Goal: Use online tool/utility

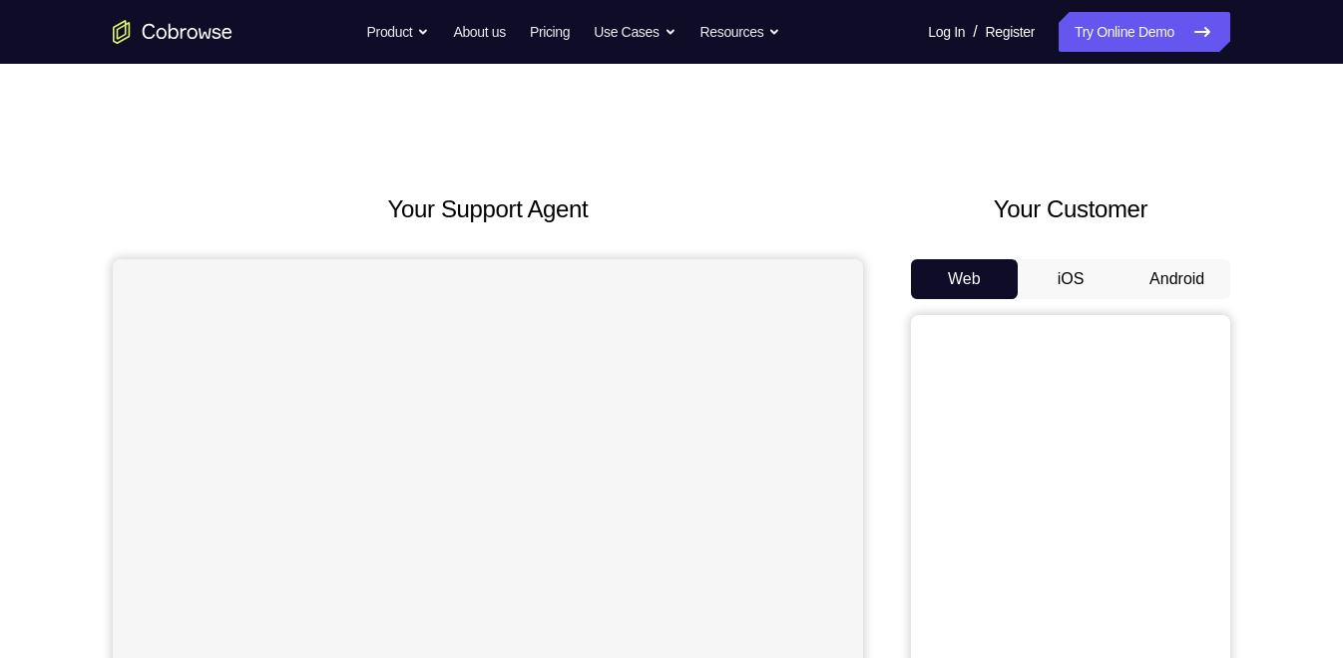
click at [1148, 271] on button "Android" at bounding box center [1176, 279] width 107 height 40
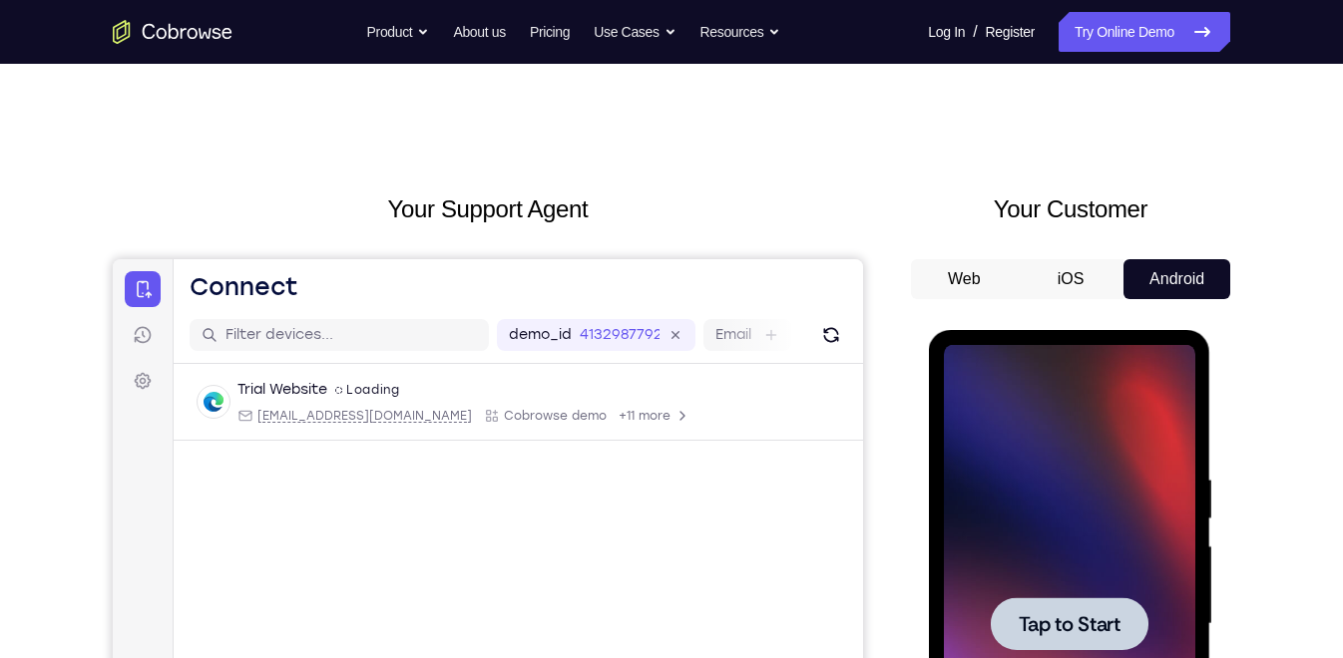
click at [1116, 590] on div at bounding box center [1068, 624] width 251 height 559
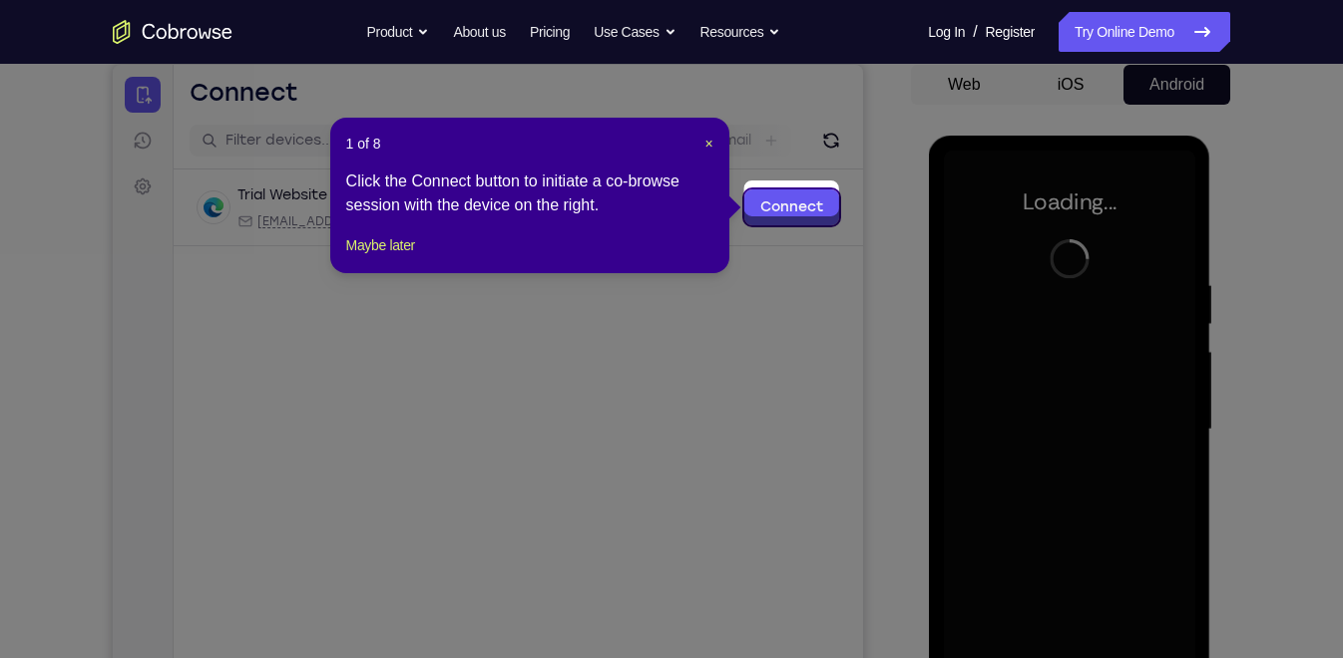
scroll to position [202, 0]
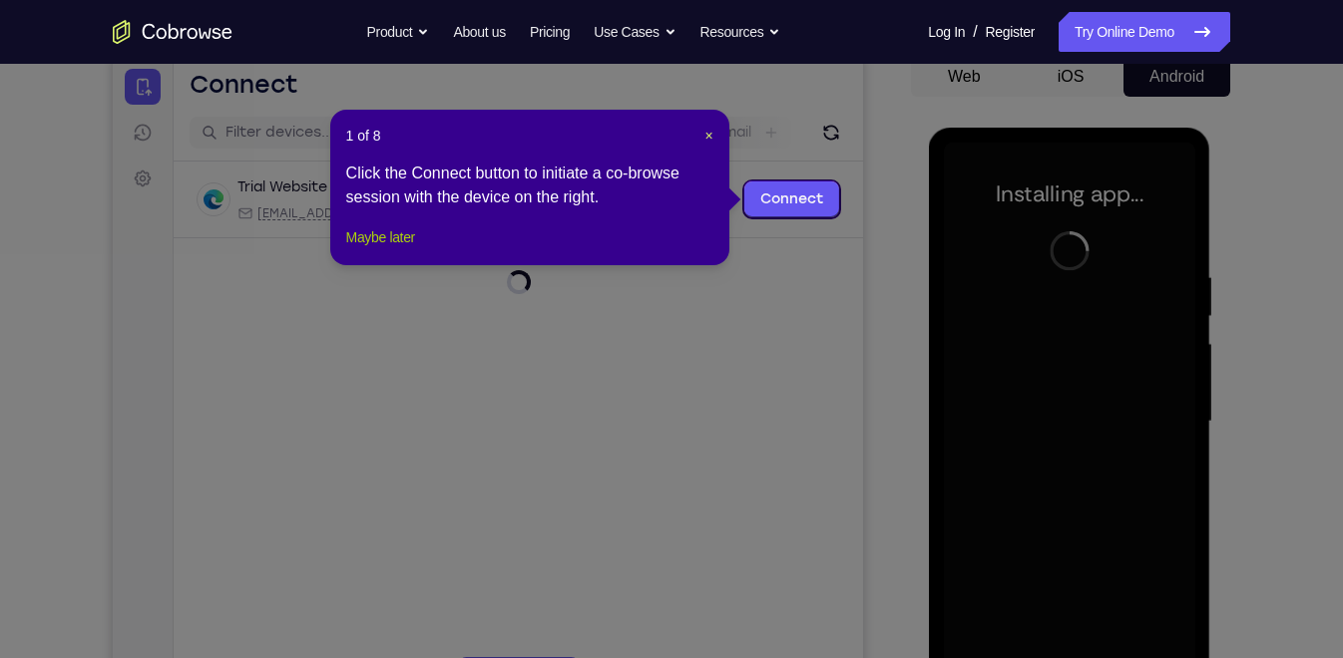
click at [374, 249] on button "Maybe later" at bounding box center [380, 237] width 69 height 24
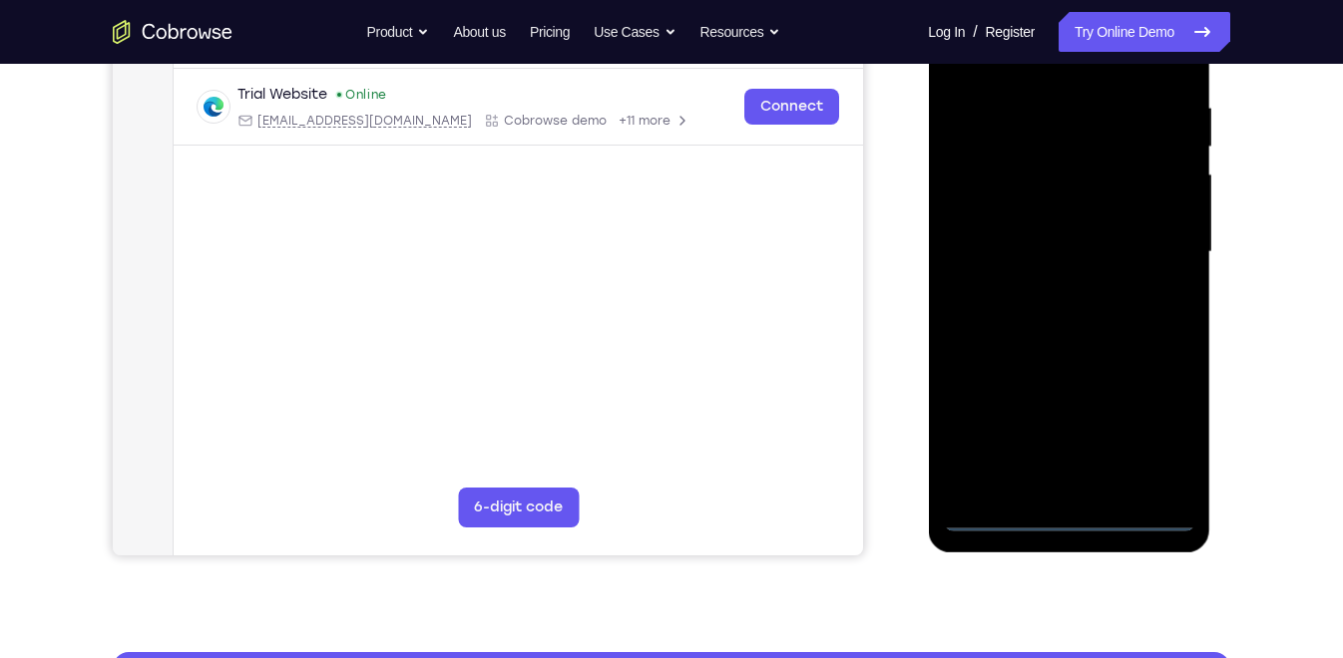
scroll to position [373, 0]
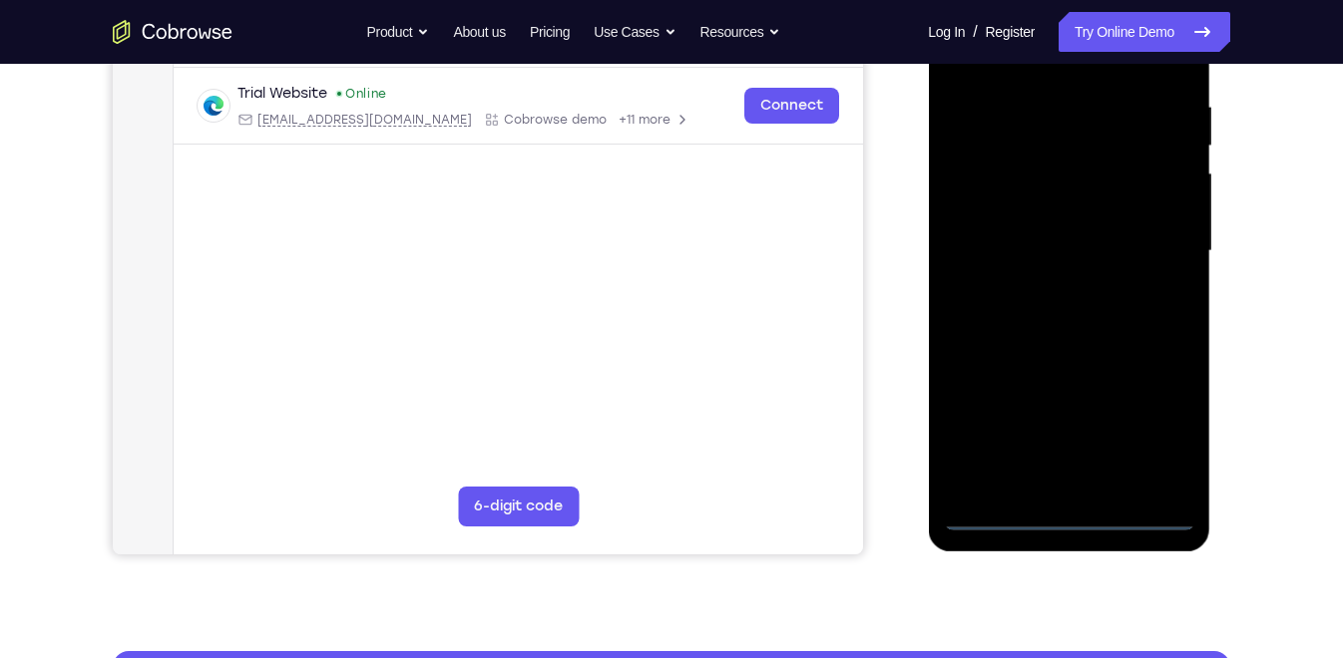
click at [1067, 519] on div at bounding box center [1068, 251] width 251 height 559
click at [1163, 411] on div at bounding box center [1068, 251] width 251 height 559
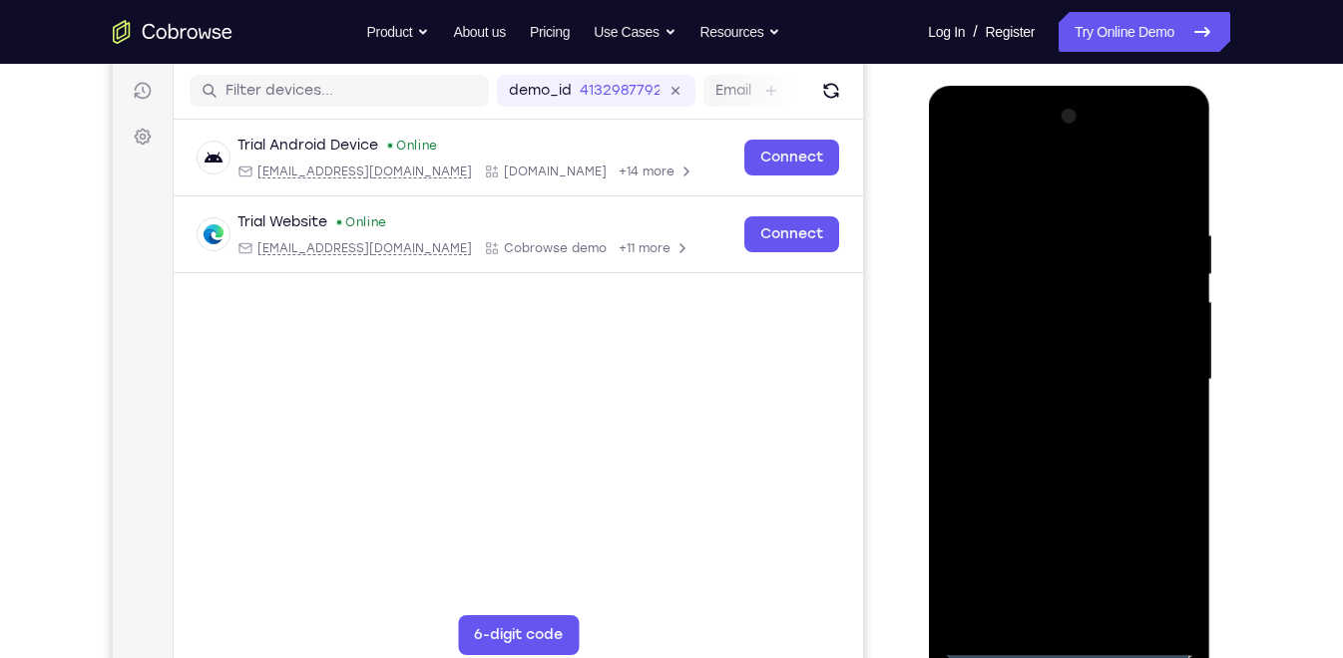
scroll to position [243, 0]
click at [960, 144] on div at bounding box center [1068, 381] width 251 height 559
click at [1150, 363] on div at bounding box center [1068, 381] width 251 height 559
click at [1036, 412] on div at bounding box center [1068, 381] width 251 height 559
click at [1040, 365] on div at bounding box center [1068, 381] width 251 height 559
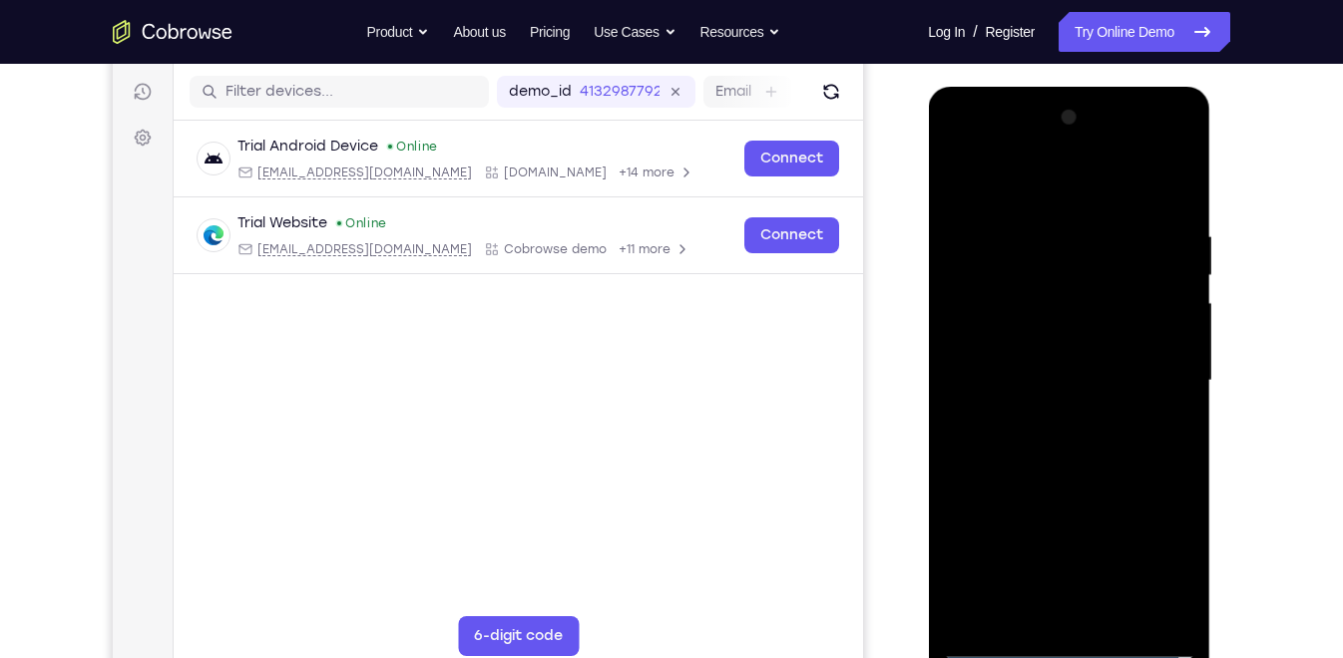
click at [1034, 333] on div at bounding box center [1068, 381] width 251 height 559
click at [1111, 379] on div at bounding box center [1068, 381] width 251 height 559
click at [1059, 464] on div at bounding box center [1068, 381] width 251 height 559
click at [1117, 611] on div at bounding box center [1068, 381] width 251 height 559
click at [1087, 484] on div at bounding box center [1068, 381] width 251 height 559
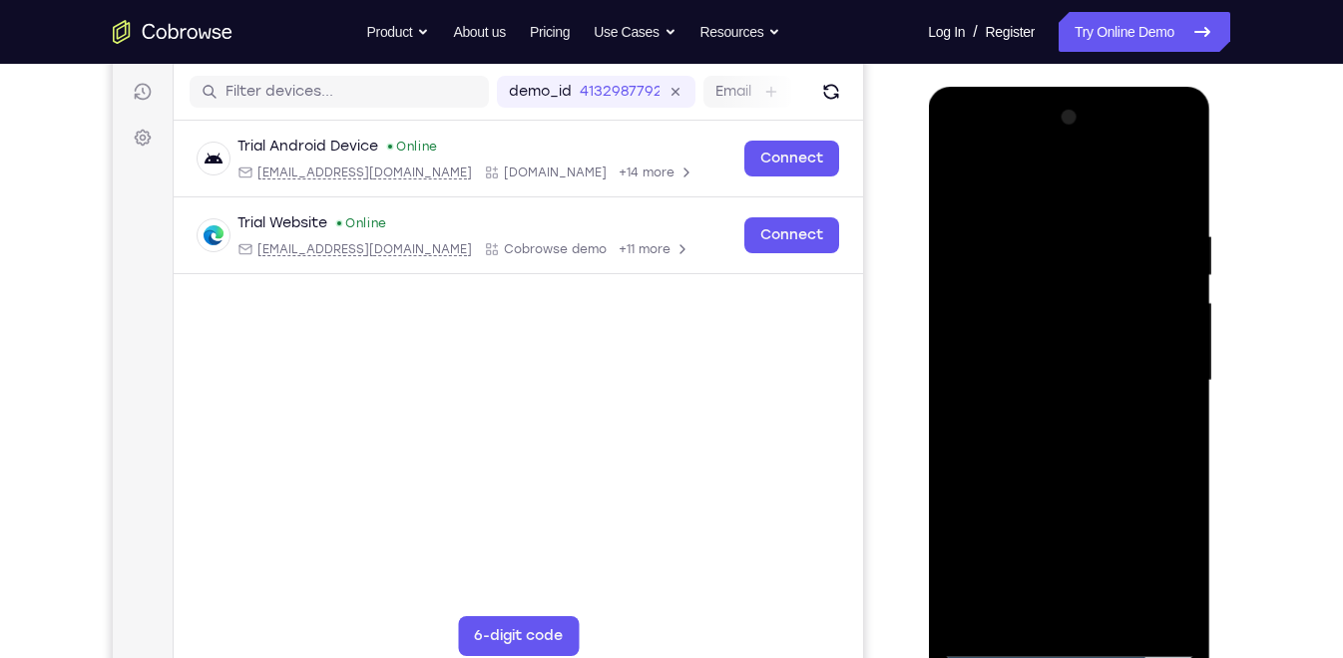
click at [1070, 422] on div at bounding box center [1068, 381] width 251 height 559
click at [1048, 475] on div at bounding box center [1068, 381] width 251 height 559
click at [1117, 478] on div at bounding box center [1068, 381] width 251 height 559
click at [1162, 423] on div at bounding box center [1068, 381] width 251 height 559
click at [1082, 292] on div at bounding box center [1068, 381] width 251 height 559
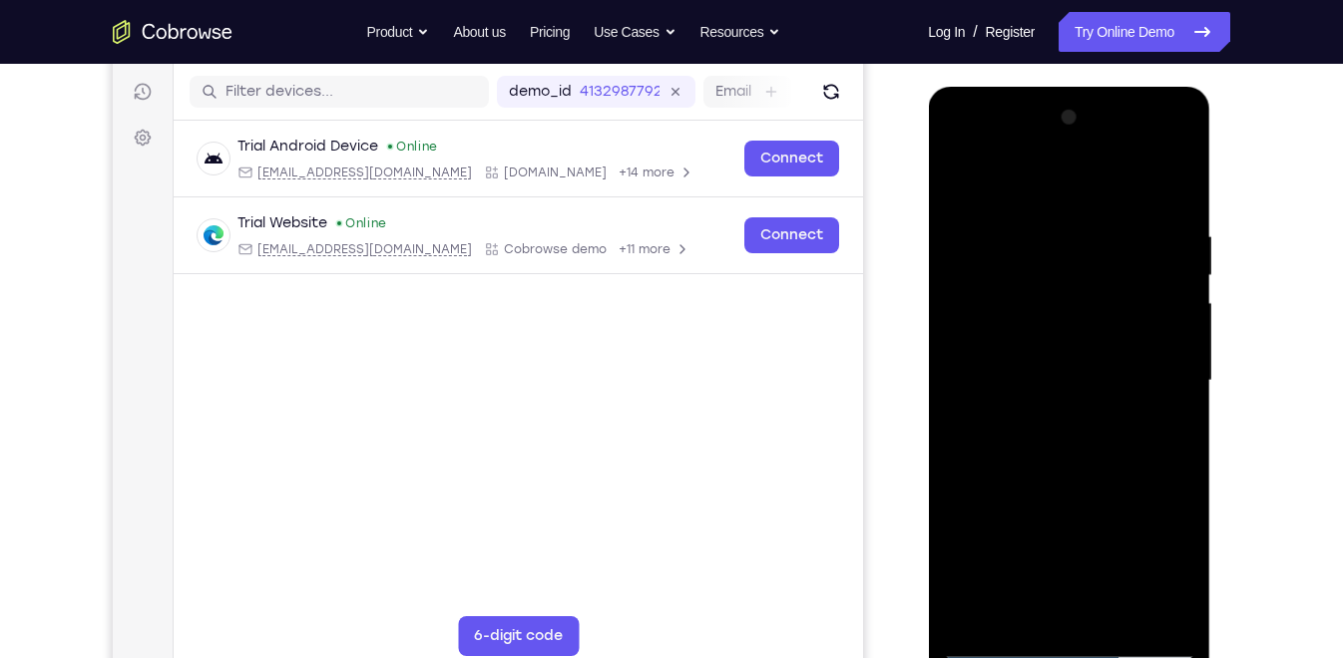
click at [1120, 473] on div at bounding box center [1068, 381] width 251 height 559
click at [1016, 428] on div at bounding box center [1068, 381] width 251 height 559
click at [1011, 425] on div at bounding box center [1068, 381] width 251 height 559
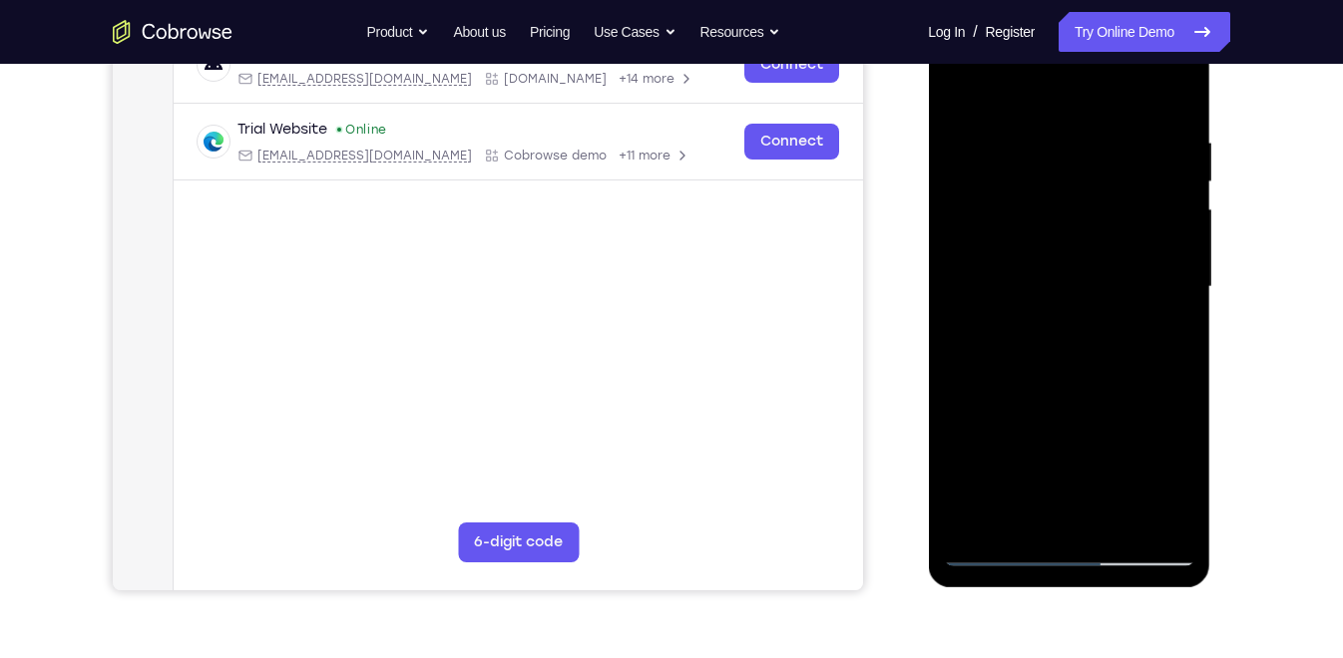
scroll to position [338, 0]
click at [1179, 481] on div at bounding box center [1068, 286] width 251 height 559
click at [1161, 331] on div at bounding box center [1068, 286] width 251 height 559
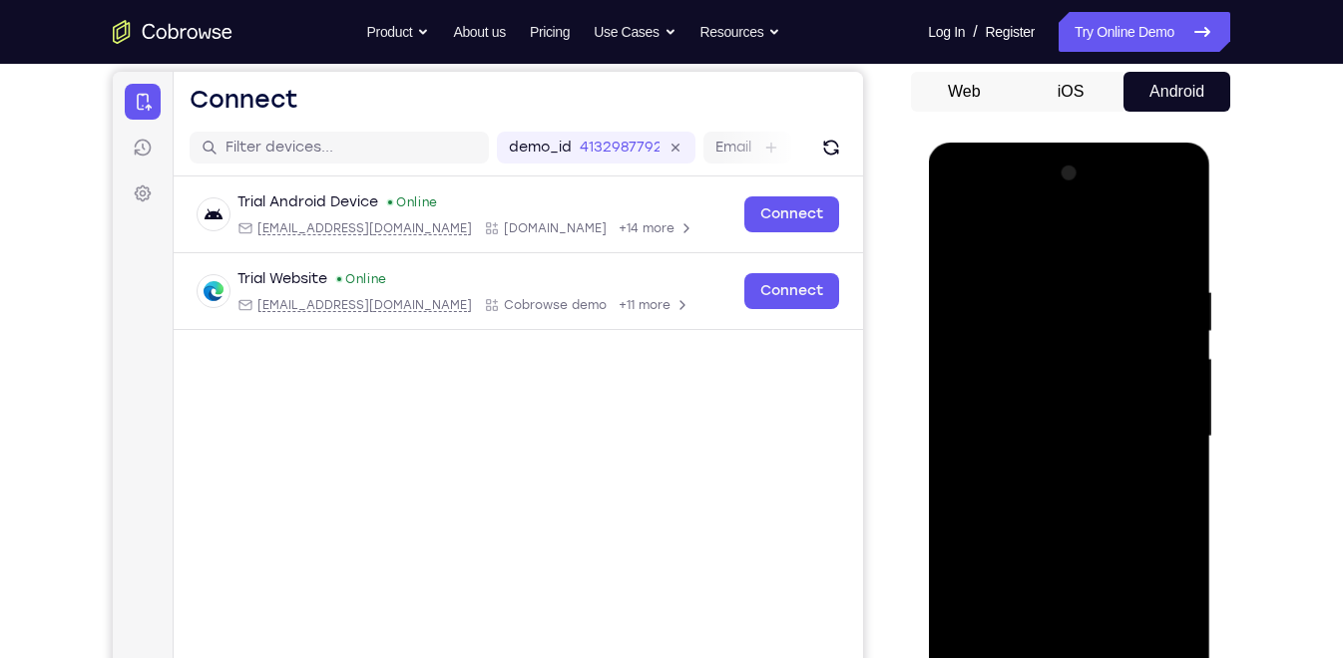
scroll to position [181, 0]
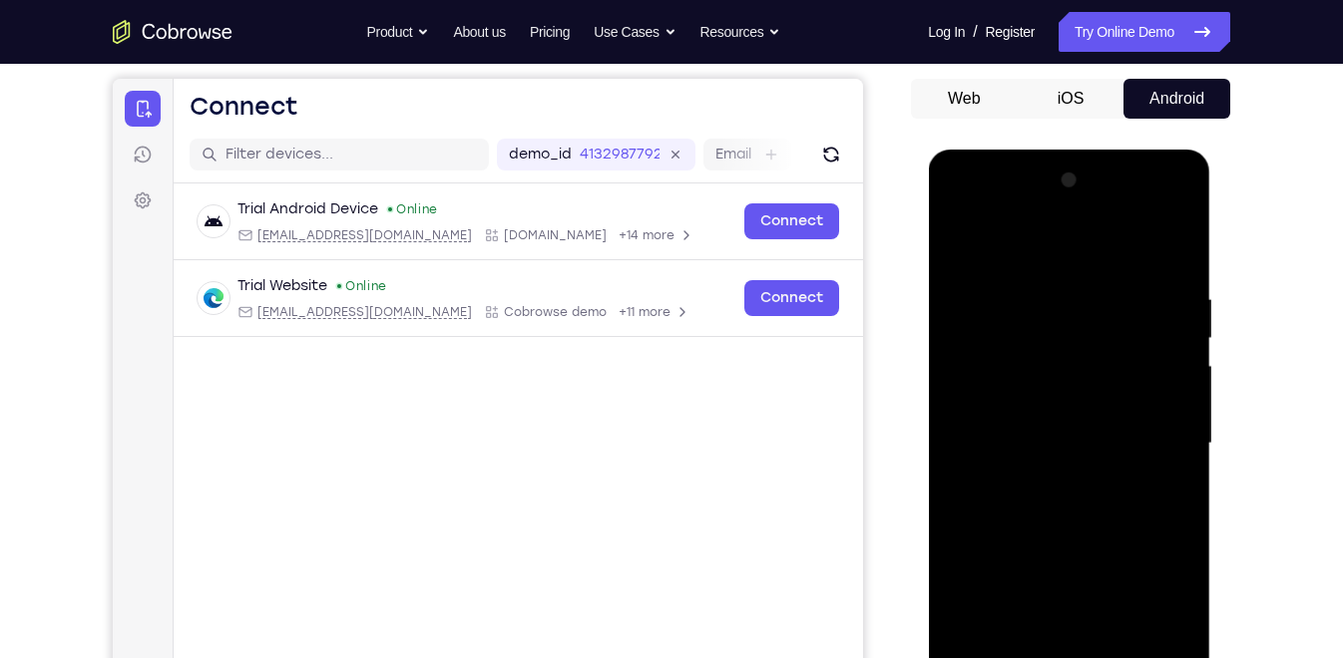
click at [968, 242] on div at bounding box center [1068, 444] width 251 height 559
click at [1022, 466] on div at bounding box center [1068, 444] width 251 height 559
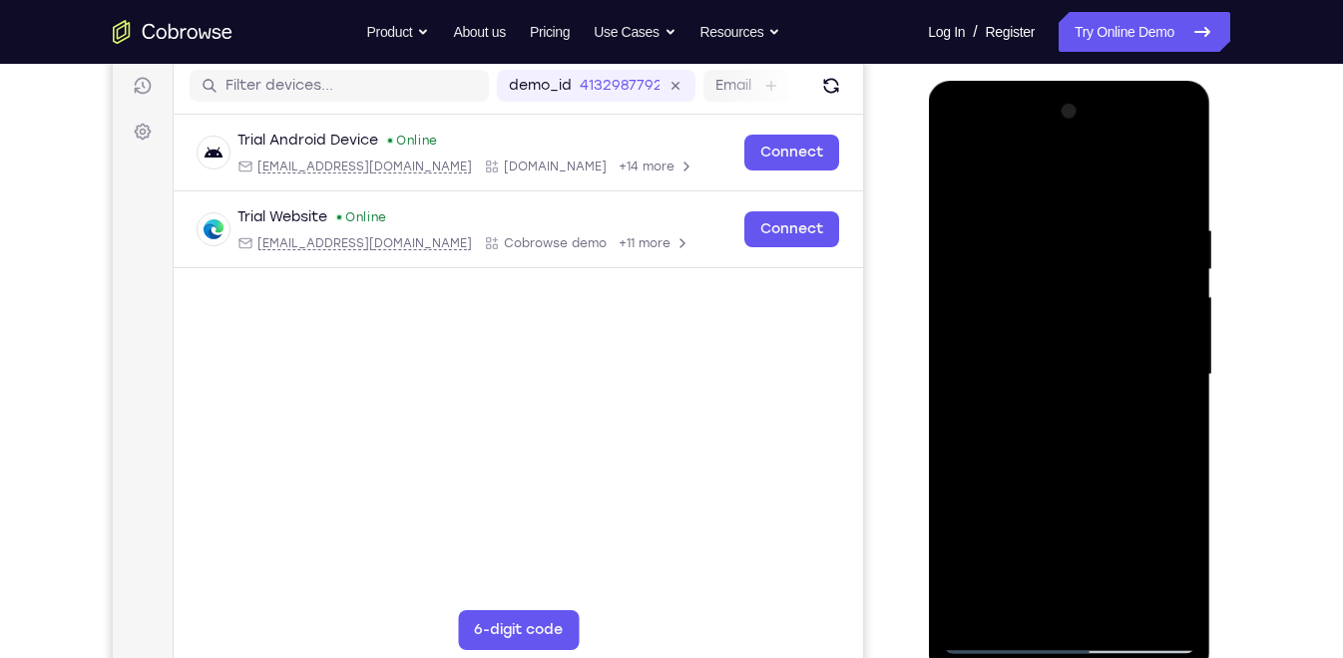
scroll to position [250, 0]
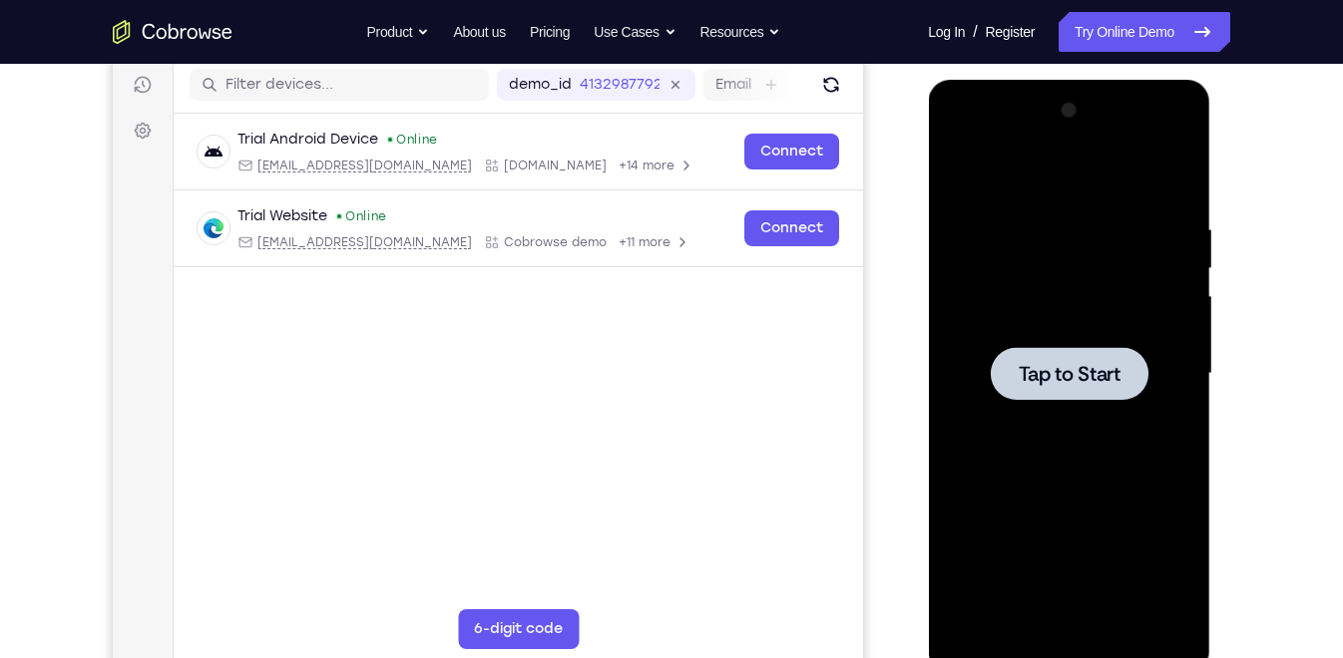
click at [1053, 365] on span "Tap to Start" at bounding box center [1068, 374] width 102 height 20
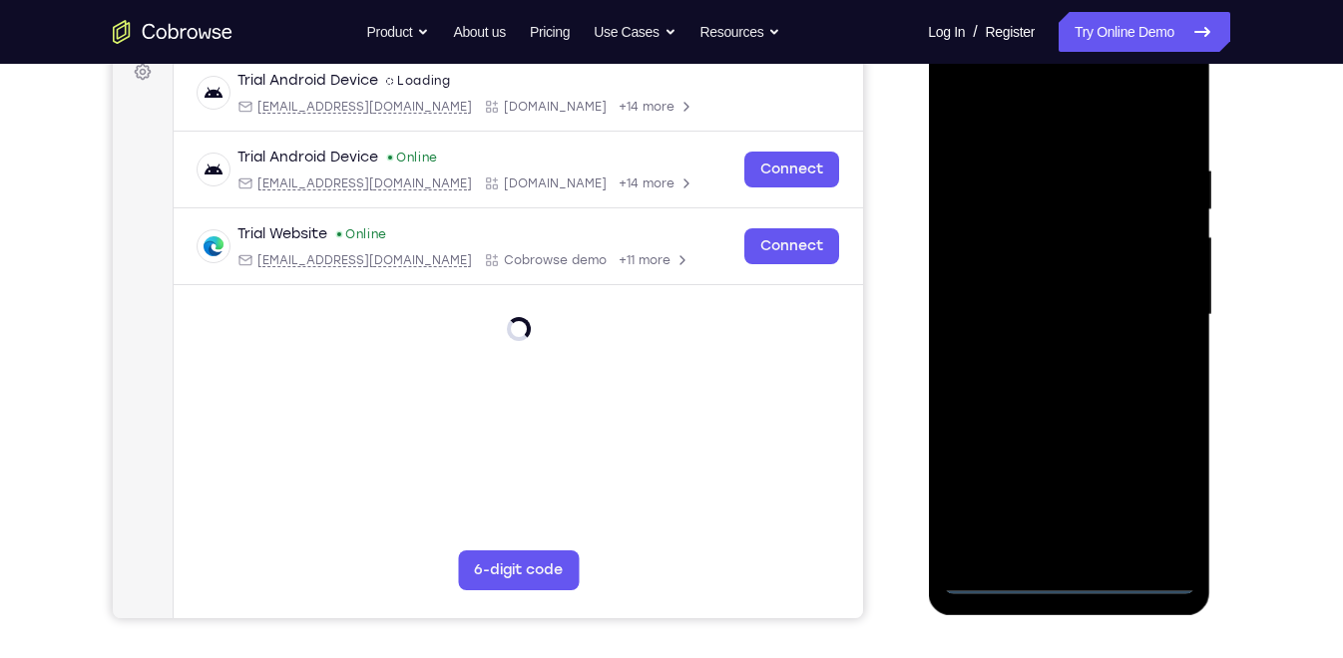
scroll to position [327, 0]
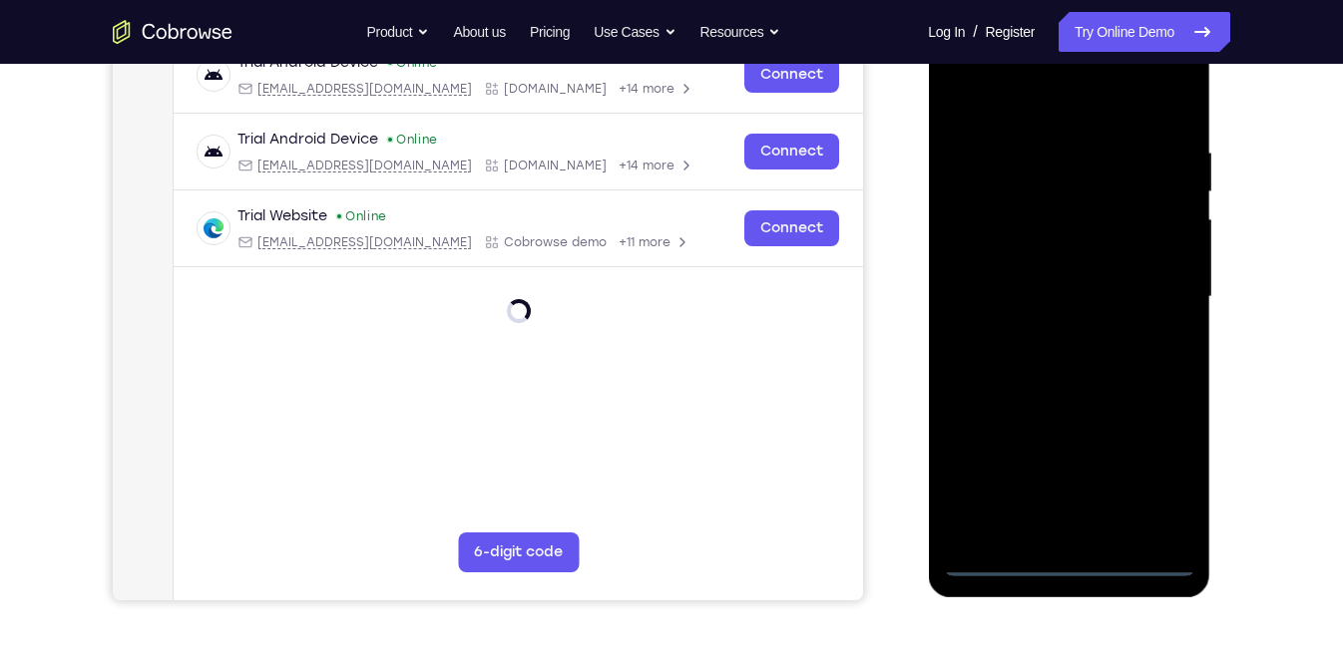
click at [1076, 557] on div at bounding box center [1068, 297] width 251 height 559
click at [1178, 479] on div at bounding box center [1068, 297] width 251 height 559
click at [1171, 477] on div at bounding box center [1068, 297] width 251 height 559
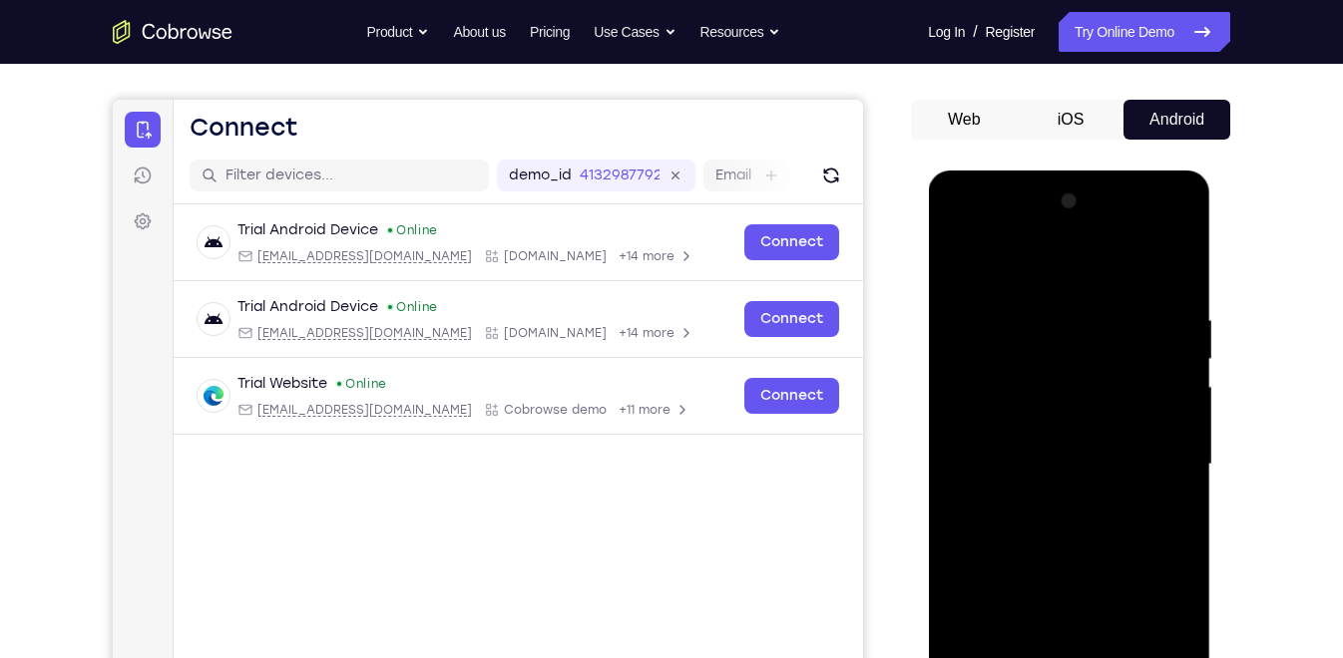
scroll to position [157, 0]
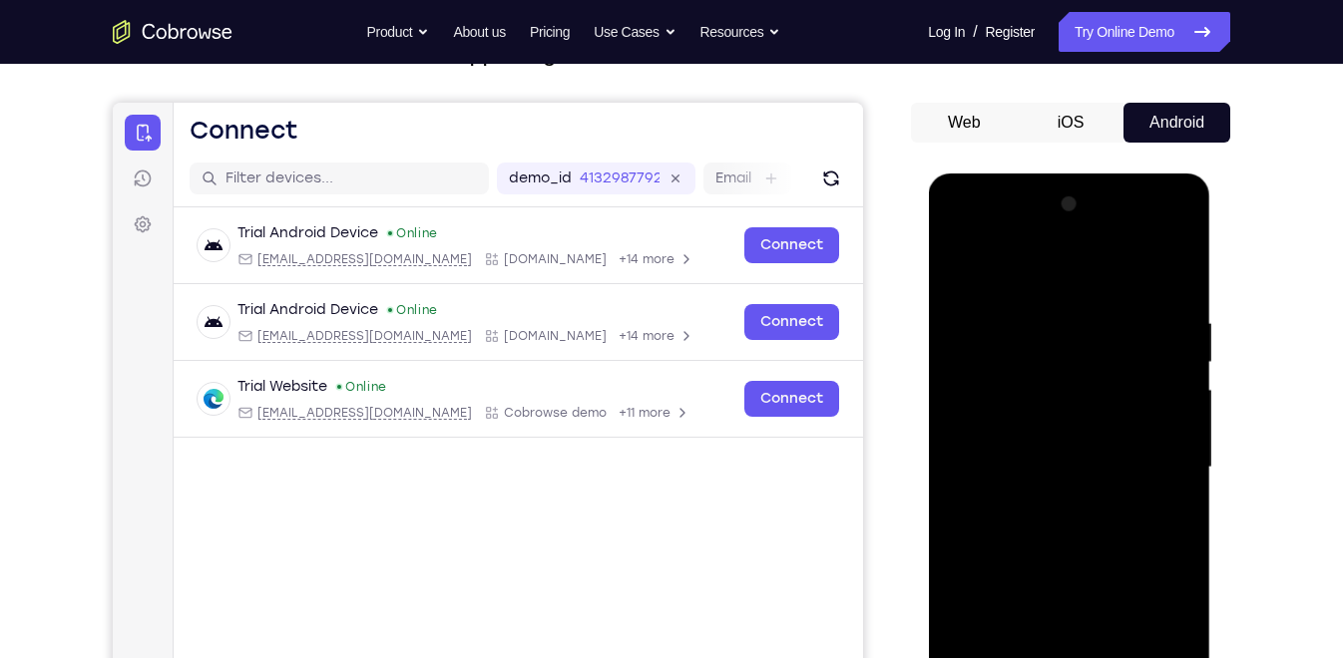
click at [1008, 274] on div at bounding box center [1068, 468] width 251 height 559
click at [1141, 457] on div at bounding box center [1068, 468] width 251 height 559
click at [1048, 499] on div at bounding box center [1068, 468] width 251 height 559
click at [1033, 434] on div at bounding box center [1068, 468] width 251 height 559
click at [1028, 420] on div at bounding box center [1068, 468] width 251 height 559
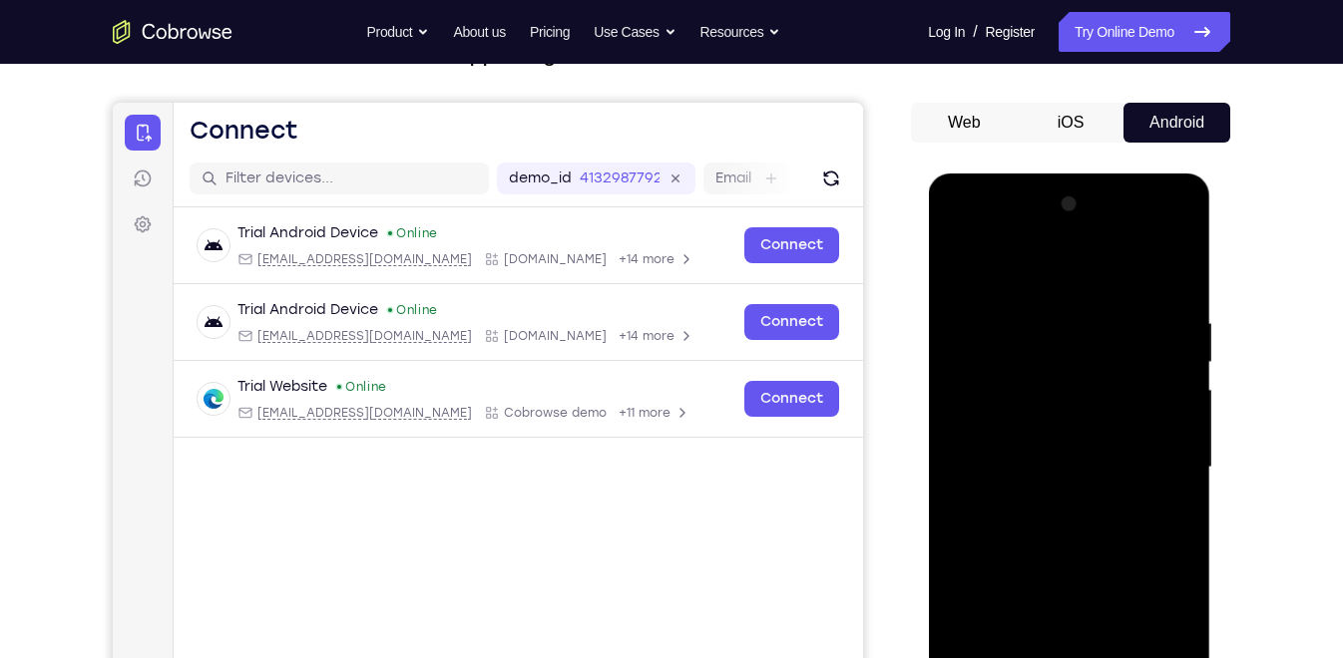
click at [1073, 464] on div at bounding box center [1068, 468] width 251 height 559
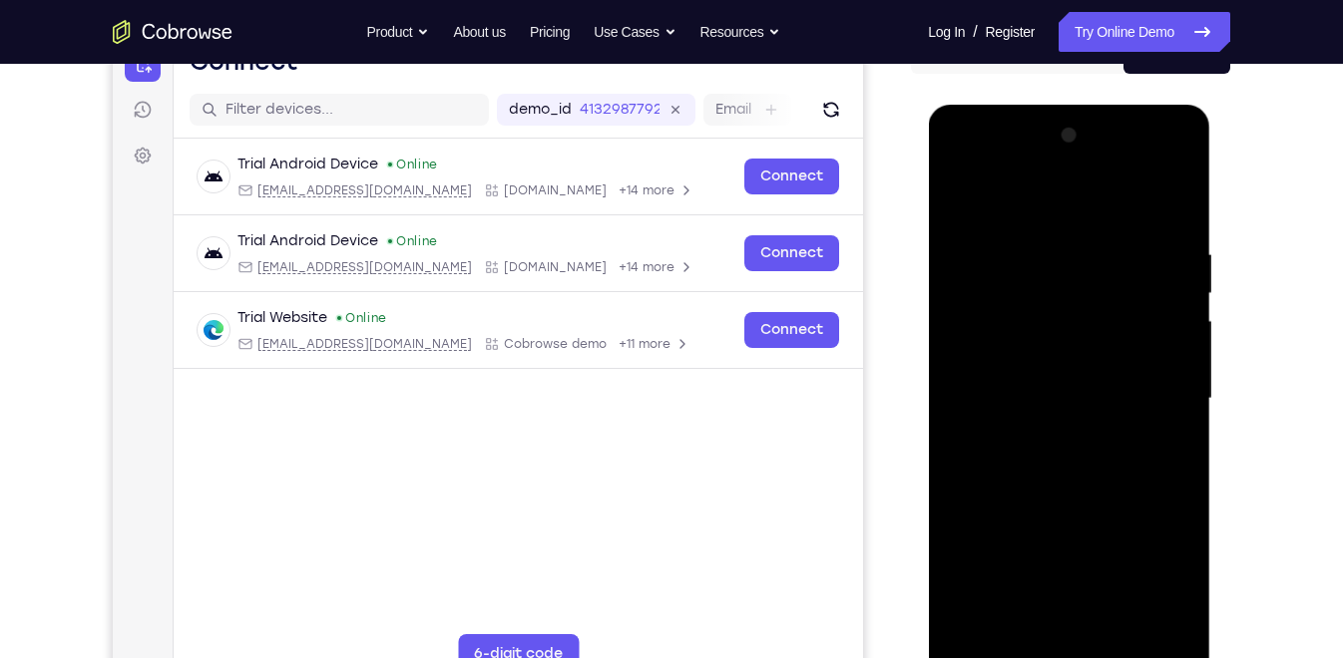
scroll to position [233, 0]
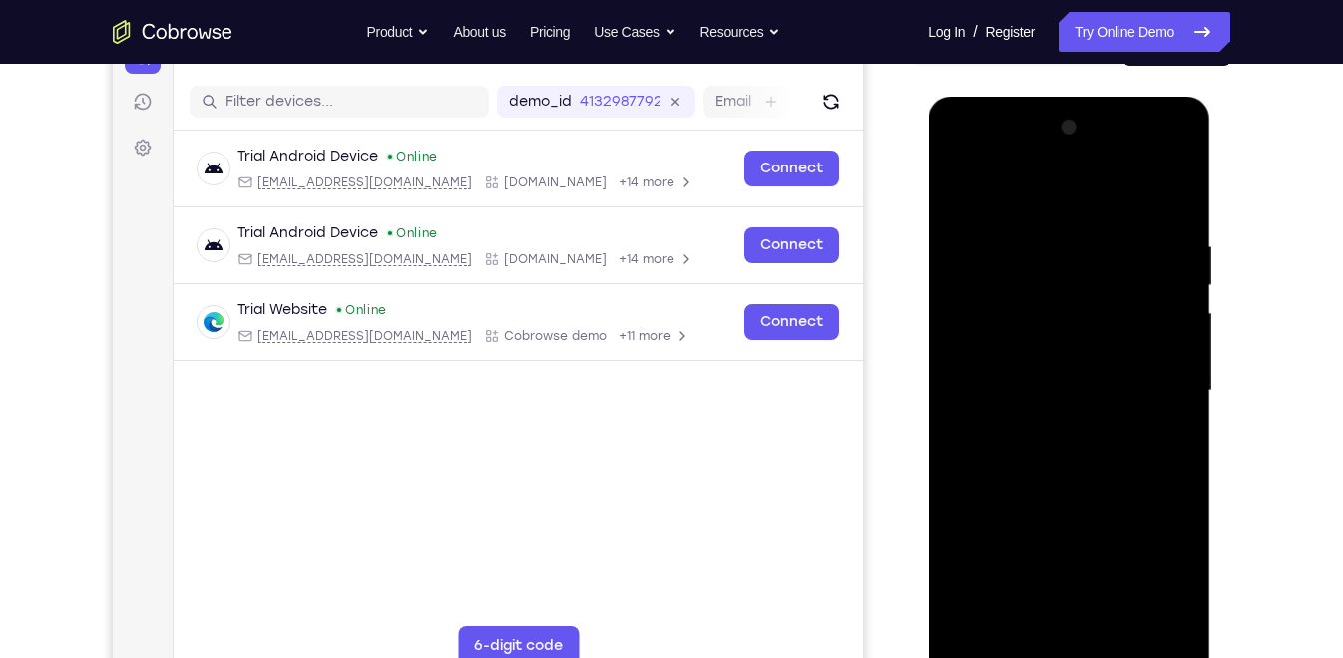
click at [1068, 469] on div at bounding box center [1068, 391] width 251 height 559
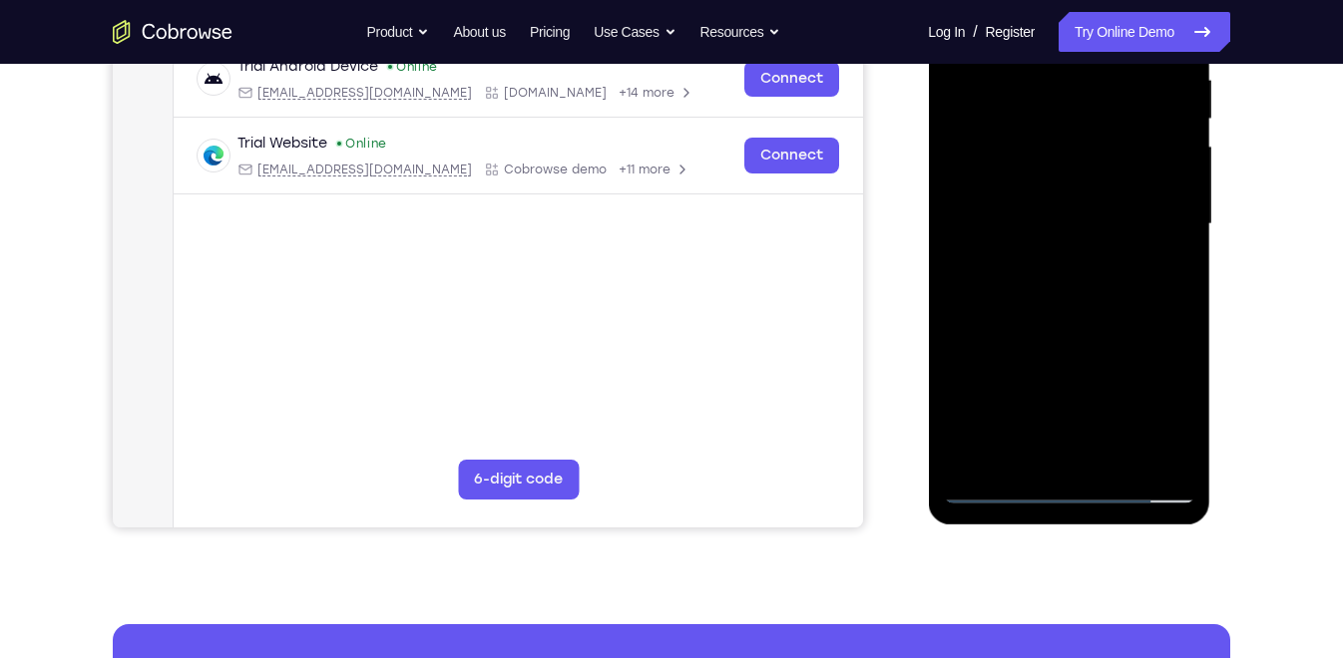
scroll to position [410, 0]
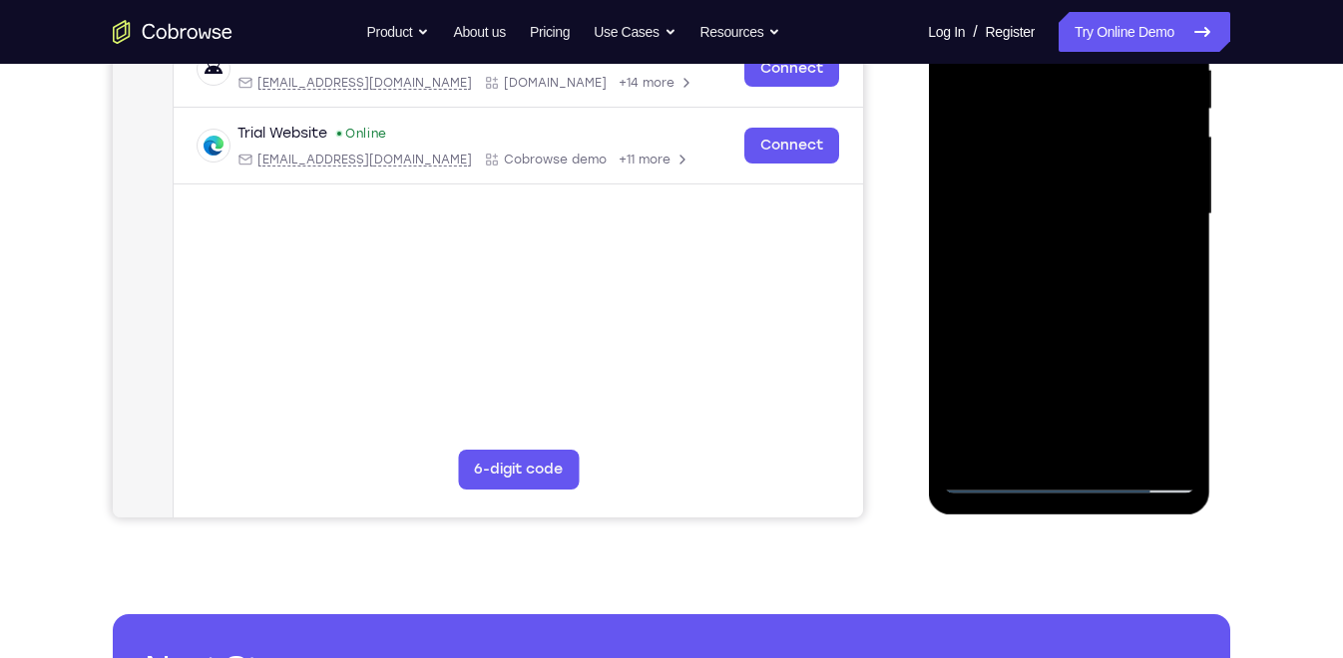
click at [1125, 443] on div at bounding box center [1068, 214] width 251 height 559
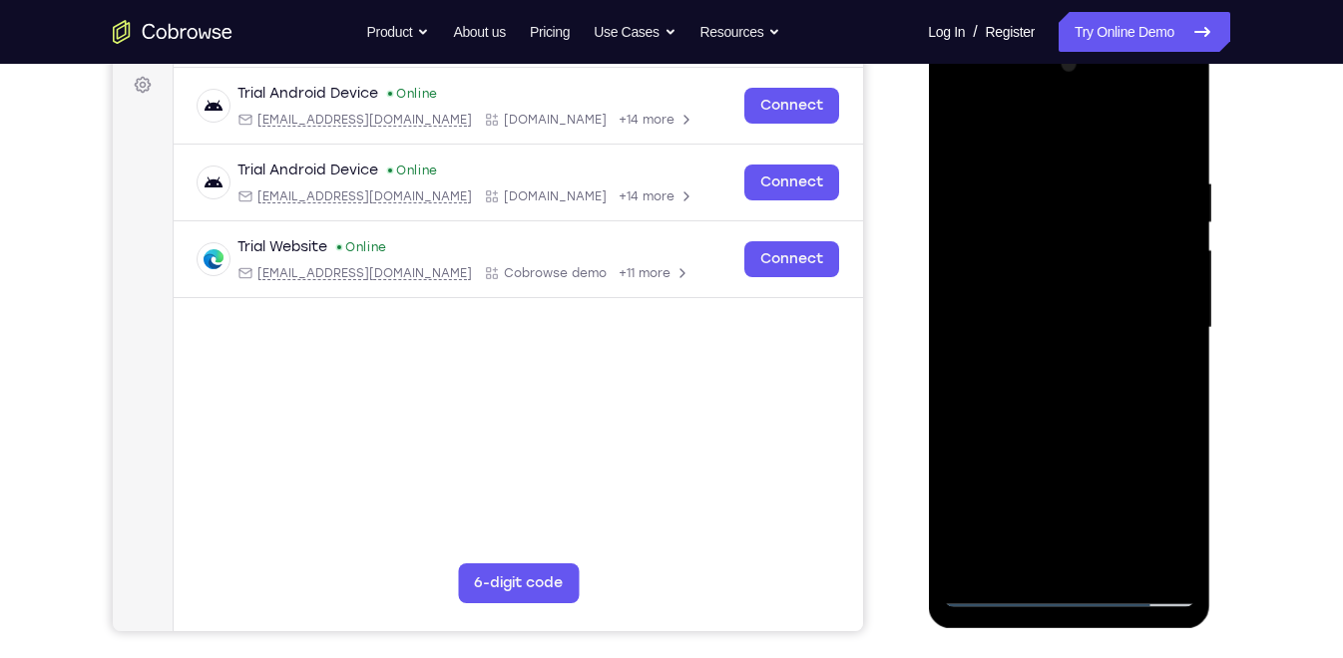
scroll to position [279, 0]
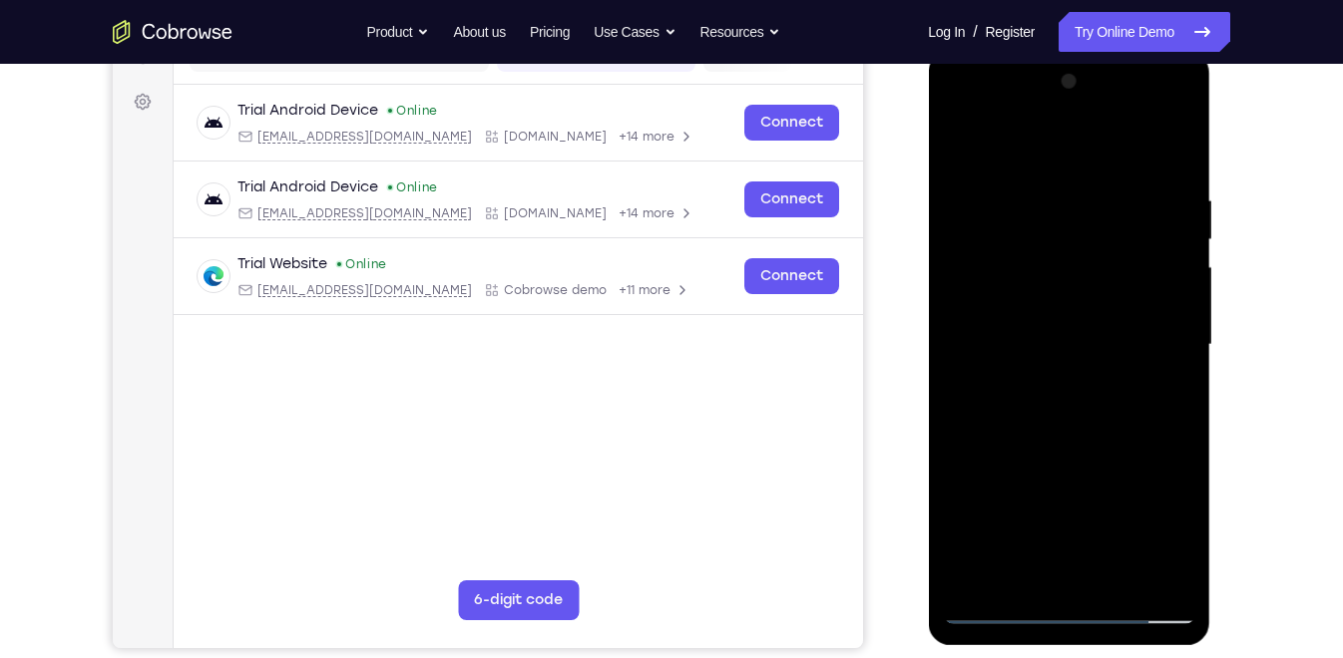
click at [1095, 446] on div at bounding box center [1068, 345] width 251 height 559
click at [1035, 374] on div at bounding box center [1068, 345] width 251 height 559
drag, startPoint x: 1078, startPoint y: 159, endPoint x: 1060, endPoint y: 73, distance: 87.6
click at [1060, 73] on div at bounding box center [1068, 345] width 251 height 559
click at [1177, 109] on div at bounding box center [1068, 345] width 251 height 559
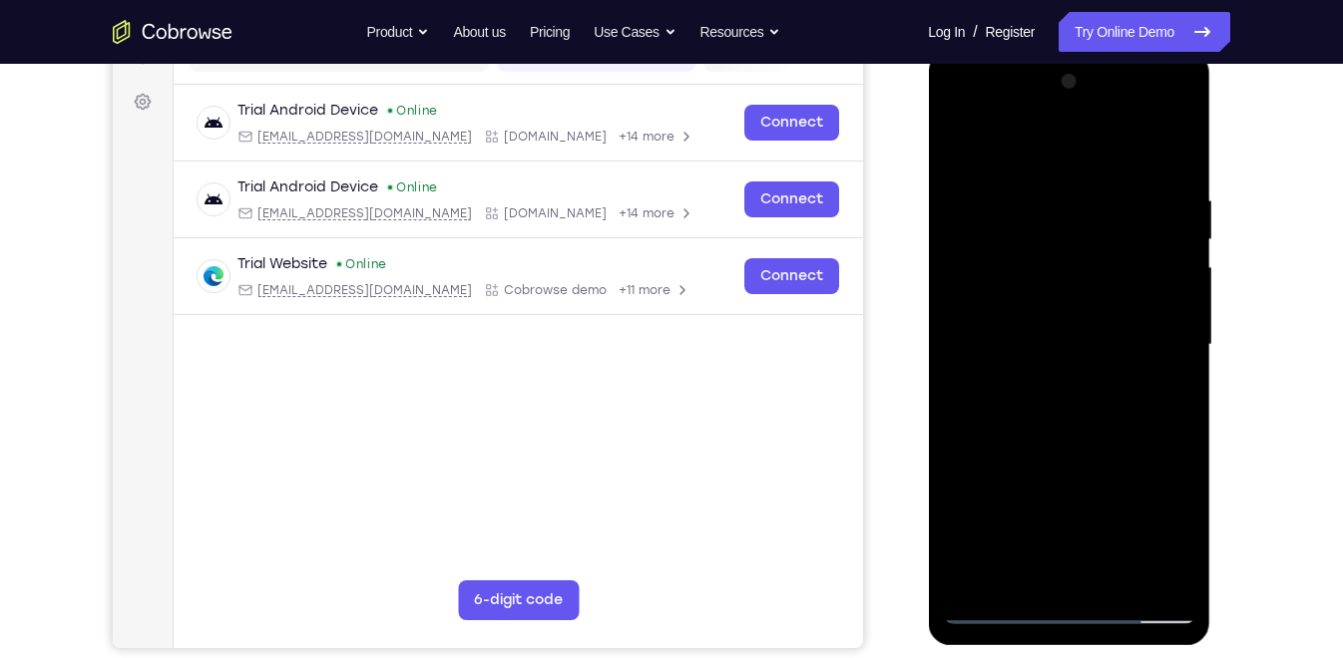
click at [1124, 480] on div at bounding box center [1068, 345] width 251 height 559
drag, startPoint x: 1038, startPoint y: 237, endPoint x: 1027, endPoint y: 385, distance: 148.0
click at [1027, 385] on div at bounding box center [1068, 345] width 251 height 559
click at [1167, 137] on div at bounding box center [1068, 345] width 251 height 559
click at [1147, 374] on div at bounding box center [1068, 345] width 251 height 559
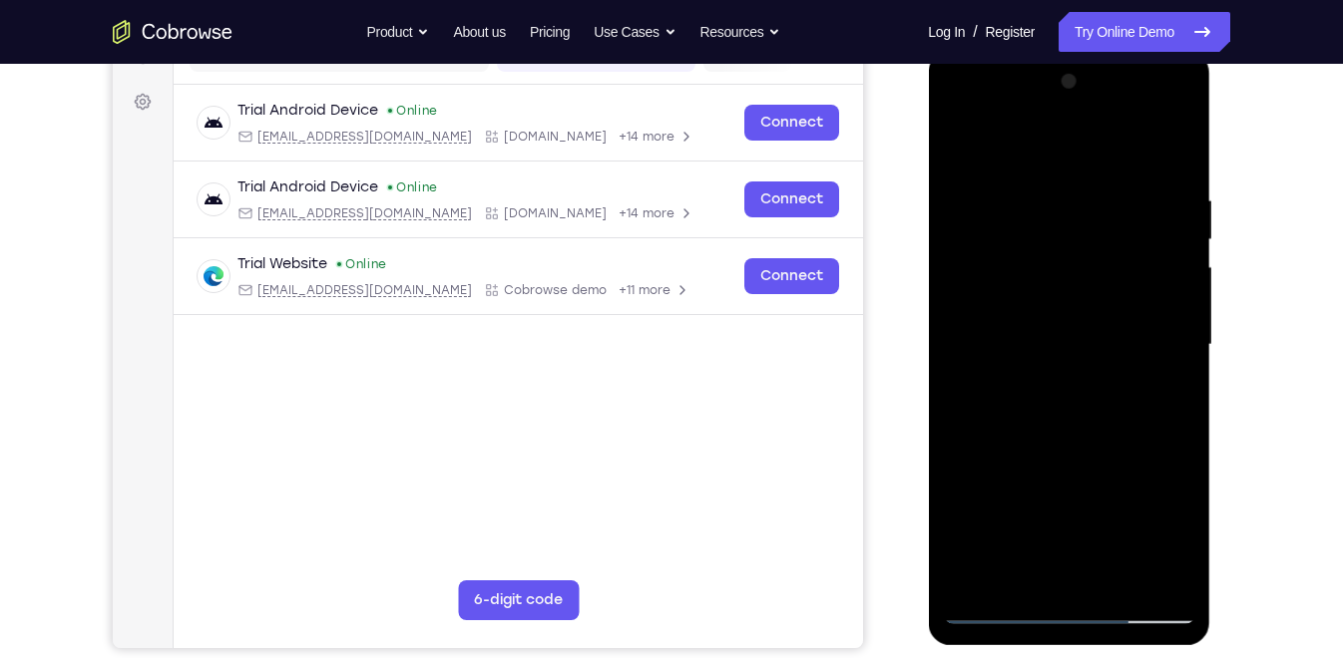
click at [1065, 343] on div at bounding box center [1068, 345] width 251 height 559
drag, startPoint x: 1161, startPoint y: 421, endPoint x: 1081, endPoint y: 416, distance: 80.0
click at [1081, 416] on div at bounding box center [1068, 345] width 251 height 559
click at [1179, 107] on div at bounding box center [1068, 345] width 251 height 559
click at [1131, 486] on div at bounding box center [1068, 345] width 251 height 559
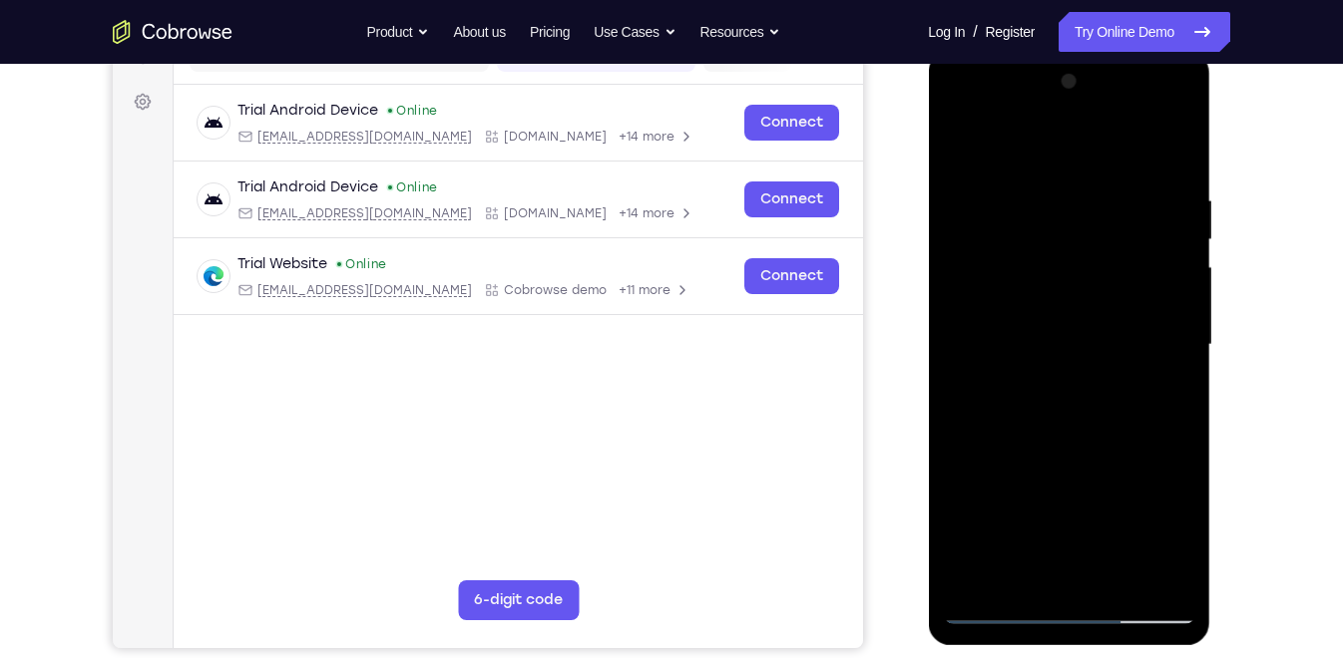
click at [1154, 400] on div at bounding box center [1068, 345] width 251 height 559
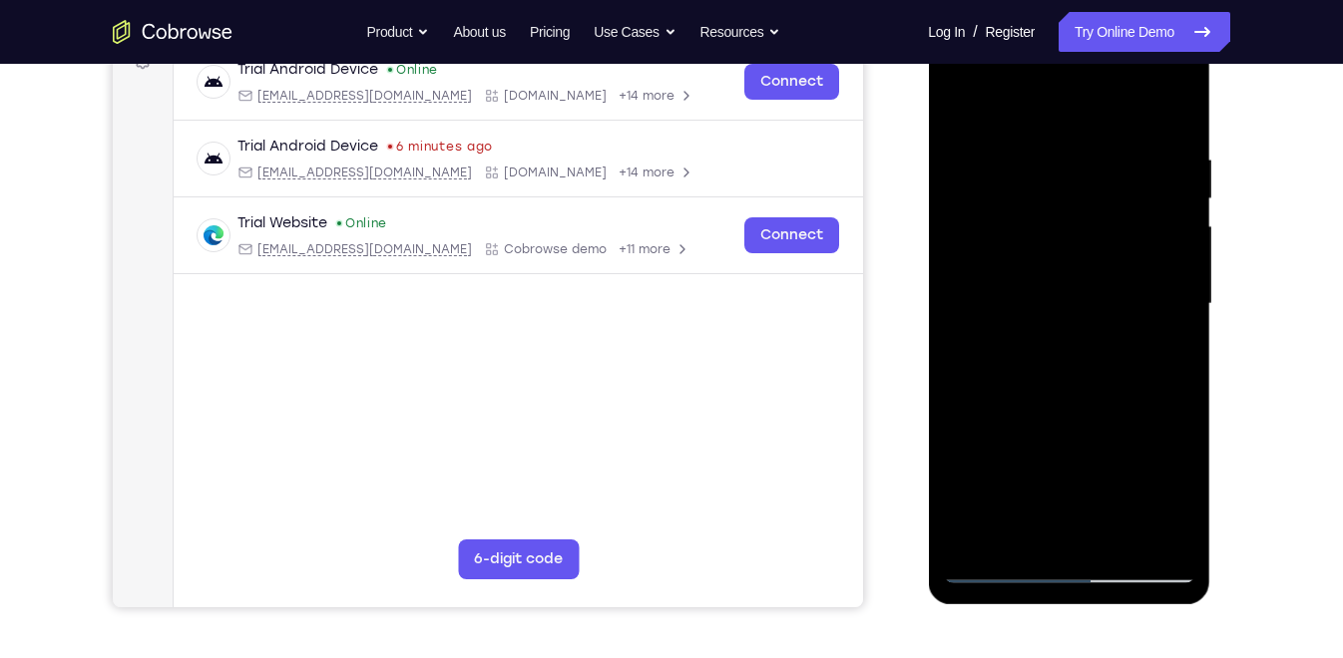
scroll to position [316, 0]
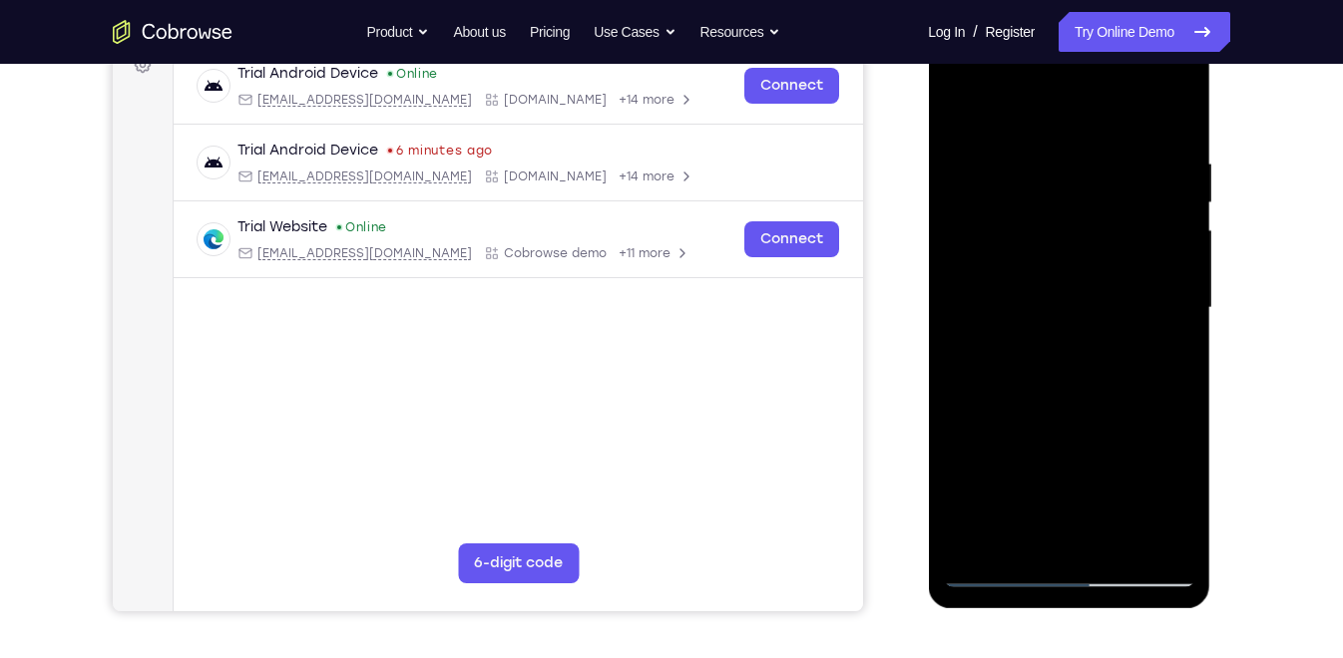
drag, startPoint x: 1138, startPoint y: 327, endPoint x: 1091, endPoint y: 258, distance: 83.3
click at [1091, 258] on div at bounding box center [1068, 308] width 251 height 559
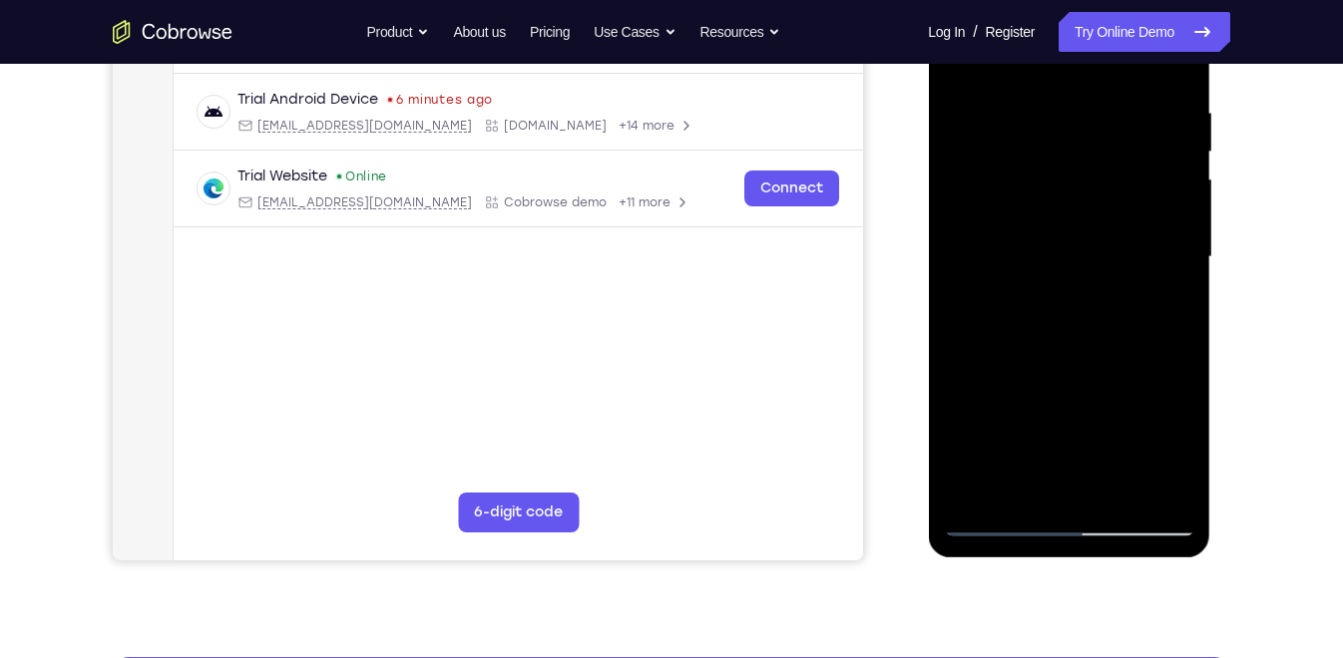
scroll to position [369, 0]
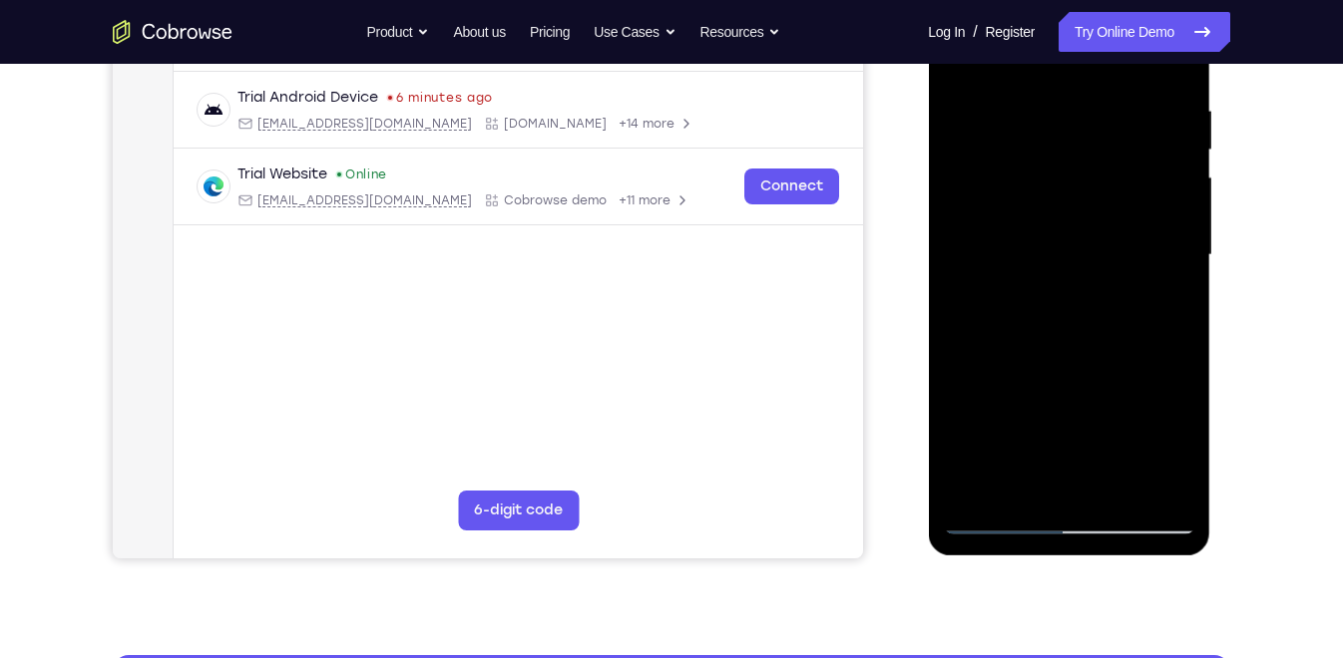
click at [1000, 509] on div at bounding box center [1068, 255] width 251 height 559
click at [1002, 514] on div at bounding box center [1068, 255] width 251 height 559
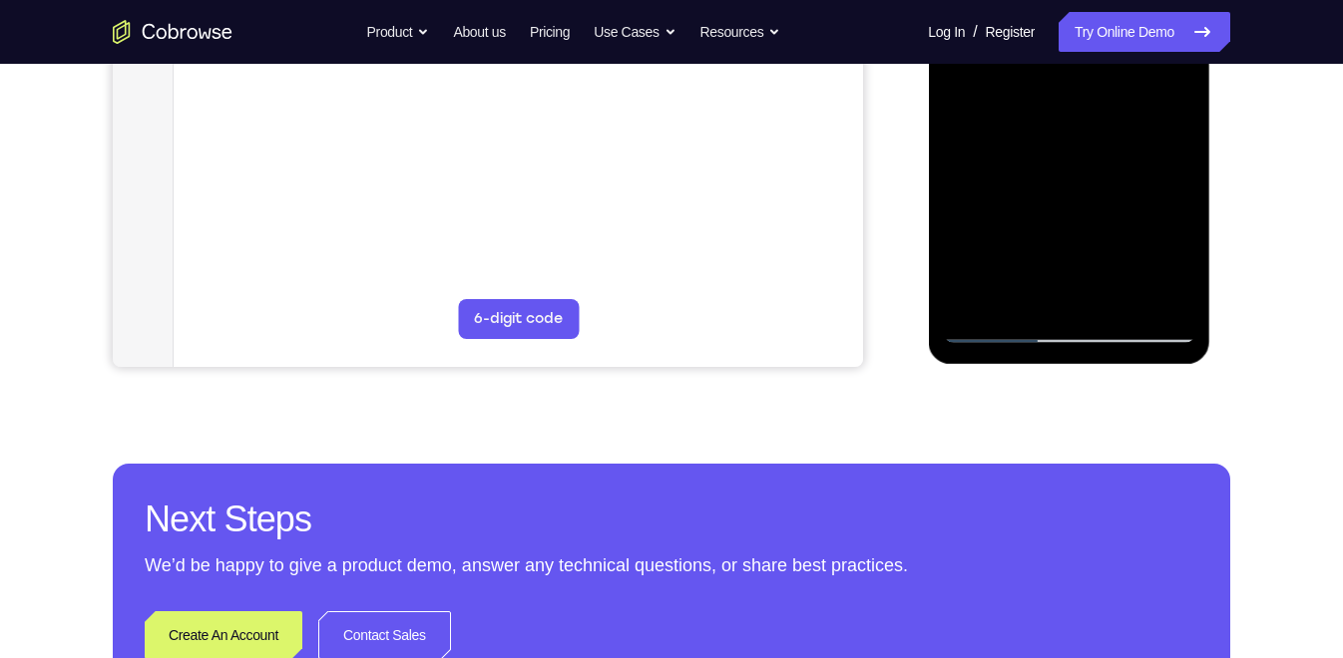
scroll to position [561, 0]
drag, startPoint x: 1108, startPoint y: 256, endPoint x: 1115, endPoint y: 155, distance: 102.0
click at [1115, 155] on div at bounding box center [1068, 64] width 251 height 559
click at [998, 324] on div at bounding box center [1068, 64] width 251 height 559
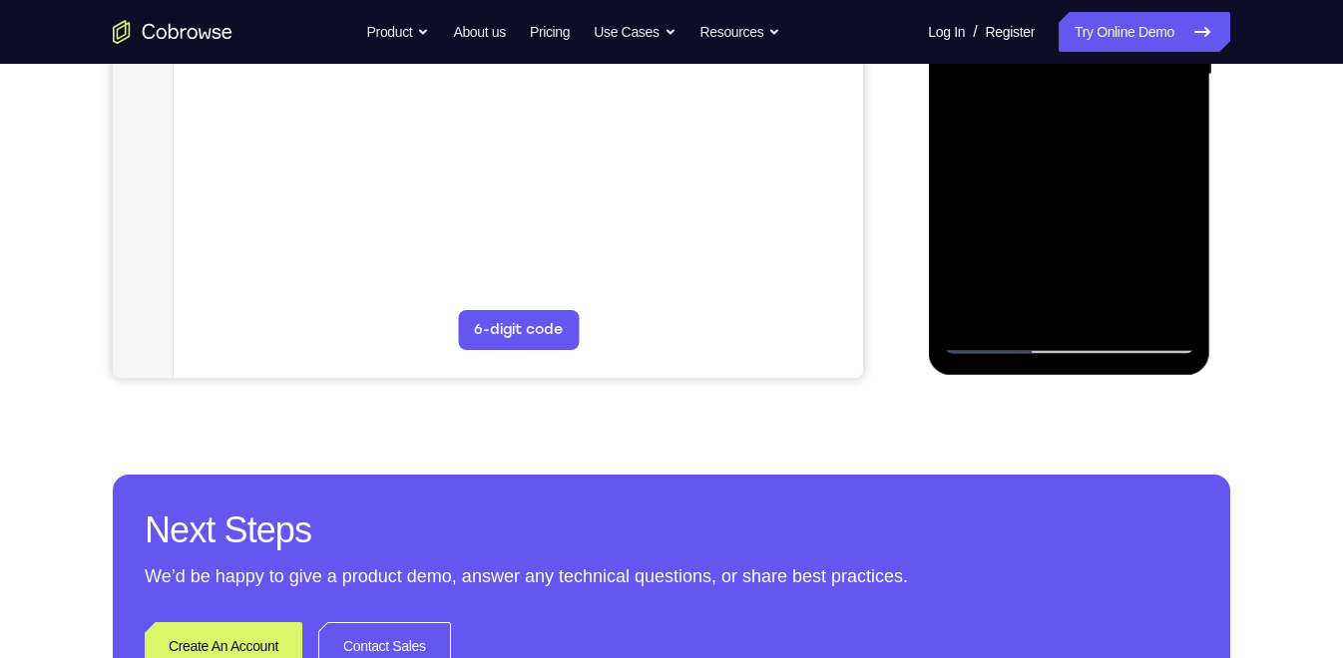
scroll to position [551, 0]
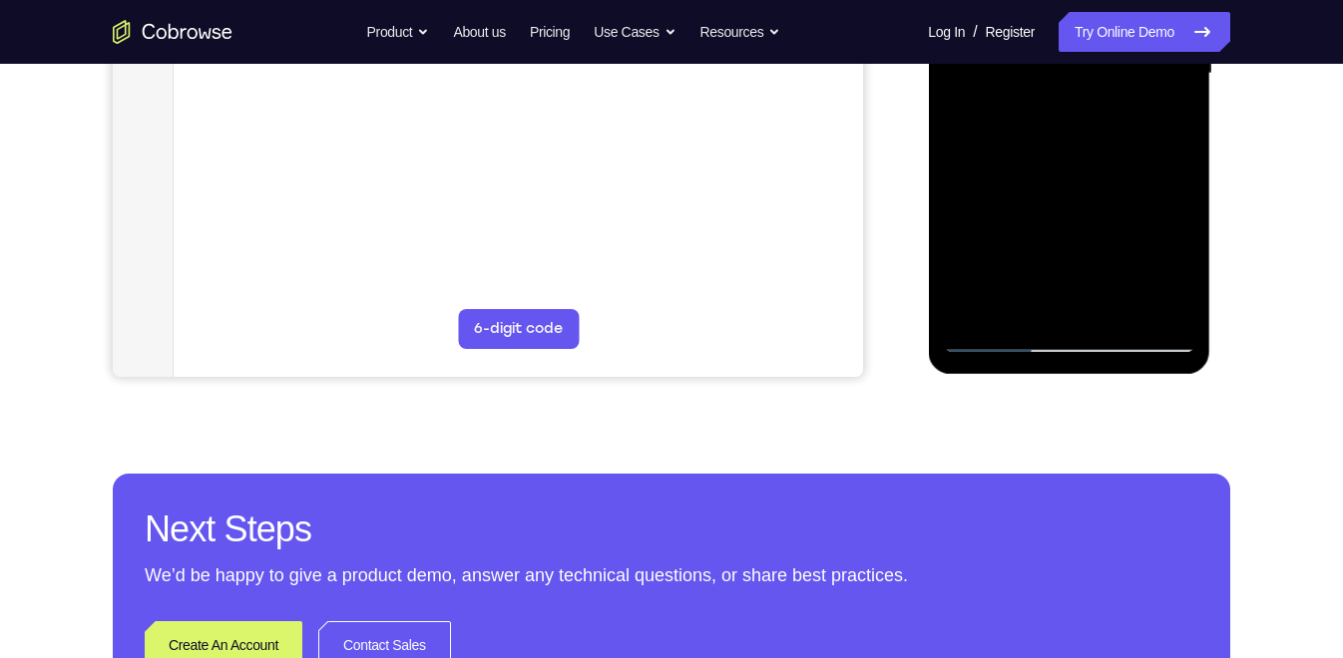
click at [972, 313] on div at bounding box center [1068, 74] width 251 height 559
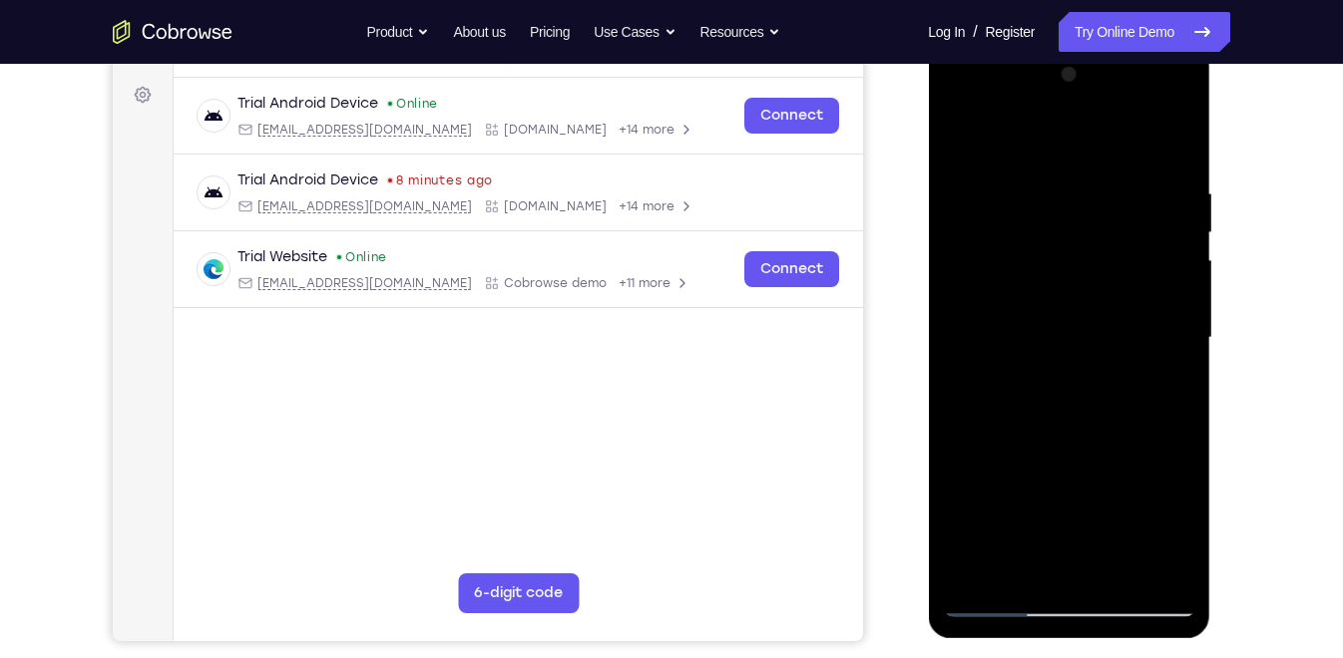
scroll to position [284, 0]
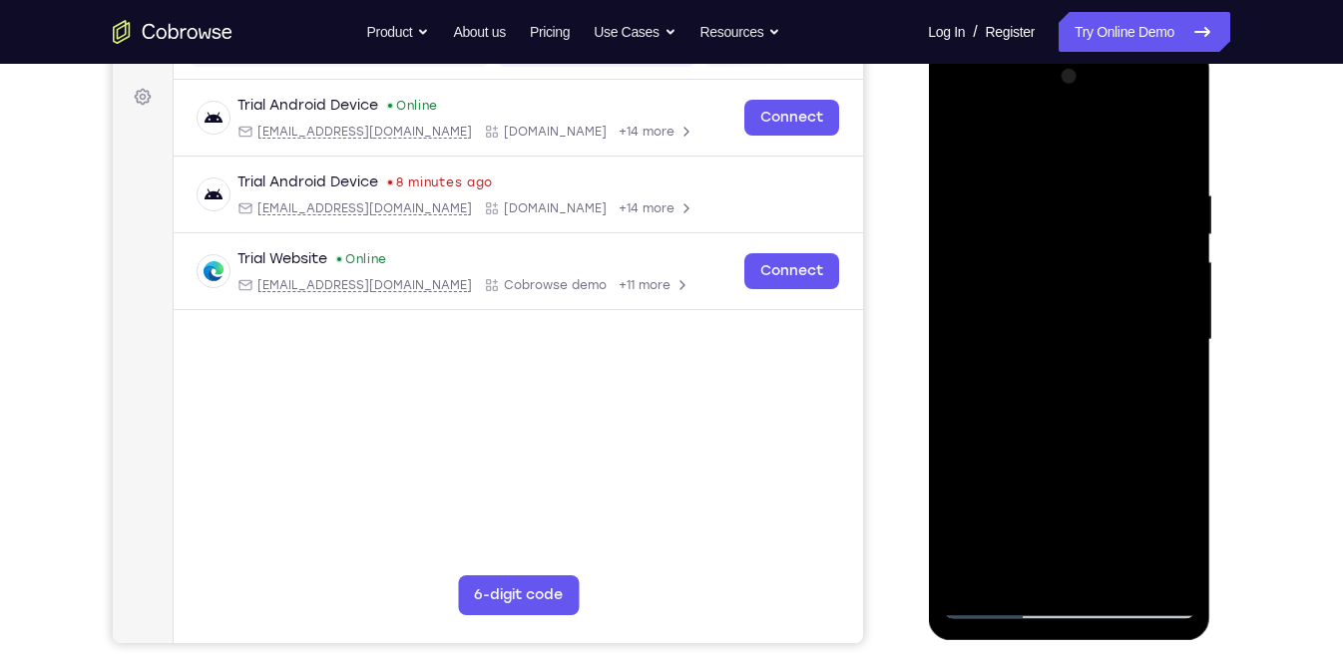
click at [1181, 182] on div at bounding box center [1068, 340] width 251 height 559
drag, startPoint x: 1064, startPoint y: 333, endPoint x: 1034, endPoint y: 171, distance: 165.3
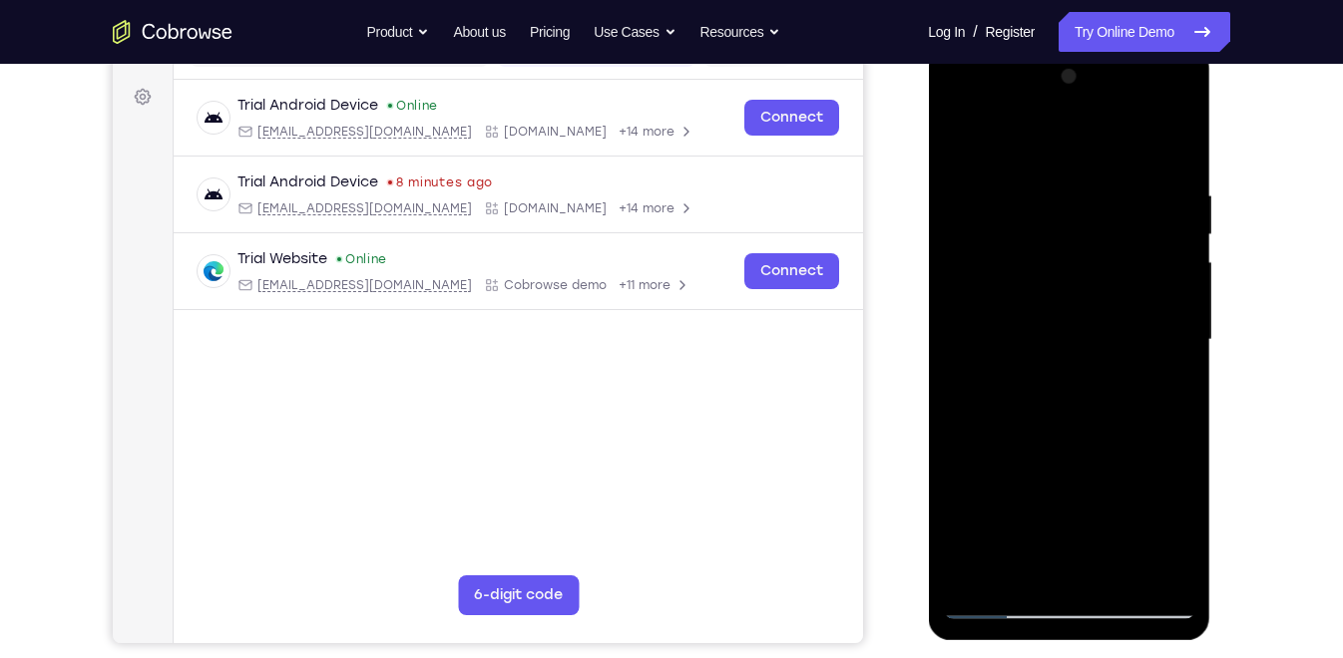
click at [1034, 171] on div at bounding box center [1068, 340] width 251 height 559
drag, startPoint x: 1075, startPoint y: 252, endPoint x: 1075, endPoint y: 150, distance: 102.7
click at [1075, 150] on div at bounding box center [1068, 340] width 251 height 559
drag, startPoint x: 1113, startPoint y: 230, endPoint x: 1103, endPoint y: 103, distance: 128.1
click at [1103, 103] on div at bounding box center [1068, 340] width 251 height 559
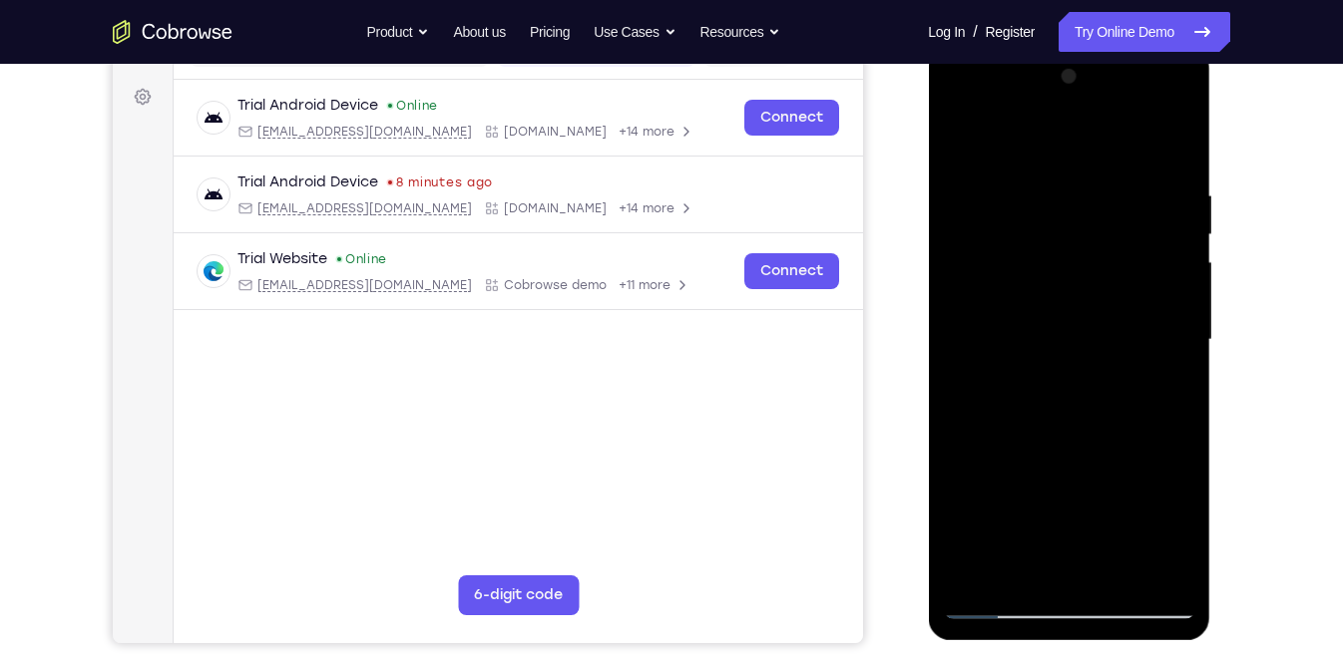
click at [1176, 146] on div at bounding box center [1068, 340] width 251 height 559
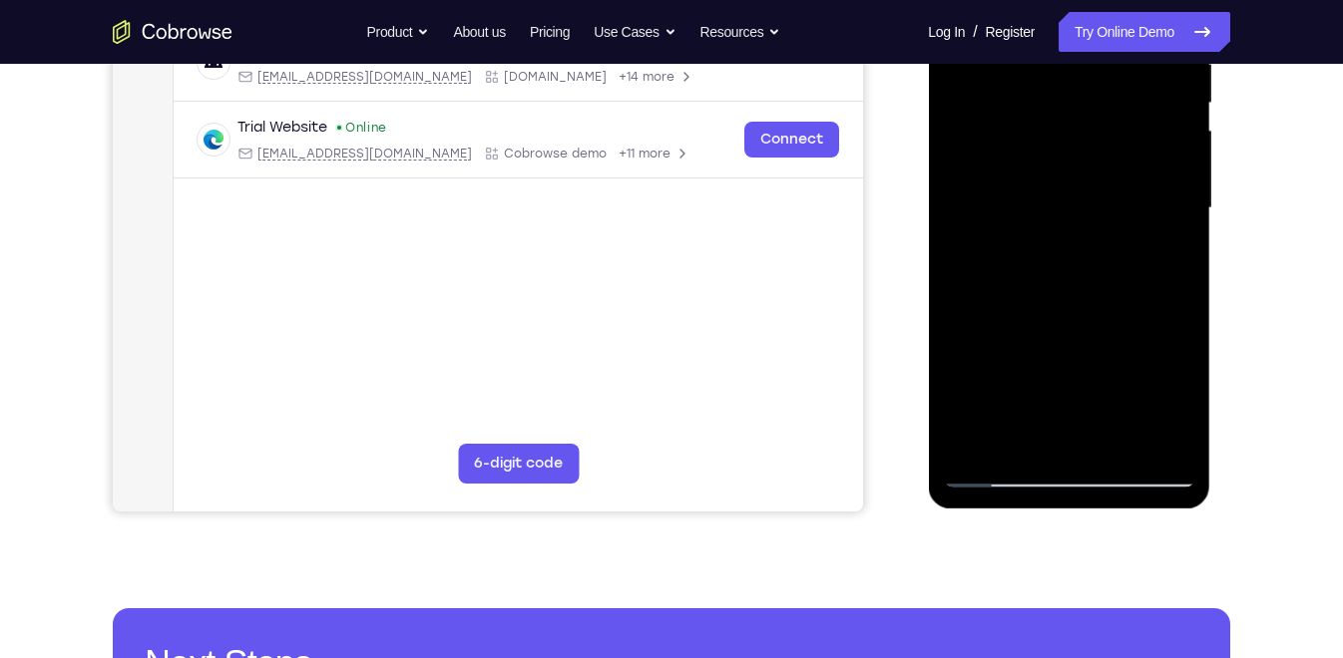
scroll to position [417, 0]
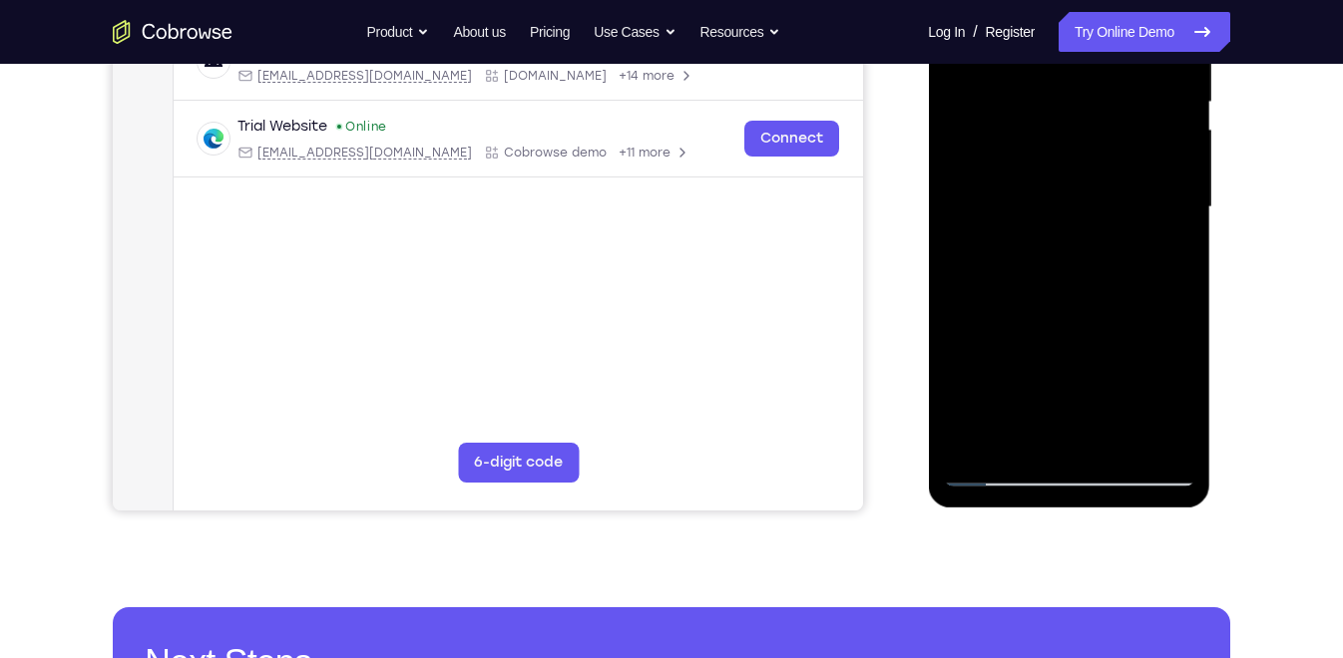
click at [979, 421] on div at bounding box center [1068, 207] width 251 height 559
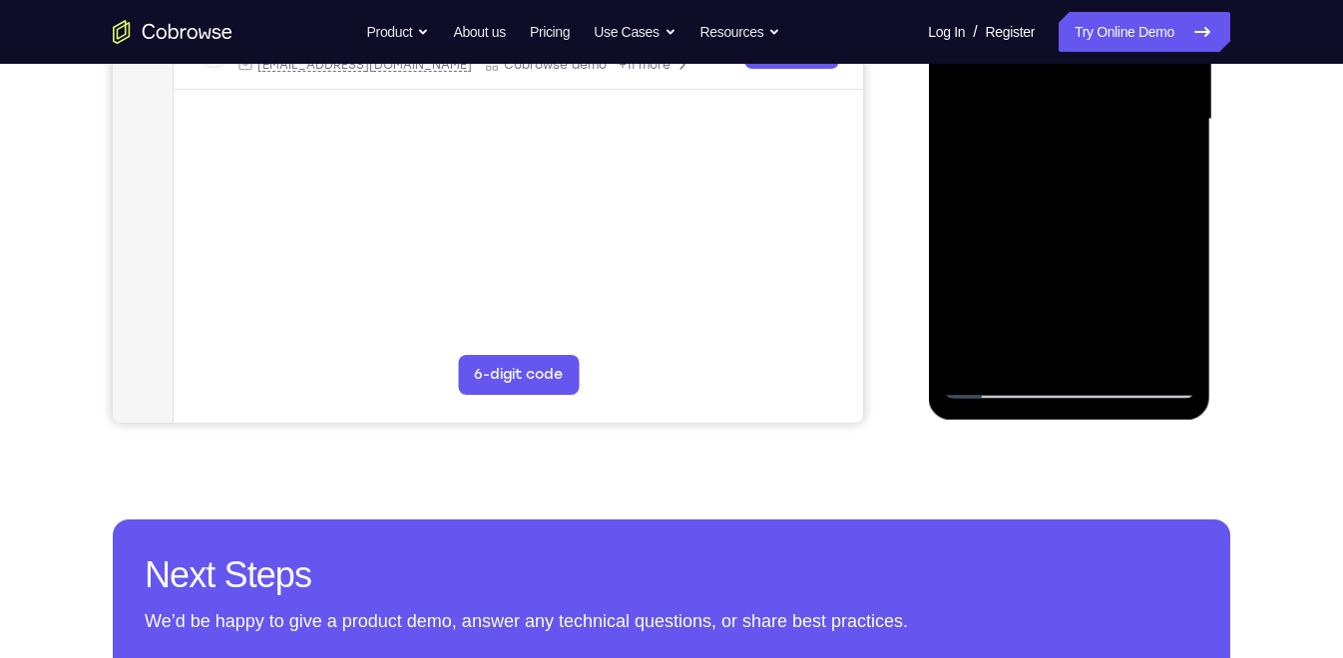
scroll to position [506, 0]
click at [968, 349] on div at bounding box center [1068, 118] width 251 height 559
drag, startPoint x: 988, startPoint y: 256, endPoint x: 1003, endPoint y: 110, distance: 147.5
click at [1003, 110] on div at bounding box center [1068, 118] width 251 height 559
drag, startPoint x: 1049, startPoint y: 225, endPoint x: 1036, endPoint y: 110, distance: 116.4
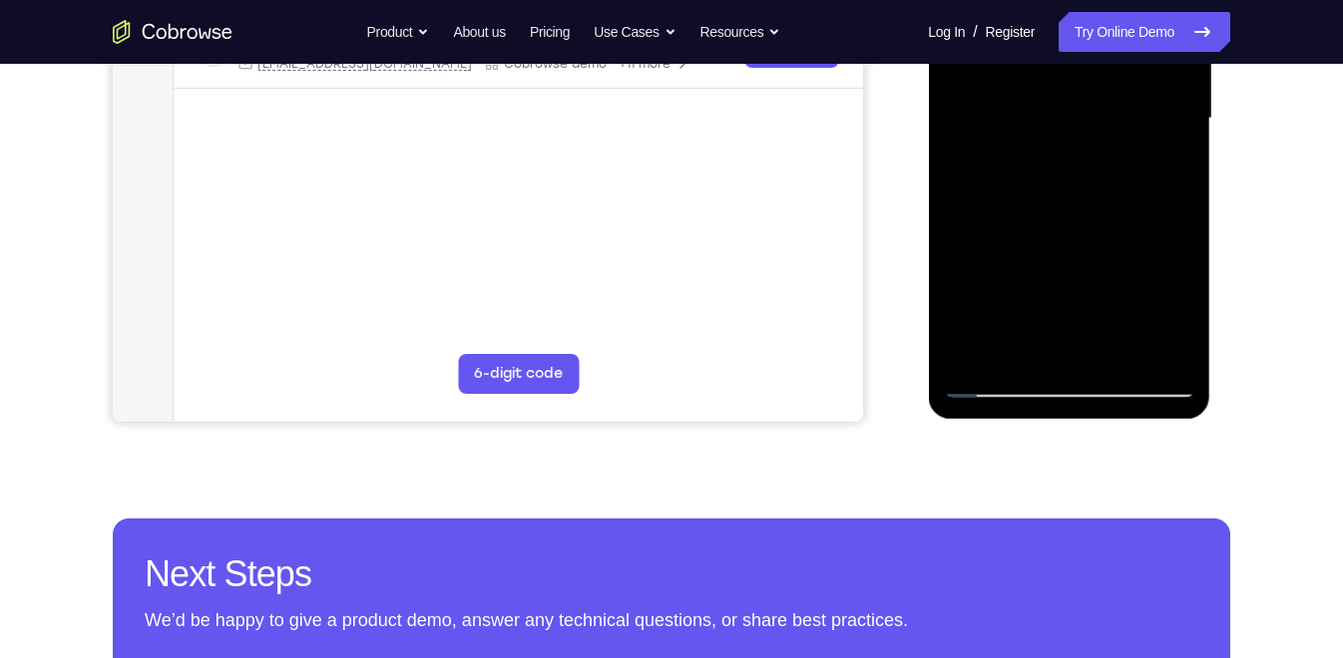
click at [1036, 110] on div at bounding box center [1068, 118] width 251 height 559
drag, startPoint x: 1082, startPoint y: 234, endPoint x: 1084, endPoint y: 66, distance: 168.6
click at [1084, 66] on div at bounding box center [1068, 118] width 251 height 559
drag, startPoint x: 1128, startPoint y: 228, endPoint x: 1121, endPoint y: 116, distance: 112.9
click at [1121, 116] on div at bounding box center [1068, 118] width 251 height 559
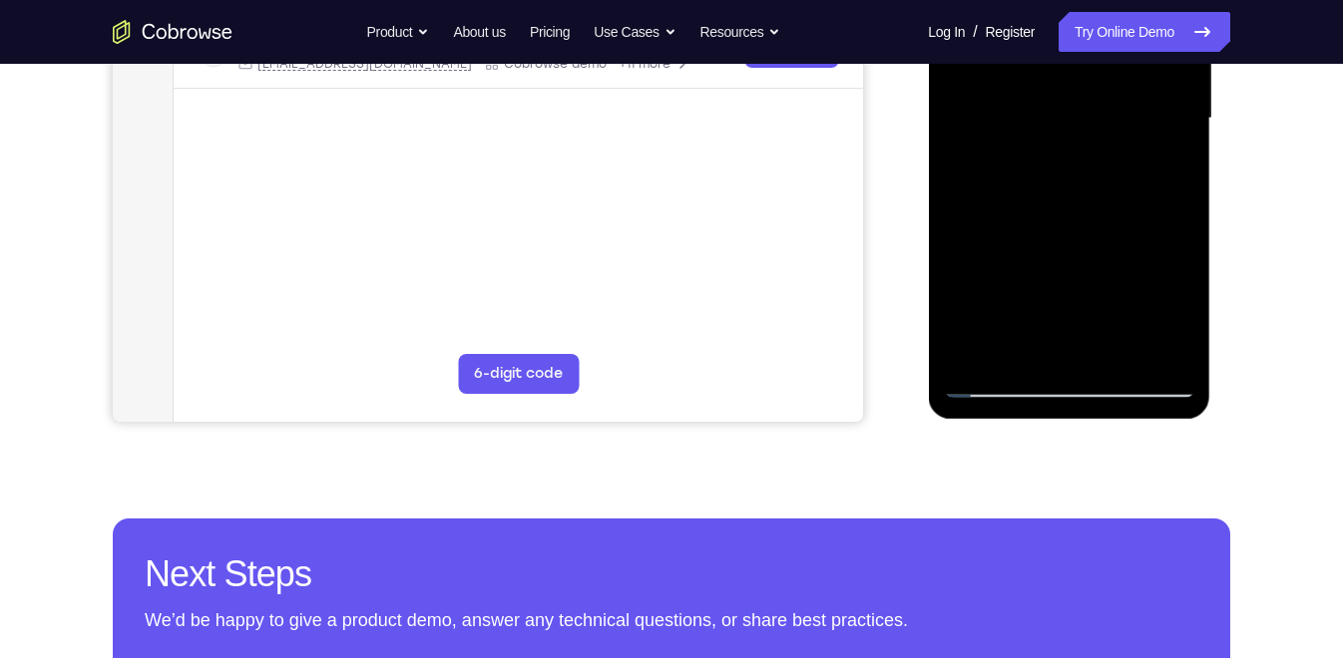
drag, startPoint x: 1117, startPoint y: 263, endPoint x: 1137, endPoint y: 93, distance: 171.7
click at [1137, 93] on div at bounding box center [1068, 118] width 251 height 559
drag, startPoint x: 1125, startPoint y: 227, endPoint x: 1146, endPoint y: 112, distance: 117.6
click at [1146, 112] on div at bounding box center [1068, 118] width 251 height 559
drag, startPoint x: 1146, startPoint y: 212, endPoint x: 1154, endPoint y: 51, distance: 161.8
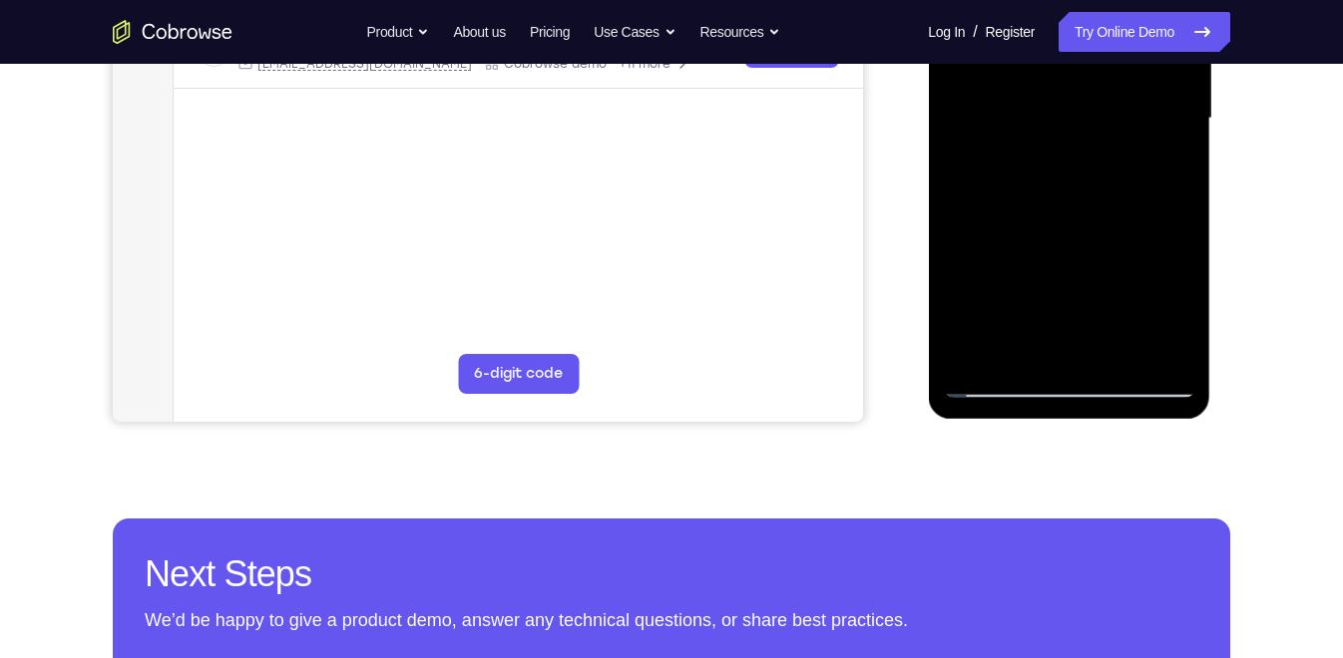
click at [1154, 51] on div at bounding box center [1068, 118] width 251 height 559
drag, startPoint x: 1149, startPoint y: 227, endPoint x: 1173, endPoint y: 50, distance: 179.2
click at [1173, 50] on div at bounding box center [1068, 118] width 251 height 559
drag, startPoint x: 1137, startPoint y: 235, endPoint x: 1147, endPoint y: 106, distance: 130.1
click at [1147, 106] on div at bounding box center [1068, 118] width 251 height 559
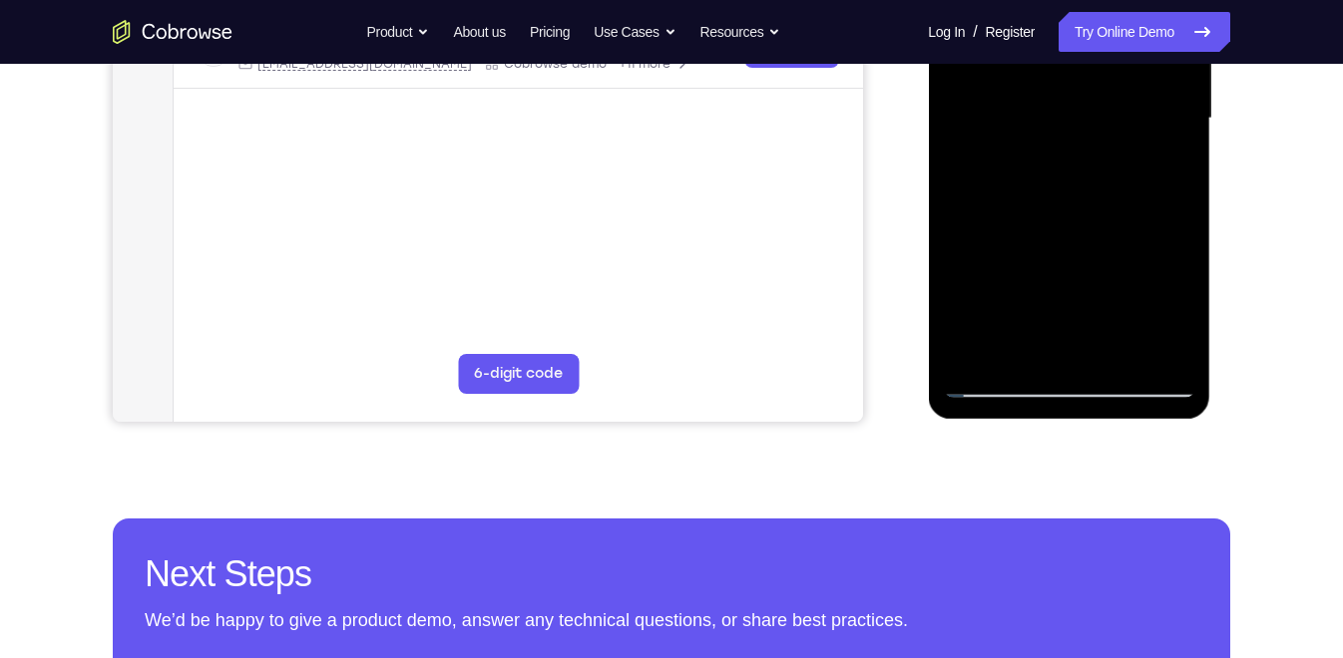
drag, startPoint x: 1114, startPoint y: 250, endPoint x: 1156, endPoint y: 35, distance: 219.5
click at [1156, 35] on div at bounding box center [1068, 118] width 251 height 559
drag, startPoint x: 1135, startPoint y: 221, endPoint x: 1147, endPoint y: 96, distance: 126.3
click at [1147, 96] on div at bounding box center [1068, 118] width 251 height 559
drag, startPoint x: 1111, startPoint y: 243, endPoint x: 1127, endPoint y: 109, distance: 135.6
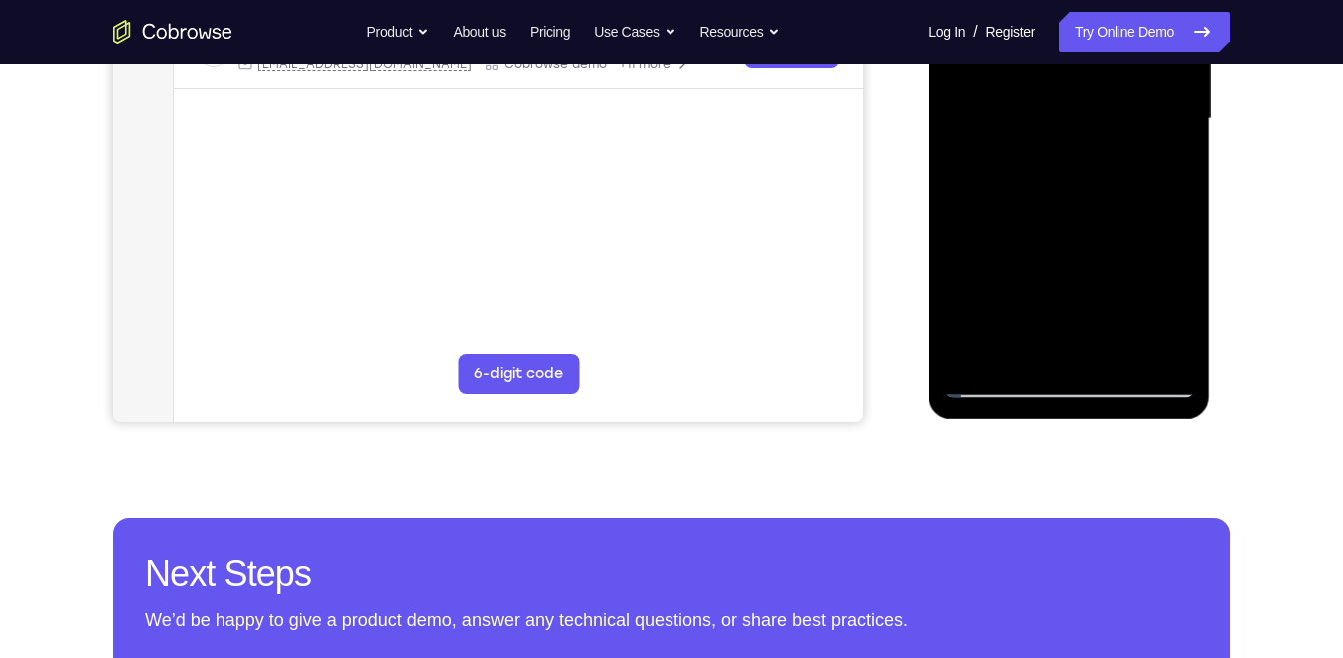
click at [1127, 109] on div at bounding box center [1068, 118] width 251 height 559
click at [1136, 341] on div at bounding box center [1068, 118] width 251 height 559
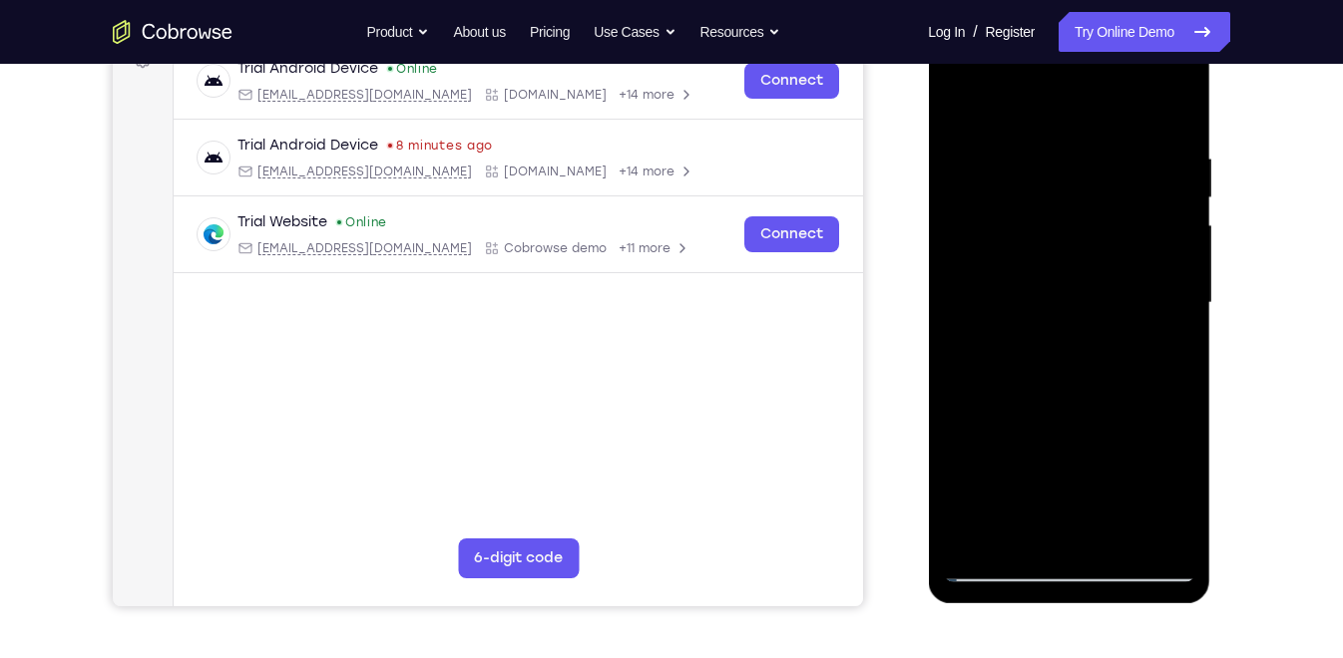
scroll to position [321, 0]
drag, startPoint x: 1093, startPoint y: 395, endPoint x: 1094, endPoint y: 521, distance: 125.7
click at [1094, 521] on div at bounding box center [1068, 303] width 251 height 559
click at [987, 156] on div at bounding box center [1068, 303] width 251 height 559
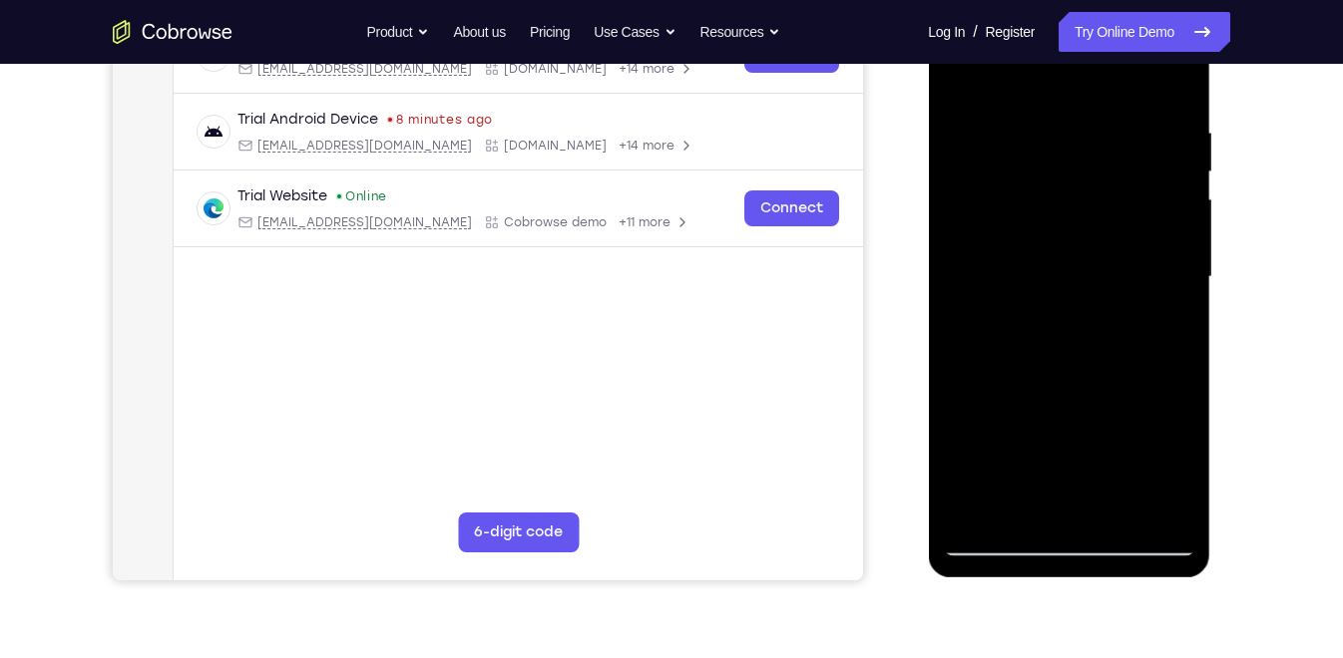
scroll to position [346, 0]
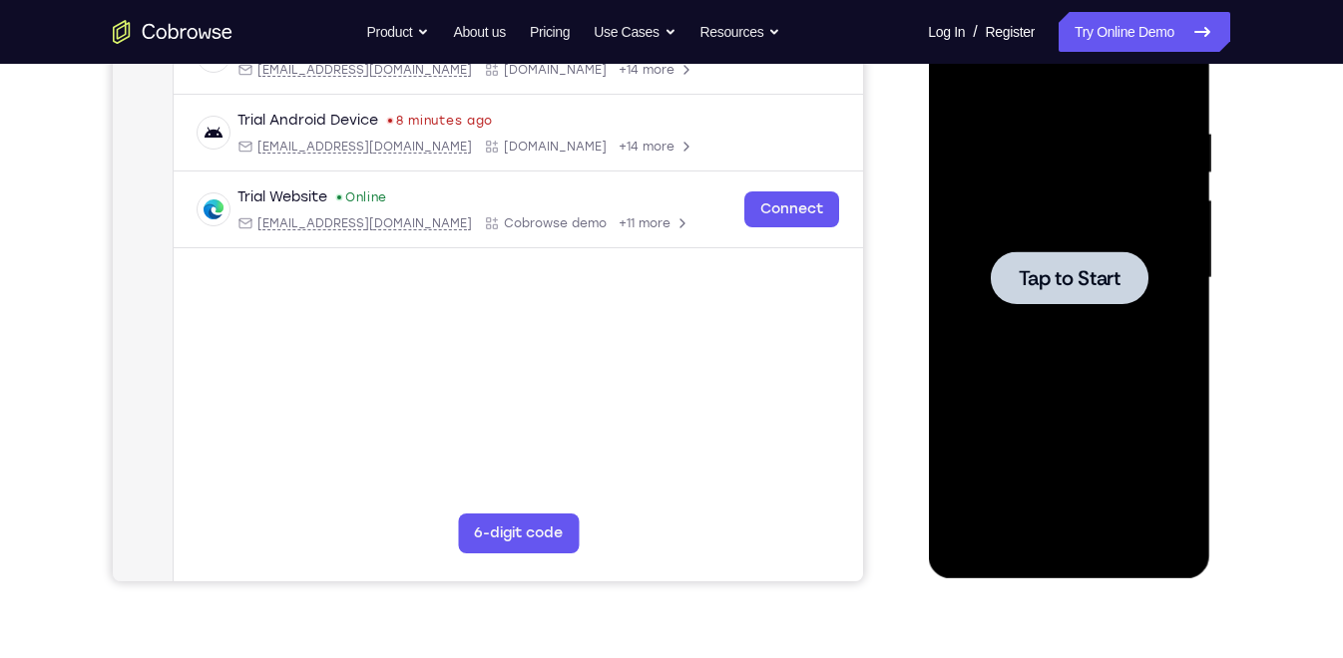
click at [1099, 282] on span "Tap to Start" at bounding box center [1068, 278] width 102 height 20
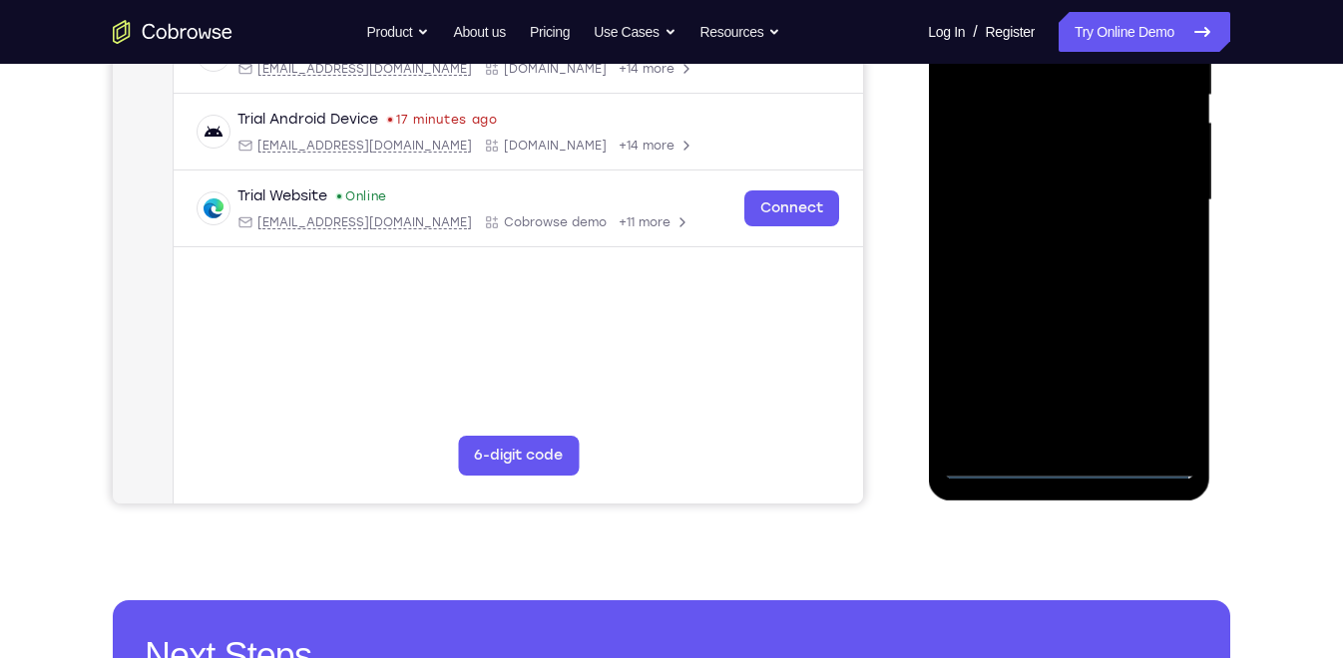
scroll to position [429, 0]
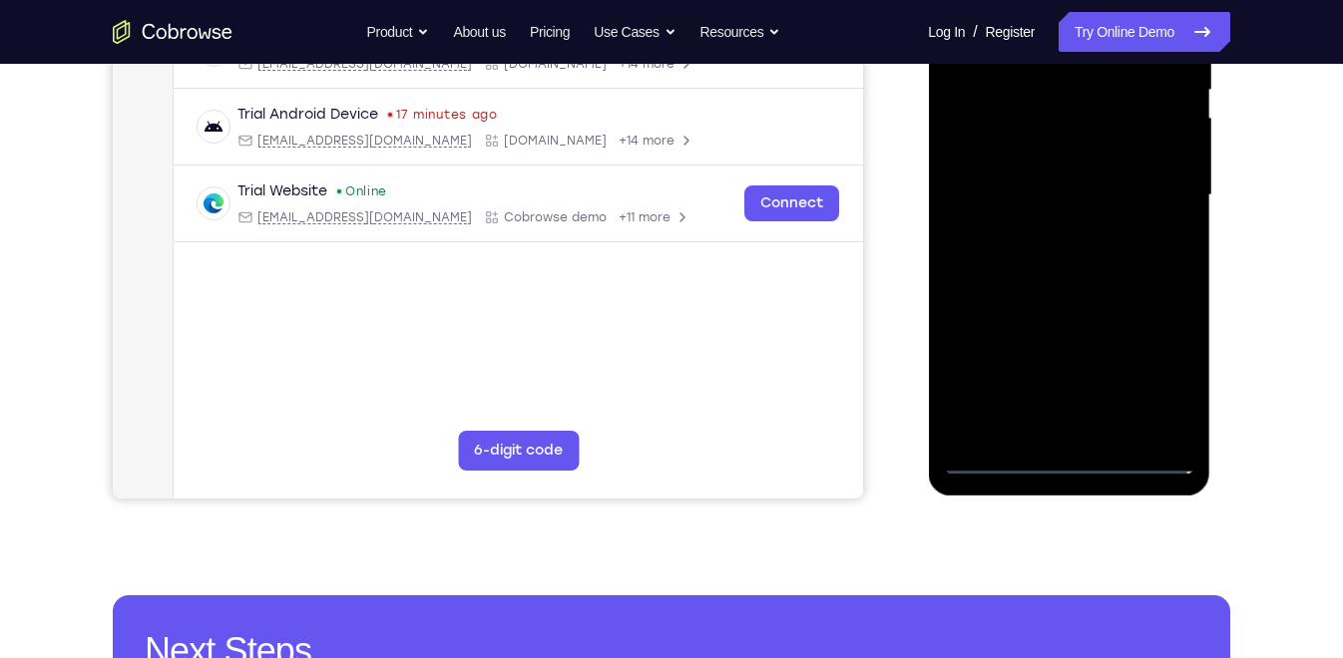
click at [1076, 456] on div at bounding box center [1068, 195] width 251 height 559
click at [1182, 363] on div at bounding box center [1068, 195] width 251 height 559
click at [1162, 367] on div at bounding box center [1068, 195] width 251 height 559
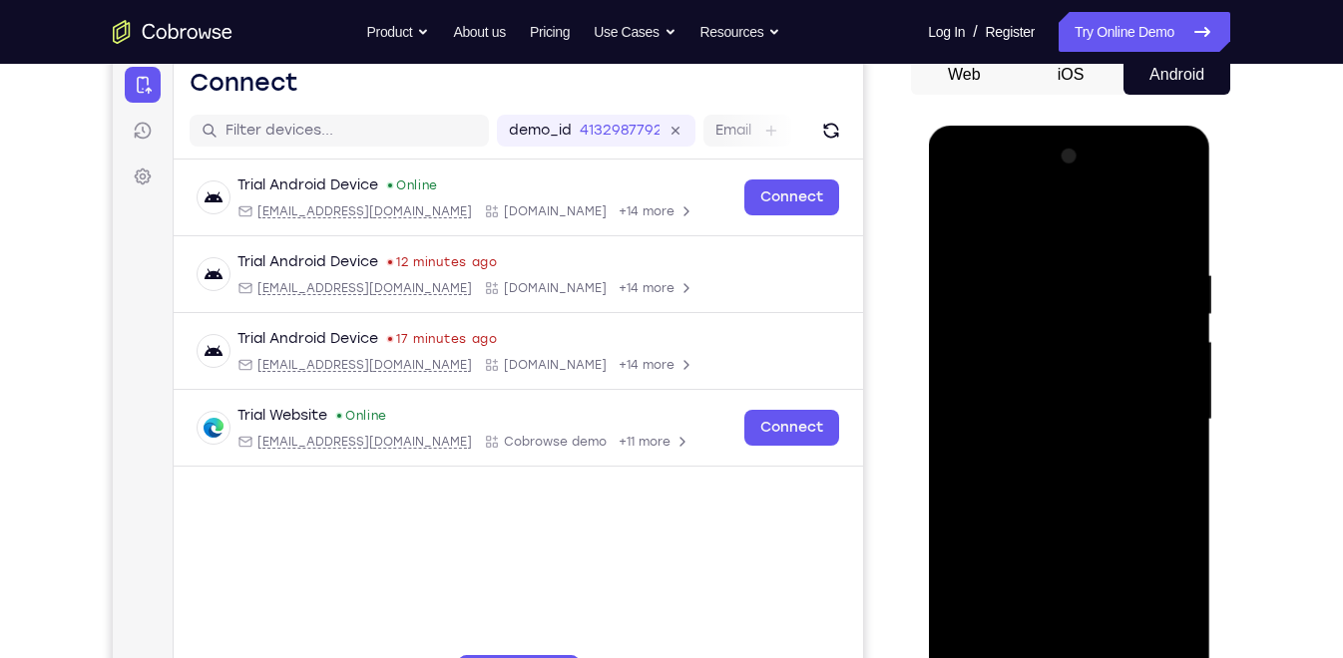
scroll to position [213, 0]
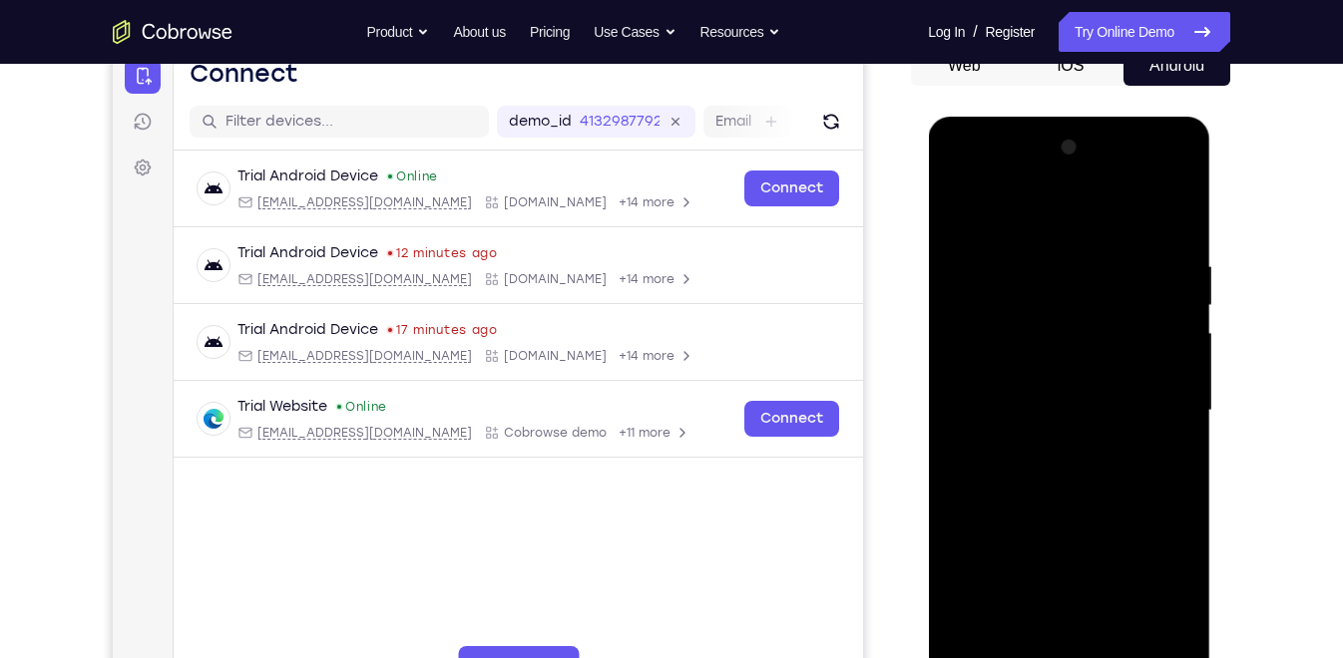
click at [1030, 216] on div at bounding box center [1068, 411] width 251 height 559
click at [1042, 298] on div at bounding box center [1068, 411] width 251 height 559
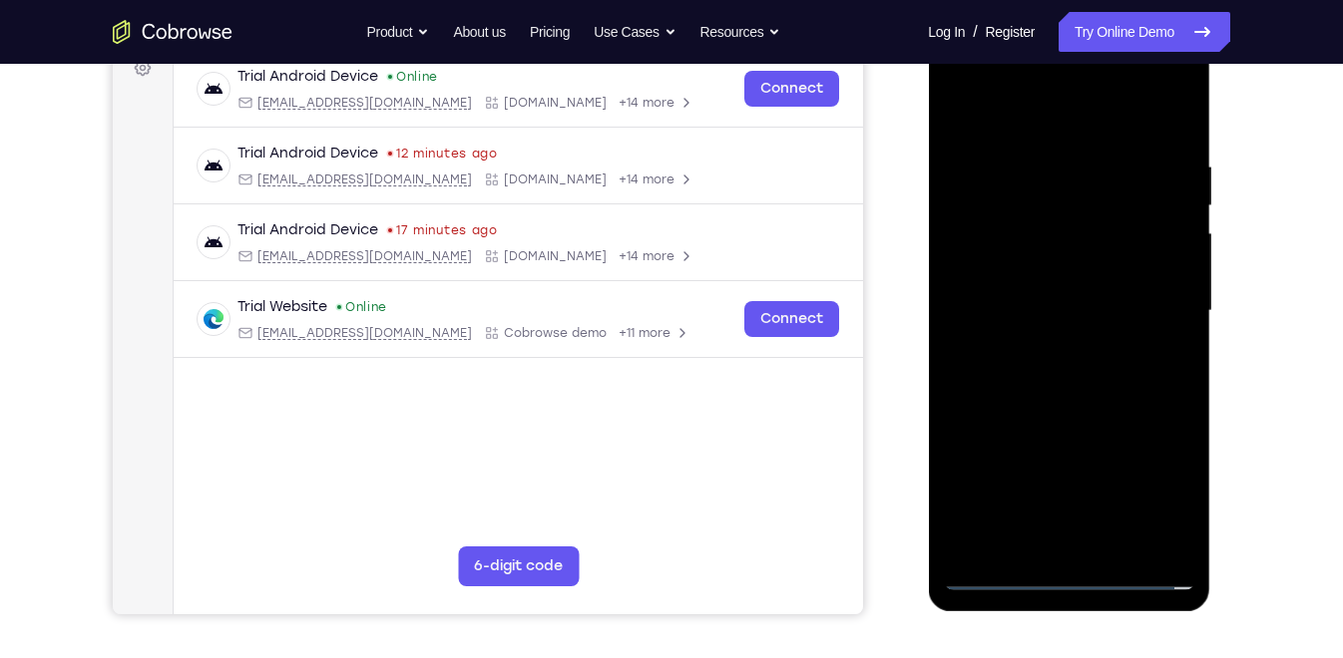
scroll to position [317, 0]
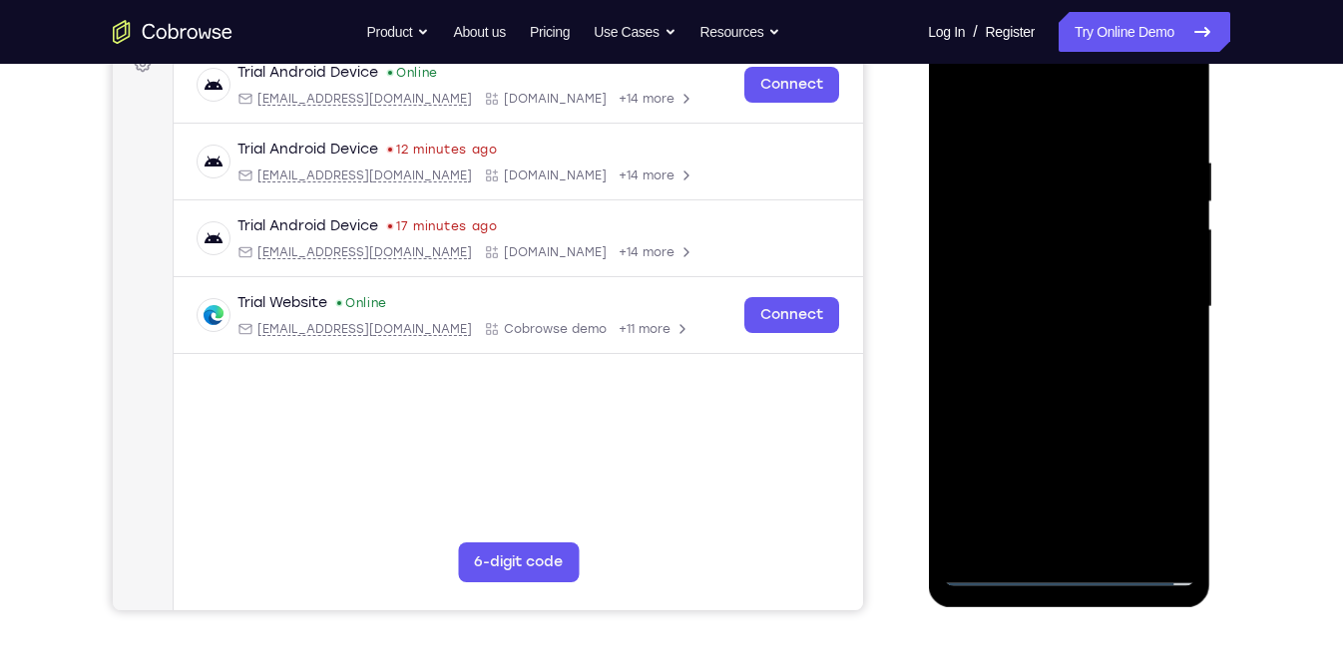
click at [1069, 391] on div at bounding box center [1068, 307] width 251 height 559
click at [1181, 543] on div at bounding box center [1068, 307] width 251 height 559
click at [1170, 531] on div at bounding box center [1068, 307] width 251 height 559
click at [1093, 366] on div at bounding box center [1068, 307] width 251 height 559
click at [1052, 232] on div at bounding box center [1068, 307] width 251 height 559
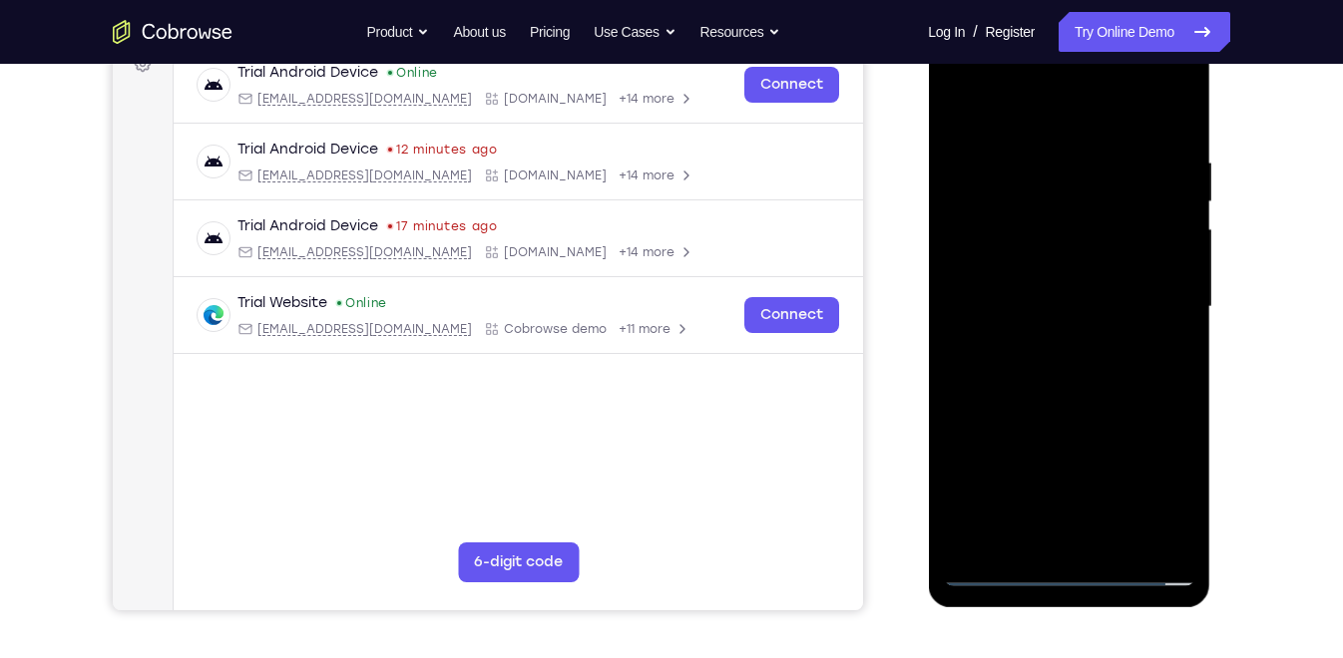
click at [1098, 133] on div at bounding box center [1068, 307] width 251 height 559
click at [1067, 178] on div at bounding box center [1068, 307] width 251 height 559
click at [1050, 213] on div at bounding box center [1068, 307] width 251 height 559
drag, startPoint x: 1007, startPoint y: 375, endPoint x: 1078, endPoint y: 388, distance: 72.0
click at [1078, 388] on div at bounding box center [1068, 307] width 251 height 559
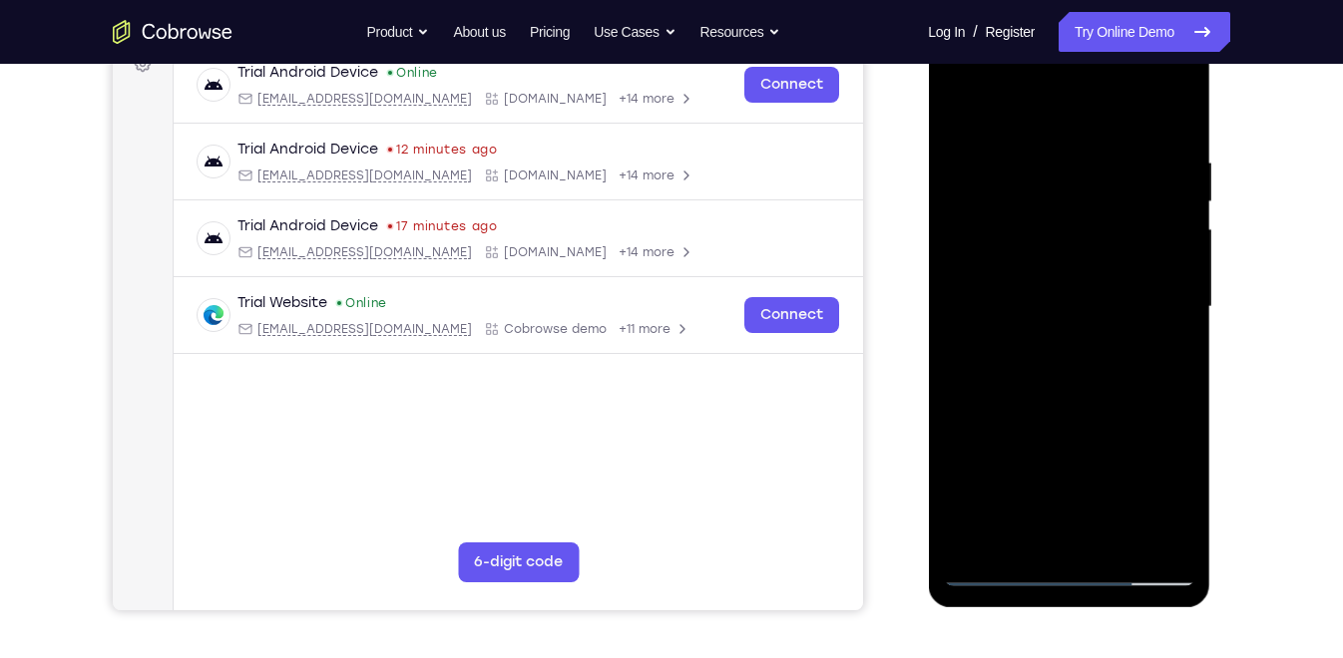
click at [1108, 207] on div at bounding box center [1068, 307] width 251 height 559
click at [1010, 268] on div at bounding box center [1068, 307] width 251 height 559
click at [1090, 348] on div at bounding box center [1068, 307] width 251 height 559
click at [1011, 169] on div at bounding box center [1068, 307] width 251 height 559
click at [1060, 394] on div at bounding box center [1068, 307] width 251 height 559
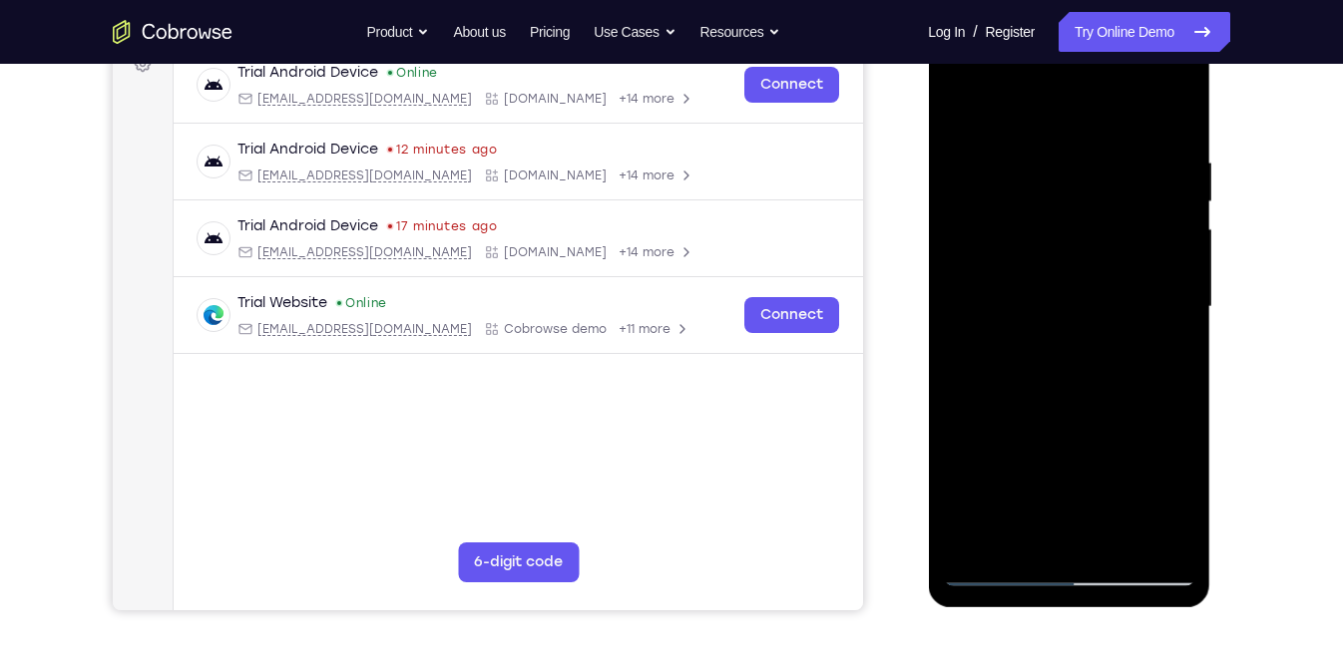
click at [1081, 226] on div at bounding box center [1068, 307] width 251 height 559
click at [1102, 133] on div at bounding box center [1068, 307] width 251 height 559
click at [1057, 173] on div at bounding box center [1068, 307] width 251 height 559
click at [1005, 211] on div at bounding box center [1068, 307] width 251 height 559
click at [986, 205] on div at bounding box center [1068, 307] width 251 height 559
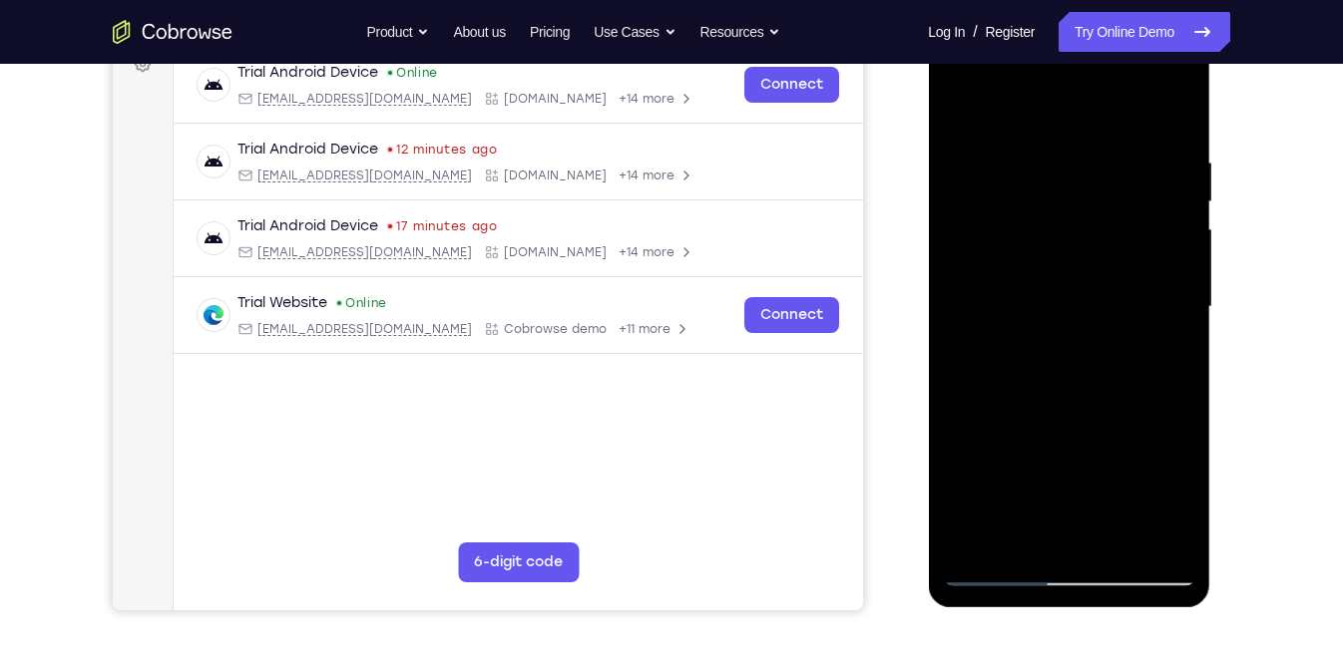
drag, startPoint x: 1009, startPoint y: 370, endPoint x: 1077, endPoint y: 381, distance: 68.7
click at [1077, 381] on div at bounding box center [1068, 307] width 251 height 559
click at [1121, 212] on div at bounding box center [1068, 307] width 251 height 559
drag, startPoint x: 997, startPoint y: 383, endPoint x: 1052, endPoint y: 392, distance: 55.6
click at [1052, 392] on div at bounding box center [1068, 307] width 251 height 559
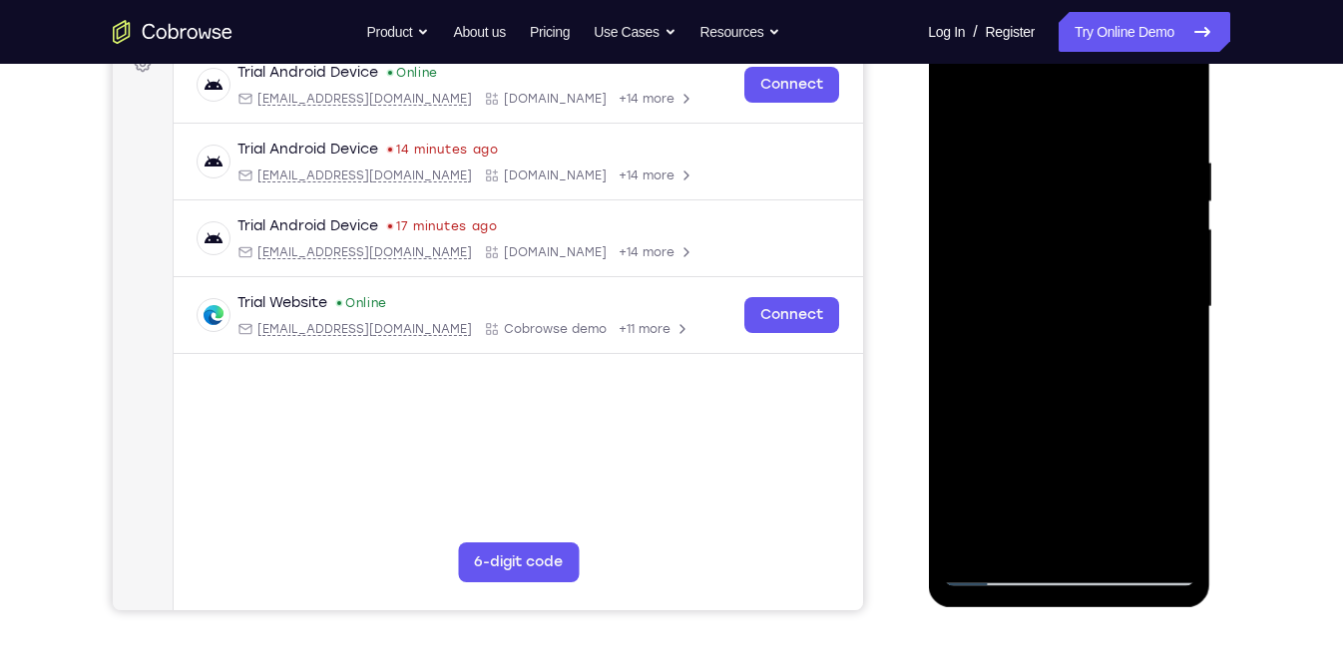
click at [1016, 266] on div at bounding box center [1068, 307] width 251 height 559
click at [1095, 350] on div at bounding box center [1068, 307] width 251 height 559
click at [1104, 178] on div at bounding box center [1068, 307] width 251 height 559
click at [958, 100] on div at bounding box center [1068, 307] width 251 height 559
click at [1017, 130] on div at bounding box center [1068, 307] width 251 height 559
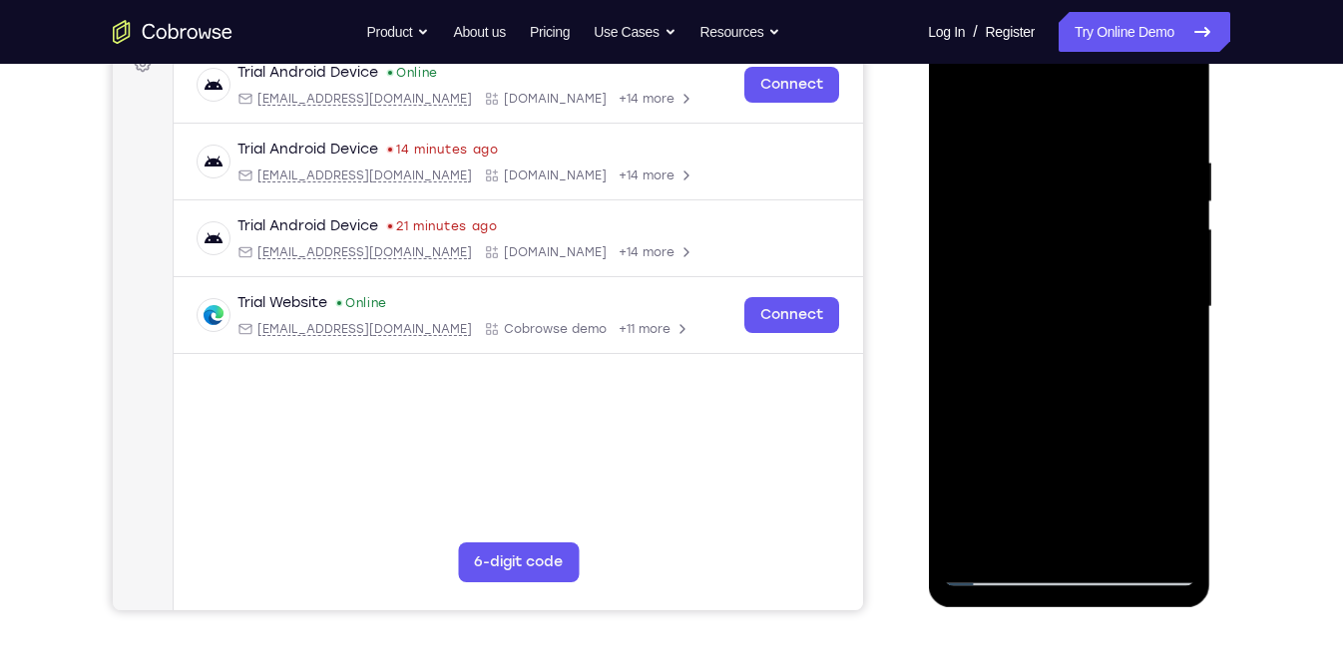
click at [1098, 127] on div at bounding box center [1068, 307] width 251 height 559
click at [1002, 174] on div at bounding box center [1068, 307] width 251 height 559
click at [1016, 202] on div at bounding box center [1068, 307] width 251 height 559
click at [1013, 191] on div at bounding box center [1068, 307] width 251 height 559
click at [994, 212] on div at bounding box center [1068, 307] width 251 height 559
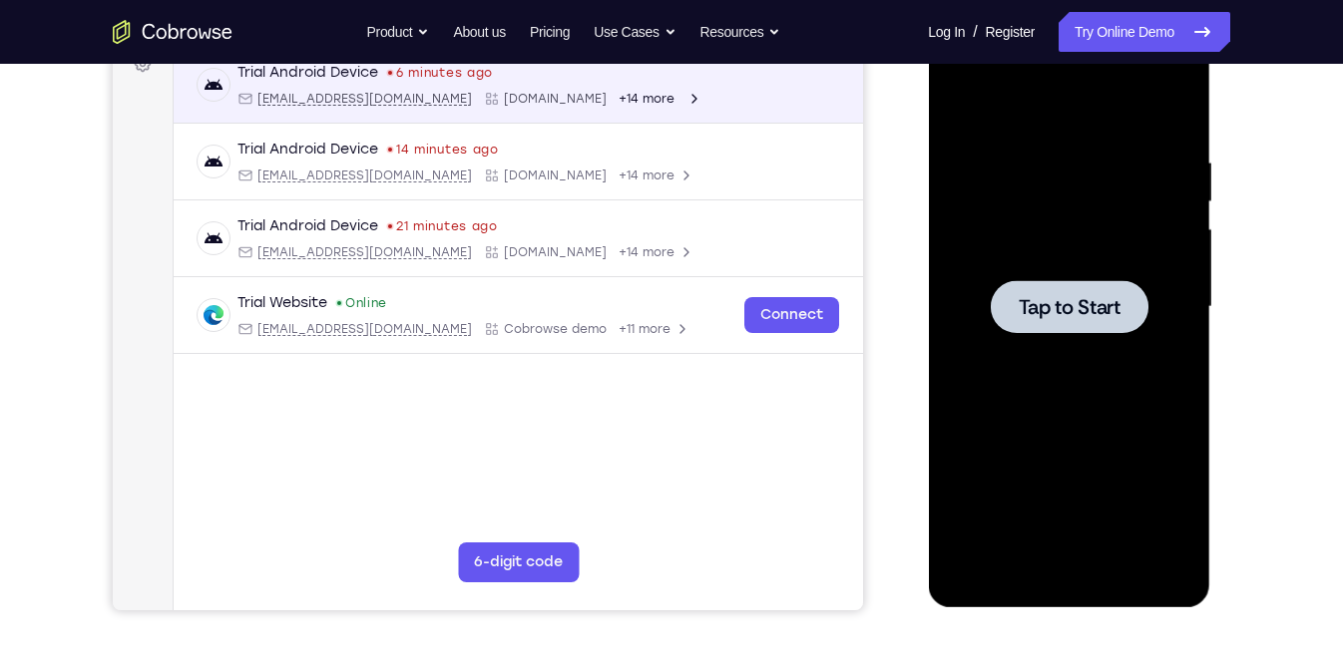
click at [1105, 307] on span "Tap to Start" at bounding box center [1068, 307] width 102 height 20
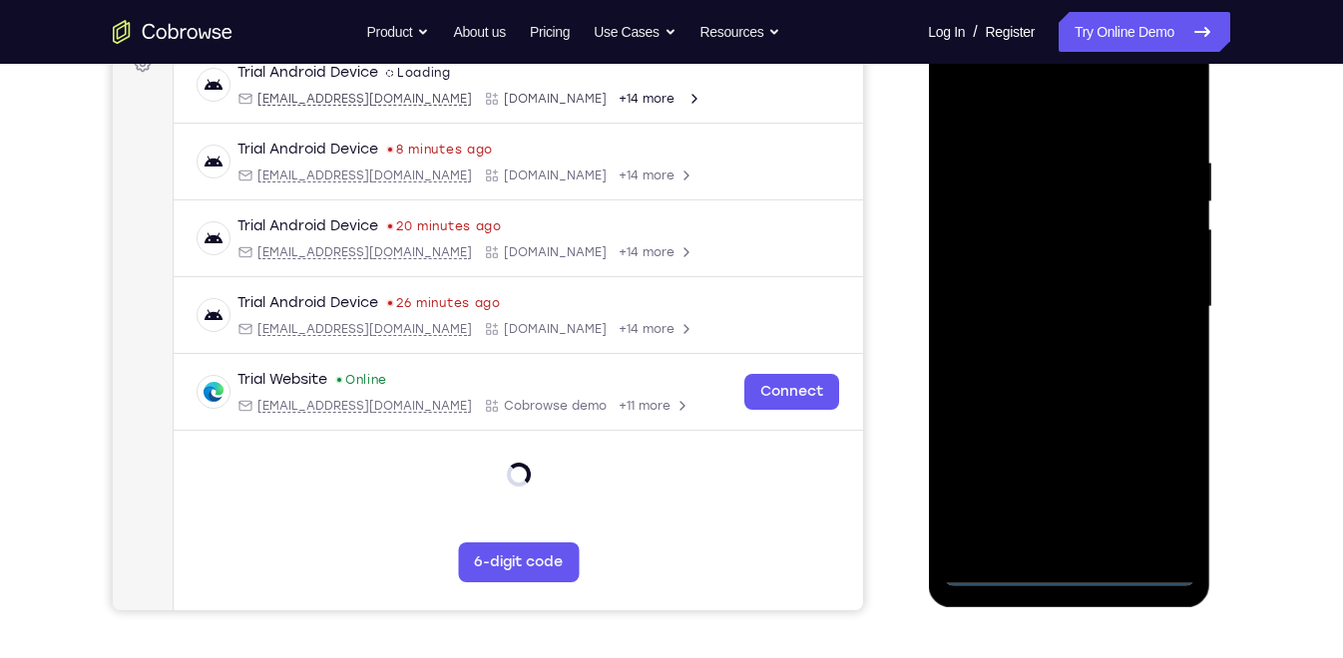
click at [1064, 570] on div at bounding box center [1068, 307] width 251 height 559
click at [1159, 476] on div at bounding box center [1068, 307] width 251 height 559
click at [1042, 114] on div at bounding box center [1068, 307] width 251 height 559
click at [1032, 192] on div at bounding box center [1068, 307] width 251 height 559
click at [1071, 389] on div at bounding box center [1068, 307] width 251 height 559
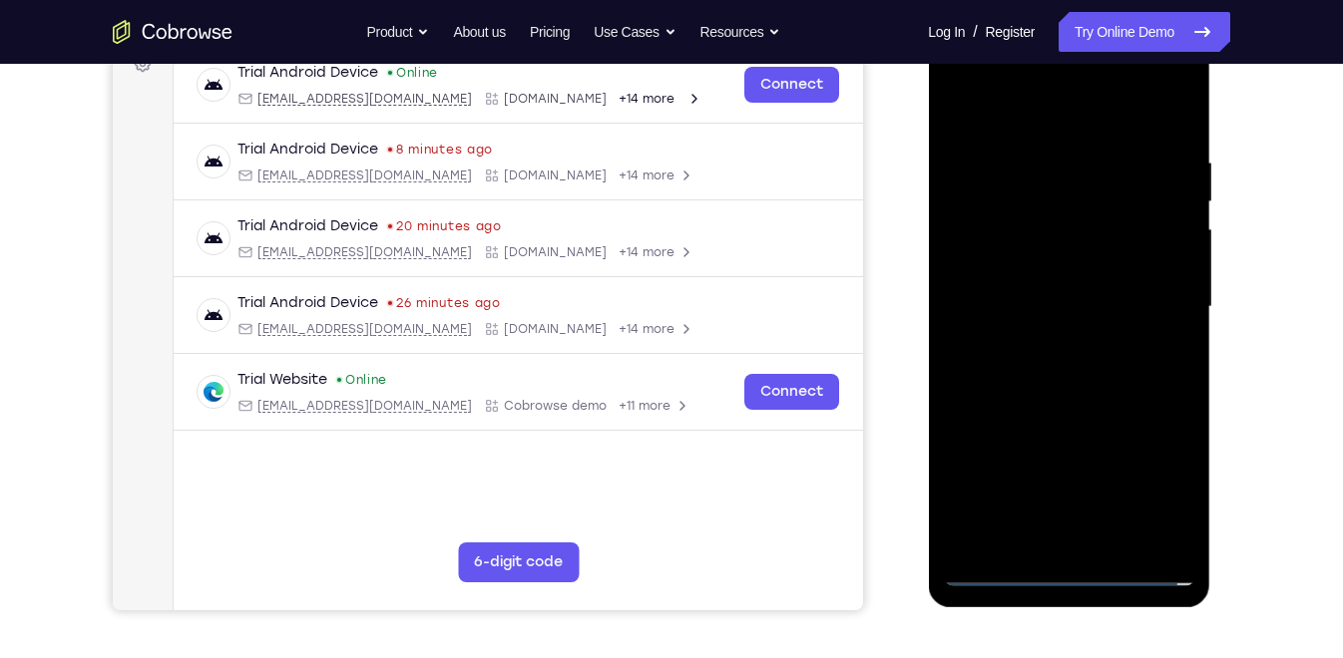
click at [1171, 534] on div at bounding box center [1068, 307] width 251 height 559
click at [1177, 547] on div at bounding box center [1068, 307] width 251 height 559
click at [1068, 372] on div at bounding box center [1068, 307] width 251 height 559
click at [1029, 244] on div at bounding box center [1068, 307] width 251 height 559
click at [1102, 118] on div at bounding box center [1068, 307] width 251 height 559
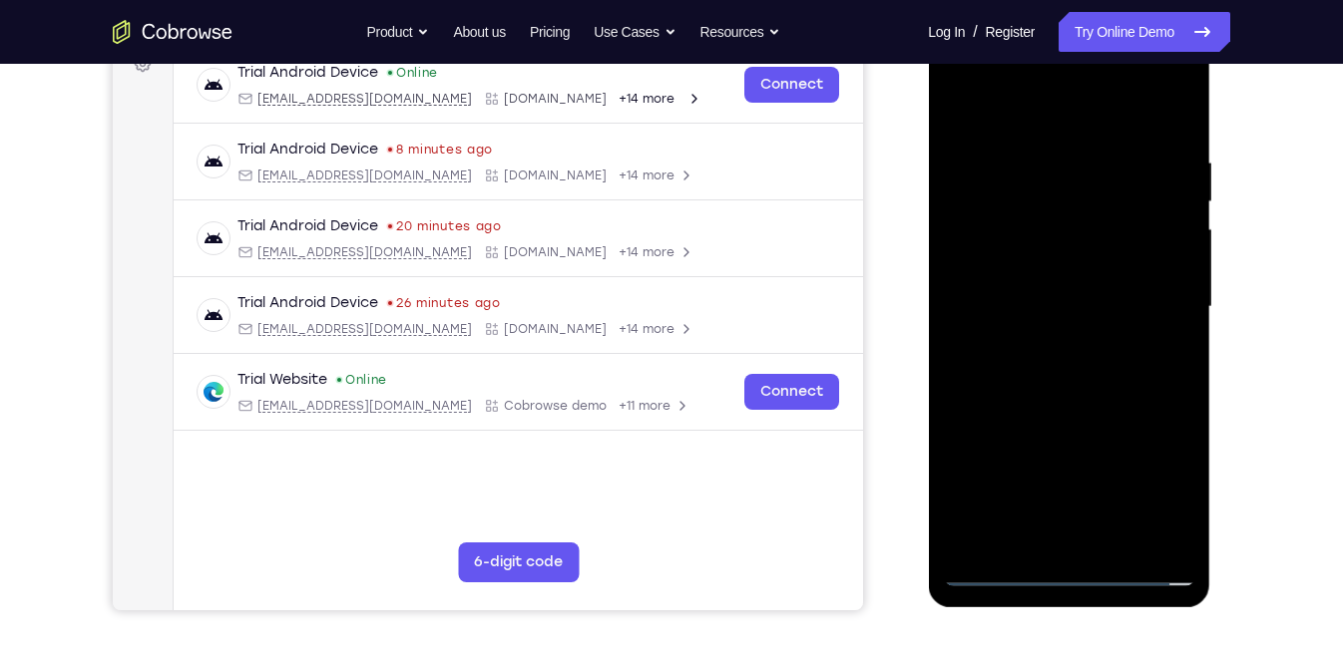
click at [1089, 131] on div at bounding box center [1068, 307] width 251 height 559
click at [1047, 181] on div at bounding box center [1068, 307] width 251 height 559
click at [1001, 242] on div at bounding box center [1068, 307] width 251 height 559
click at [1071, 346] on div at bounding box center [1068, 307] width 251 height 559
click at [1031, 184] on div at bounding box center [1068, 307] width 251 height 559
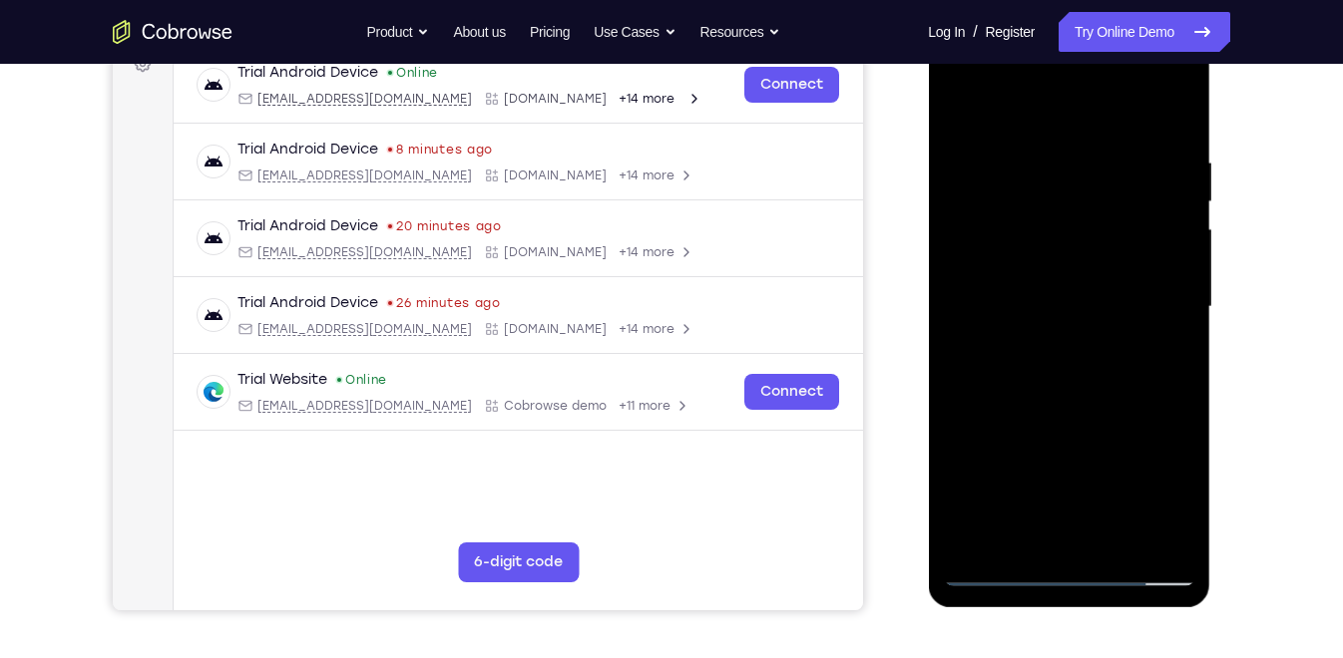
click at [975, 172] on div at bounding box center [1068, 307] width 251 height 559
click at [1119, 248] on div at bounding box center [1068, 307] width 251 height 559
click at [1095, 348] on div at bounding box center [1068, 307] width 251 height 559
drag, startPoint x: 1103, startPoint y: 409, endPoint x: 1093, endPoint y: 265, distance: 144.0
click at [1093, 265] on div at bounding box center [1068, 307] width 251 height 559
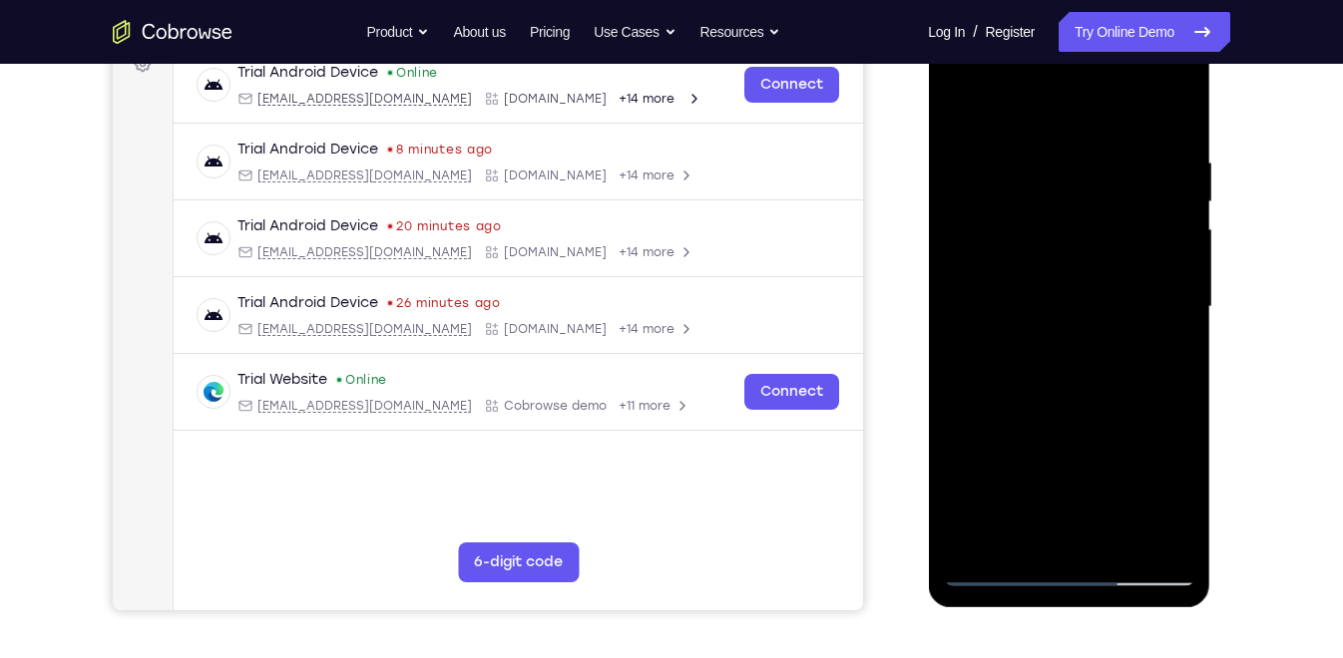
drag, startPoint x: 1133, startPoint y: 443, endPoint x: 1132, endPoint y: 278, distance: 164.6
click at [1132, 278] on div at bounding box center [1068, 307] width 251 height 559
drag, startPoint x: 1115, startPoint y: 453, endPoint x: 1120, endPoint y: 295, distance: 157.7
click at [1120, 295] on div at bounding box center [1068, 307] width 251 height 559
click at [1032, 311] on div at bounding box center [1068, 307] width 251 height 559
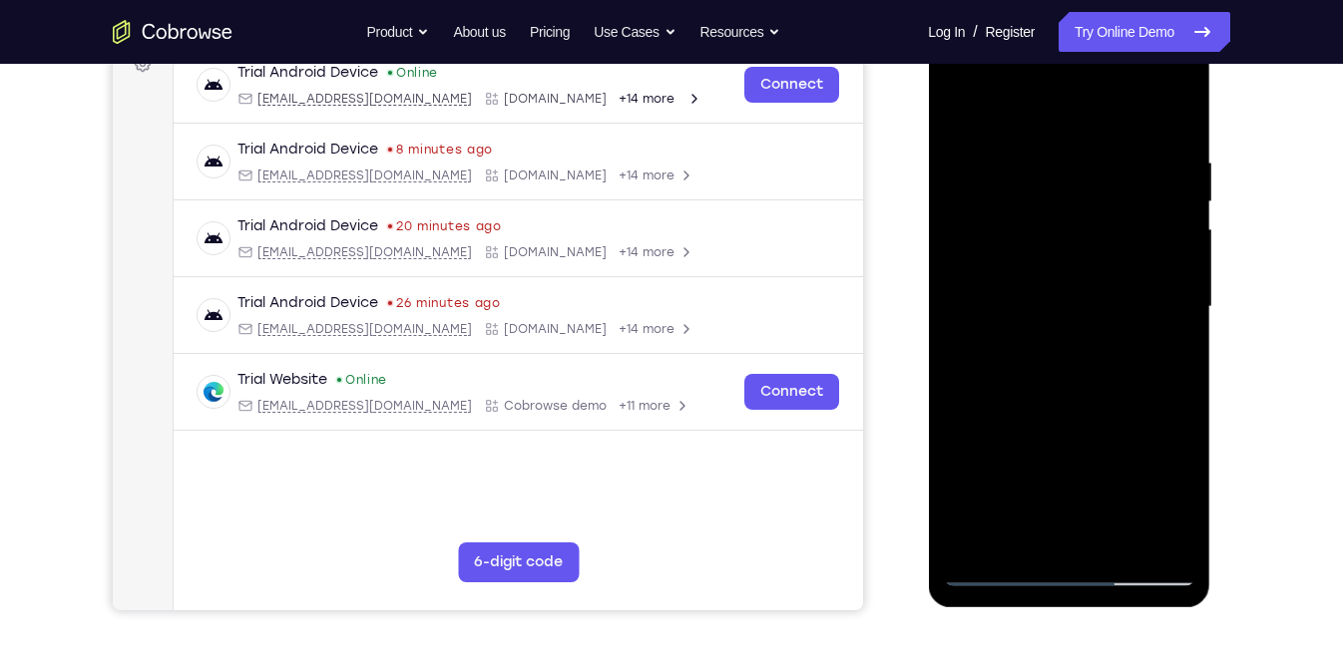
drag, startPoint x: 1042, startPoint y: 253, endPoint x: 1058, endPoint y: 363, distance: 110.9
click at [1058, 363] on div at bounding box center [1068, 307] width 251 height 559
click at [988, 568] on div at bounding box center [1068, 307] width 251 height 559
drag, startPoint x: 1040, startPoint y: 447, endPoint x: 1042, endPoint y: 288, distance: 158.6
click at [1042, 288] on div at bounding box center [1068, 307] width 251 height 559
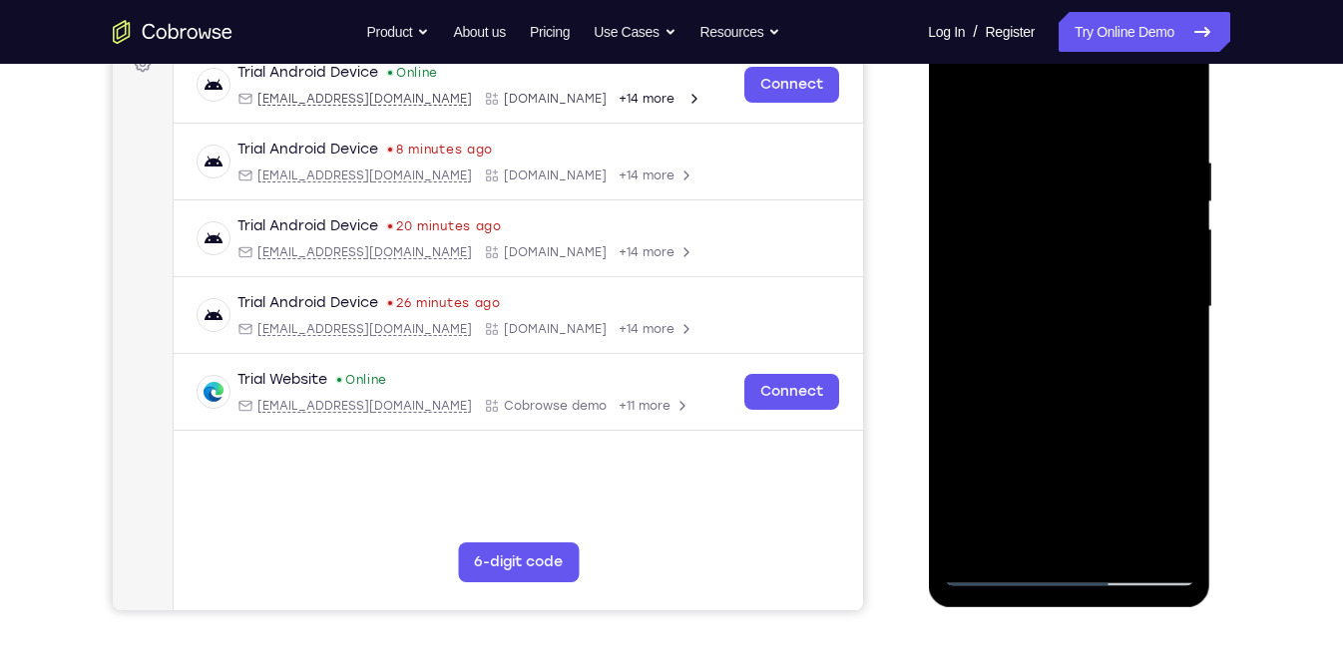
drag, startPoint x: 1045, startPoint y: 356, endPoint x: 1031, endPoint y: 150, distance: 207.0
click at [1031, 150] on div at bounding box center [1068, 307] width 251 height 559
drag, startPoint x: 1063, startPoint y: 339, endPoint x: 1063, endPoint y: 77, distance: 262.3
click at [1063, 77] on div at bounding box center [1068, 307] width 251 height 559
drag, startPoint x: 1101, startPoint y: 316, endPoint x: 1102, endPoint y: 557, distance: 240.4
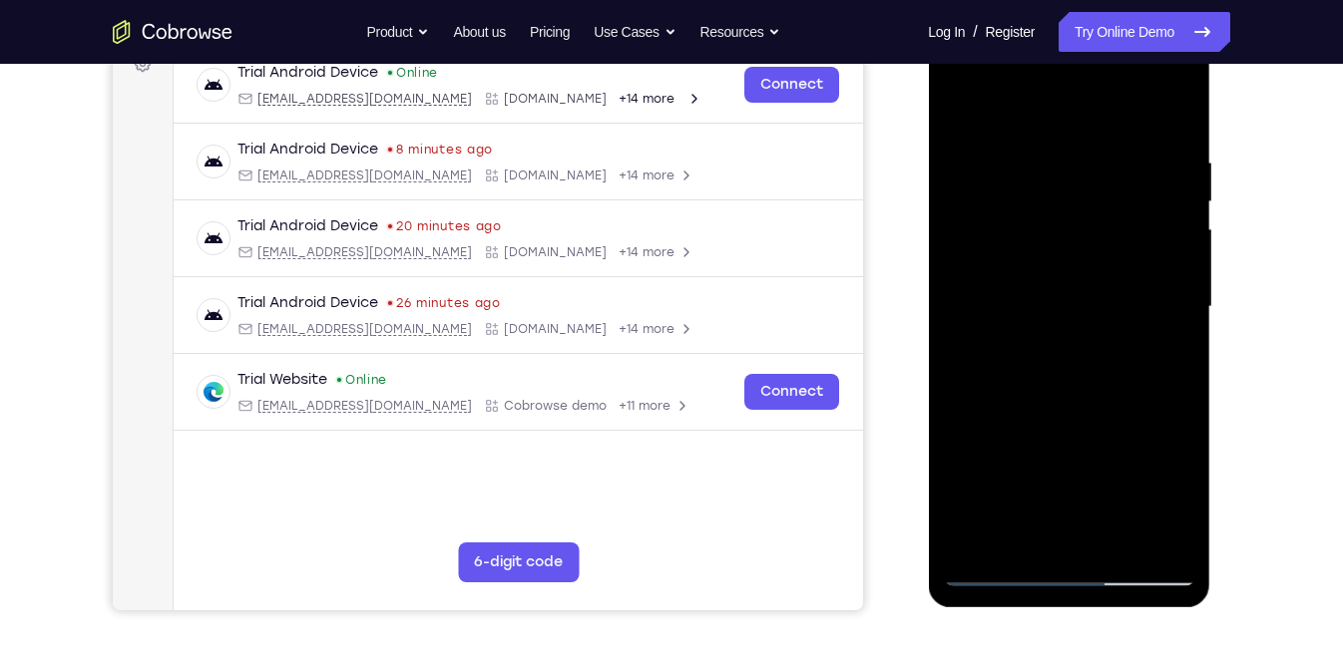
click at [1102, 557] on div at bounding box center [1068, 307] width 251 height 559
click at [960, 101] on div at bounding box center [1068, 307] width 251 height 559
click at [1151, 74] on div at bounding box center [1068, 307] width 251 height 559
click at [961, 71] on div at bounding box center [1068, 307] width 251 height 559
click at [1043, 261] on div at bounding box center [1068, 307] width 251 height 559
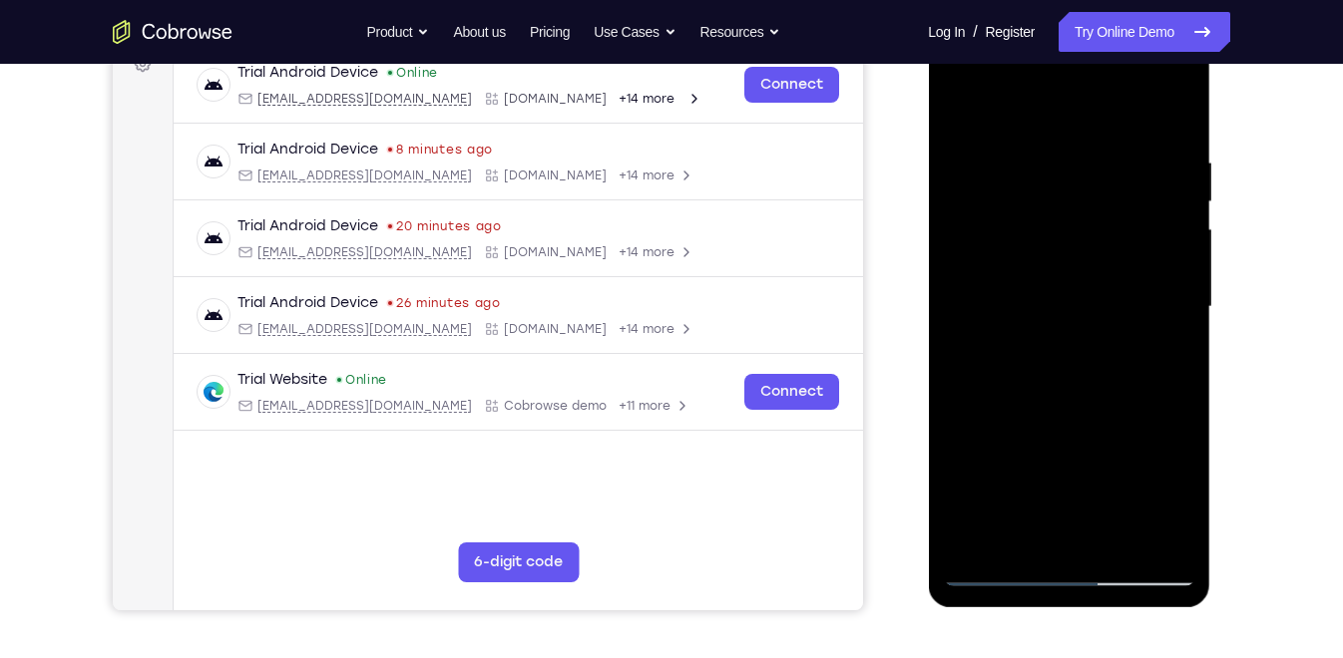
click at [1030, 315] on div at bounding box center [1068, 307] width 251 height 559
click at [1027, 295] on div at bounding box center [1068, 307] width 251 height 559
click at [1065, 324] on div at bounding box center [1068, 307] width 251 height 559
click at [1071, 355] on div at bounding box center [1068, 307] width 251 height 559
click at [1052, 326] on div at bounding box center [1068, 307] width 251 height 559
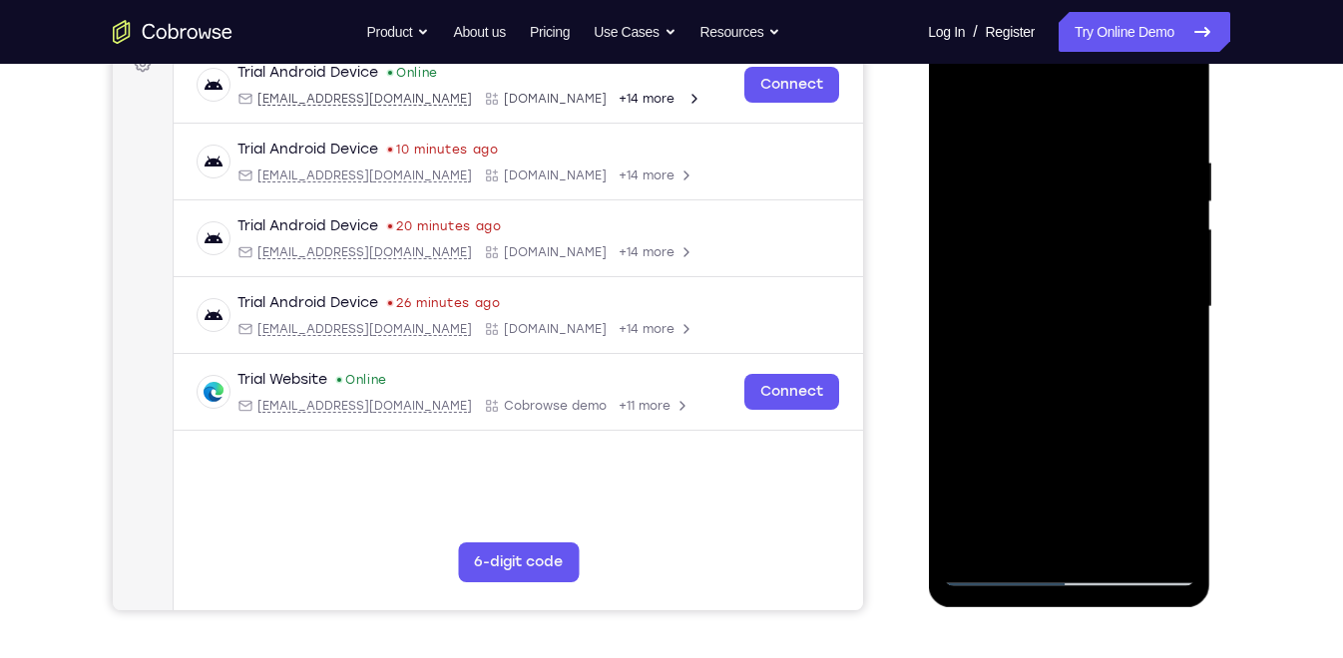
click at [1088, 390] on div at bounding box center [1068, 307] width 251 height 559
drag, startPoint x: 1064, startPoint y: 116, endPoint x: 1054, endPoint y: 46, distance: 70.5
click at [1054, 46] on div at bounding box center [1068, 307] width 251 height 559
drag, startPoint x: 1056, startPoint y: 127, endPoint x: 1049, endPoint y: 75, distance: 52.3
click at [1049, 75] on div at bounding box center [1068, 307] width 251 height 559
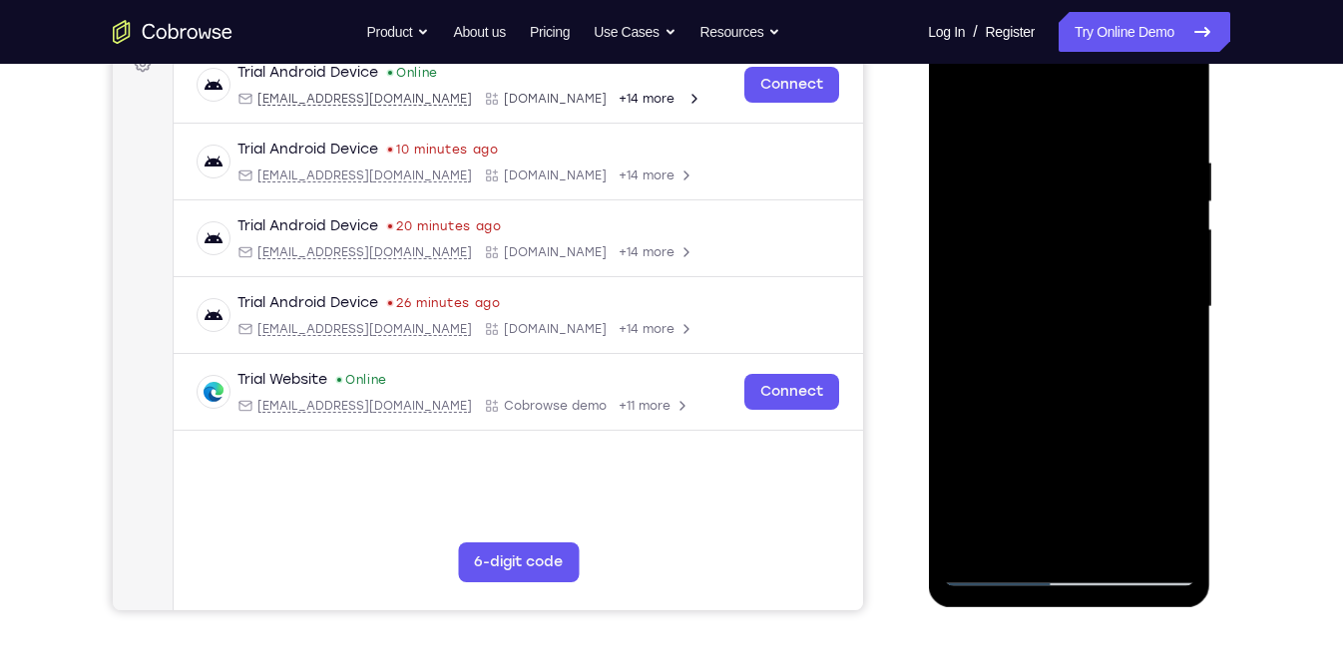
click at [1093, 354] on div at bounding box center [1068, 307] width 251 height 559
click at [1086, 199] on div at bounding box center [1068, 307] width 251 height 559
click at [1109, 528] on div at bounding box center [1068, 307] width 251 height 559
drag, startPoint x: 1020, startPoint y: 243, endPoint x: 1020, endPoint y: 329, distance: 85.8
click at [1020, 329] on div at bounding box center [1068, 307] width 251 height 559
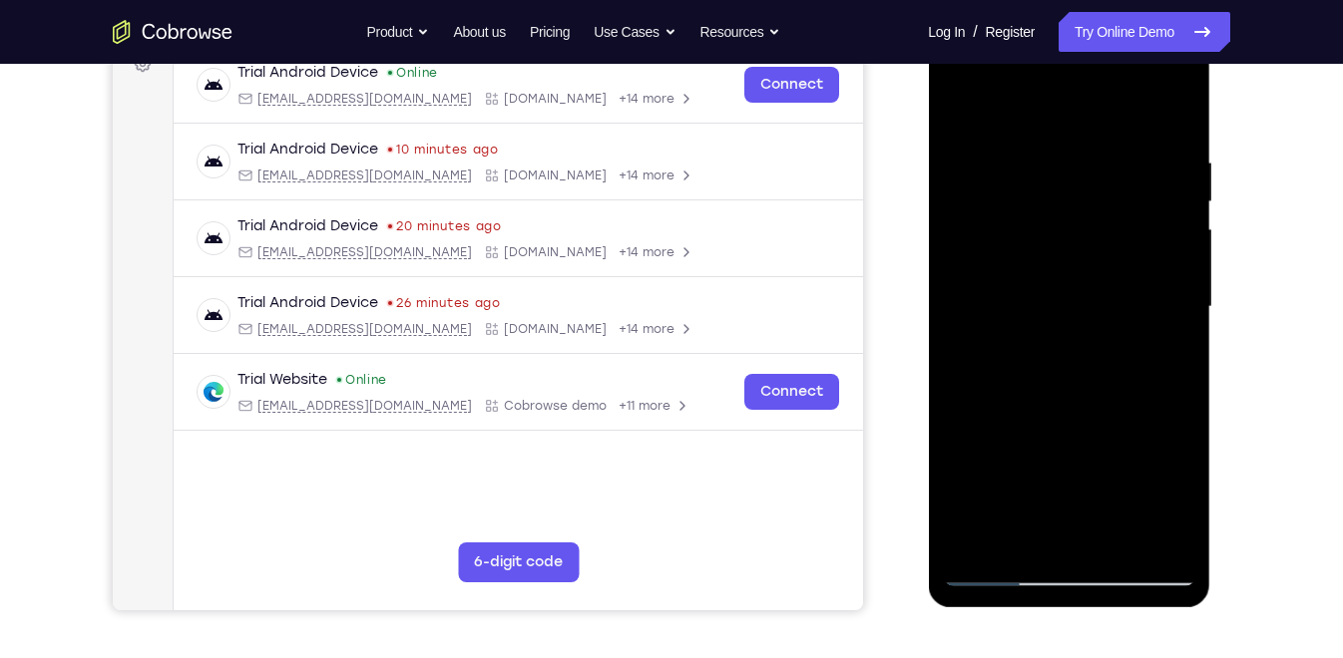
click at [994, 301] on div at bounding box center [1068, 307] width 251 height 559
click at [1165, 527] on div at bounding box center [1068, 307] width 251 height 559
click at [1169, 538] on div at bounding box center [1068, 307] width 251 height 559
click at [1118, 344] on div at bounding box center [1068, 307] width 251 height 559
click at [1101, 403] on div at bounding box center [1068, 307] width 251 height 559
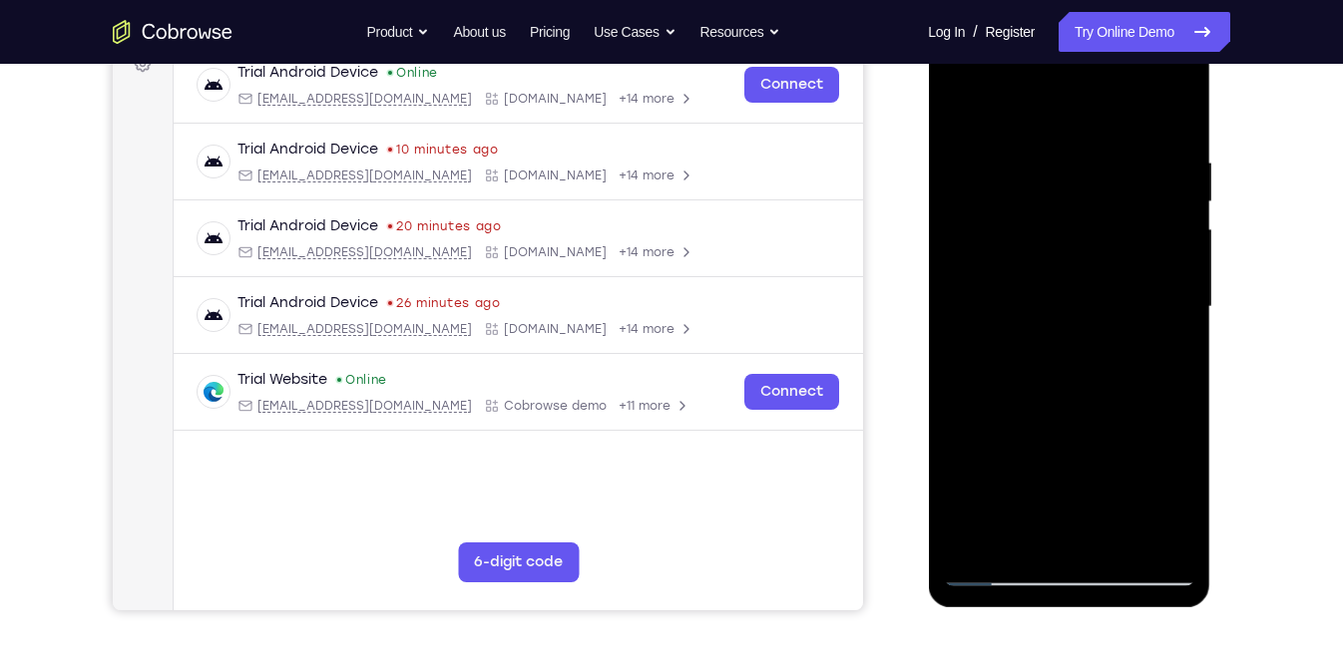
click at [1083, 536] on div at bounding box center [1068, 307] width 251 height 559
drag, startPoint x: 1099, startPoint y: 407, endPoint x: 1082, endPoint y: 310, distance: 98.2
click at [1082, 310] on div at bounding box center [1068, 307] width 251 height 559
drag, startPoint x: 1090, startPoint y: 255, endPoint x: 1093, endPoint y: 370, distance: 114.8
click at [1093, 370] on div at bounding box center [1068, 307] width 251 height 559
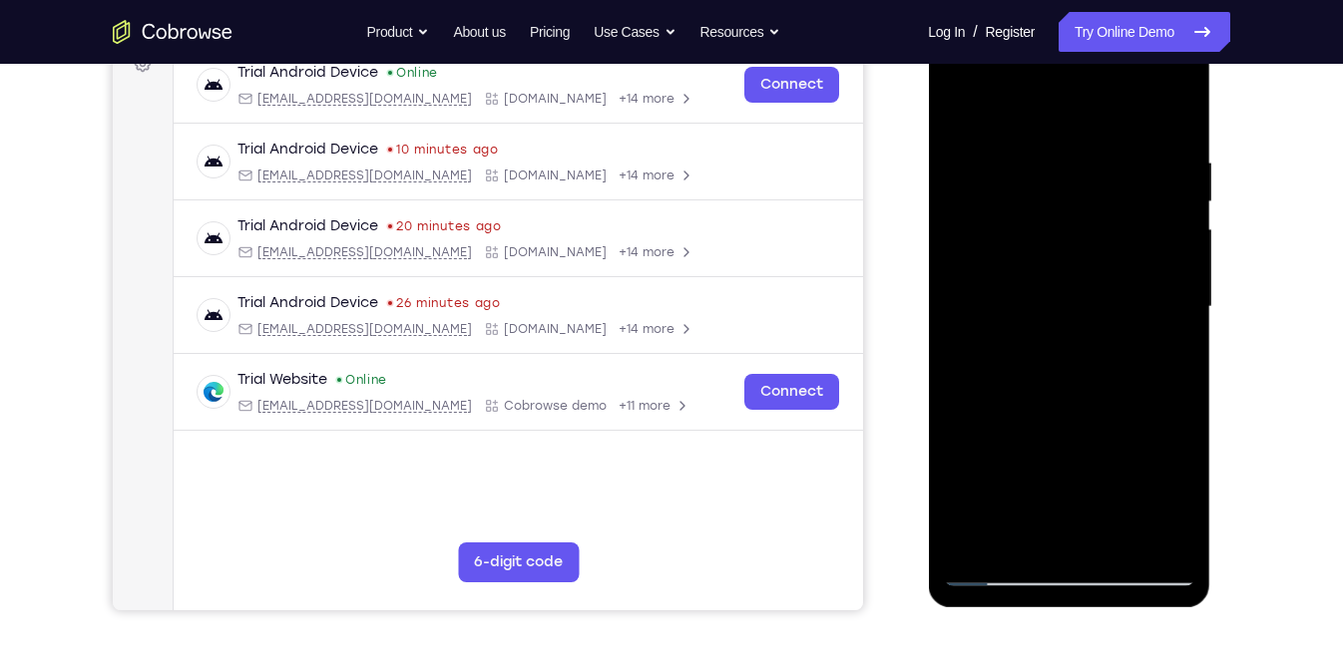
click at [1127, 126] on div at bounding box center [1068, 307] width 251 height 559
click at [1087, 104] on div at bounding box center [1068, 307] width 251 height 559
click at [1111, 319] on div at bounding box center [1068, 307] width 251 height 559
click at [1090, 316] on div at bounding box center [1068, 307] width 251 height 559
click at [1185, 101] on div at bounding box center [1068, 307] width 251 height 559
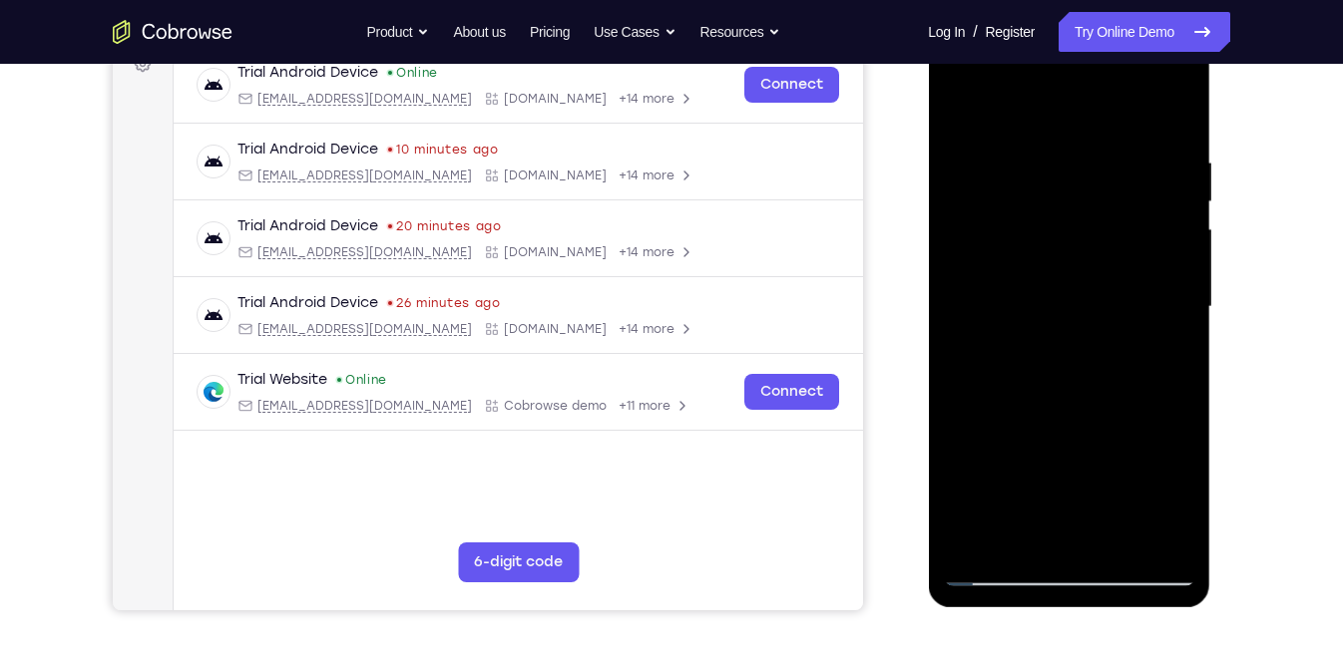
click at [998, 105] on div at bounding box center [1068, 307] width 251 height 559
drag, startPoint x: 1095, startPoint y: 450, endPoint x: 1099, endPoint y: 386, distance: 64.0
click at [1099, 386] on div at bounding box center [1068, 307] width 251 height 559
drag, startPoint x: 1113, startPoint y: 454, endPoint x: 1110, endPoint y: 329, distance: 124.7
click at [1110, 329] on div at bounding box center [1068, 307] width 251 height 559
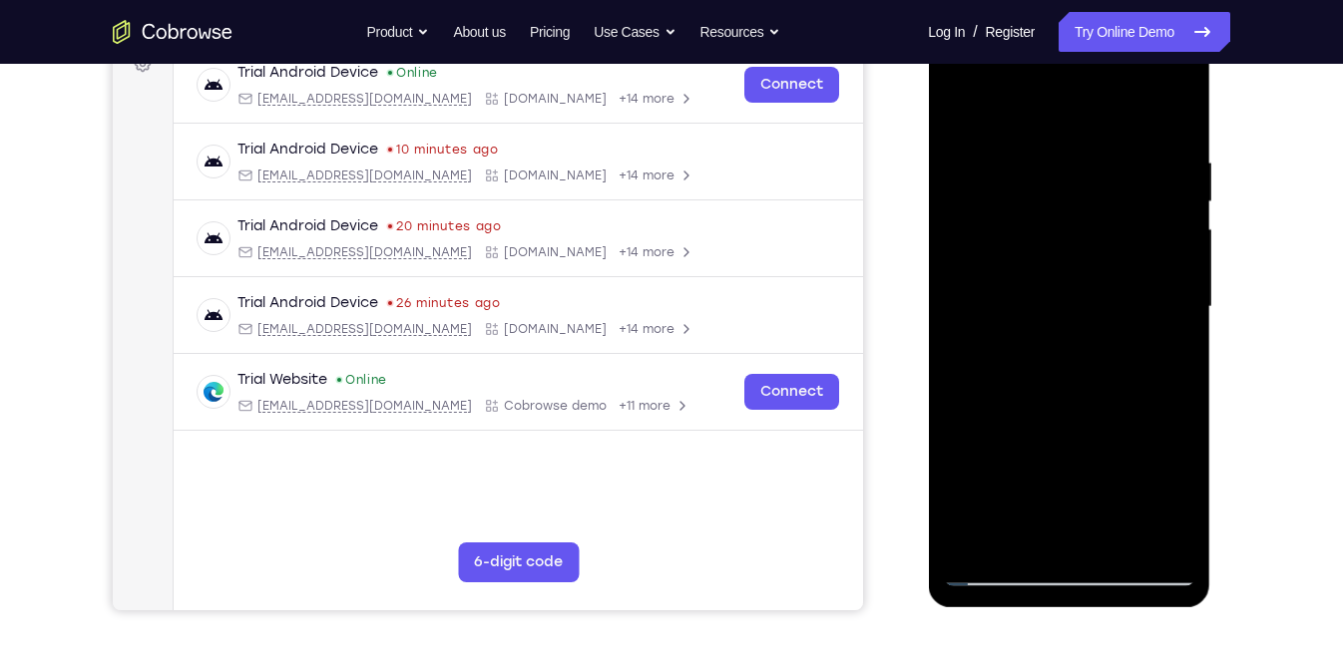
drag, startPoint x: 1115, startPoint y: 408, endPoint x: 1110, endPoint y: 344, distance: 64.0
click at [1110, 344] on div at bounding box center [1068, 307] width 251 height 559
drag, startPoint x: 1095, startPoint y: 409, endPoint x: 1078, endPoint y: 274, distance: 135.7
click at [1078, 274] on div at bounding box center [1068, 307] width 251 height 559
drag, startPoint x: 1093, startPoint y: 367, endPoint x: 1087, endPoint y: 212, distance: 154.7
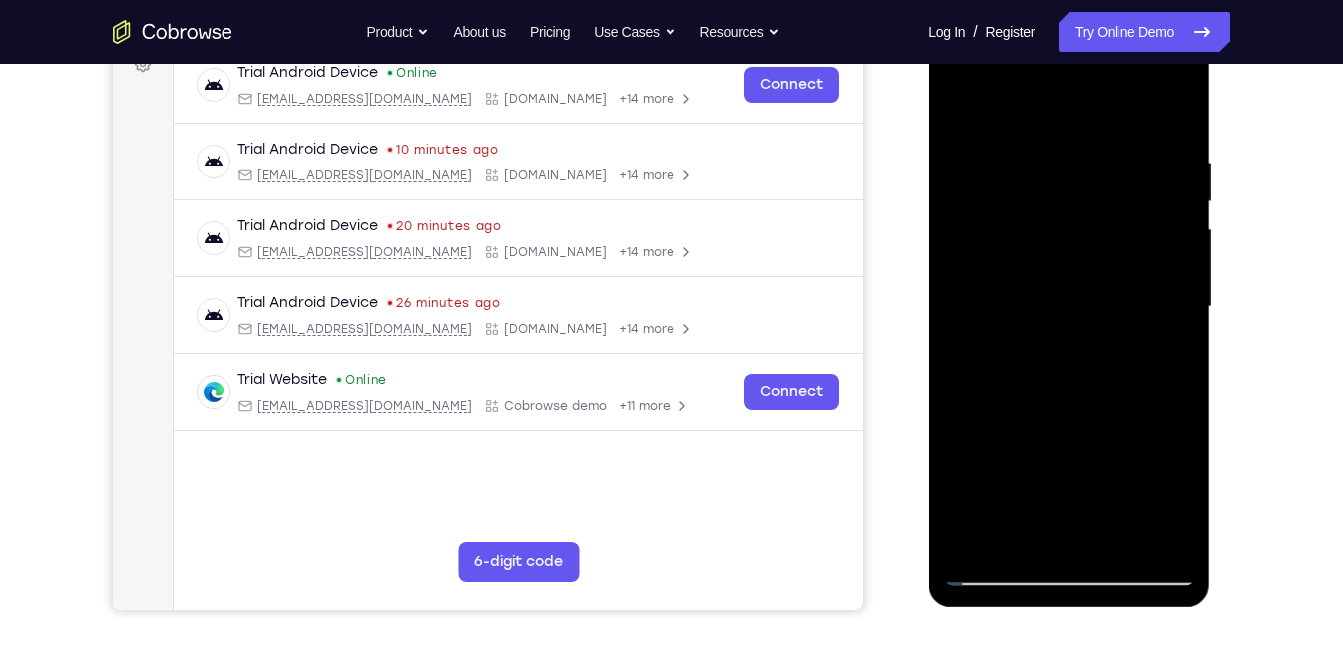
click at [1087, 212] on div at bounding box center [1068, 307] width 251 height 559
drag, startPoint x: 1087, startPoint y: 212, endPoint x: 1078, endPoint y: 420, distance: 207.7
drag, startPoint x: 1078, startPoint y: 420, endPoint x: 1159, endPoint y: 479, distance: 100.0
click at [1159, 479] on div at bounding box center [1068, 307] width 251 height 559
drag, startPoint x: 1134, startPoint y: 343, endPoint x: 1129, endPoint y: 491, distance: 147.7
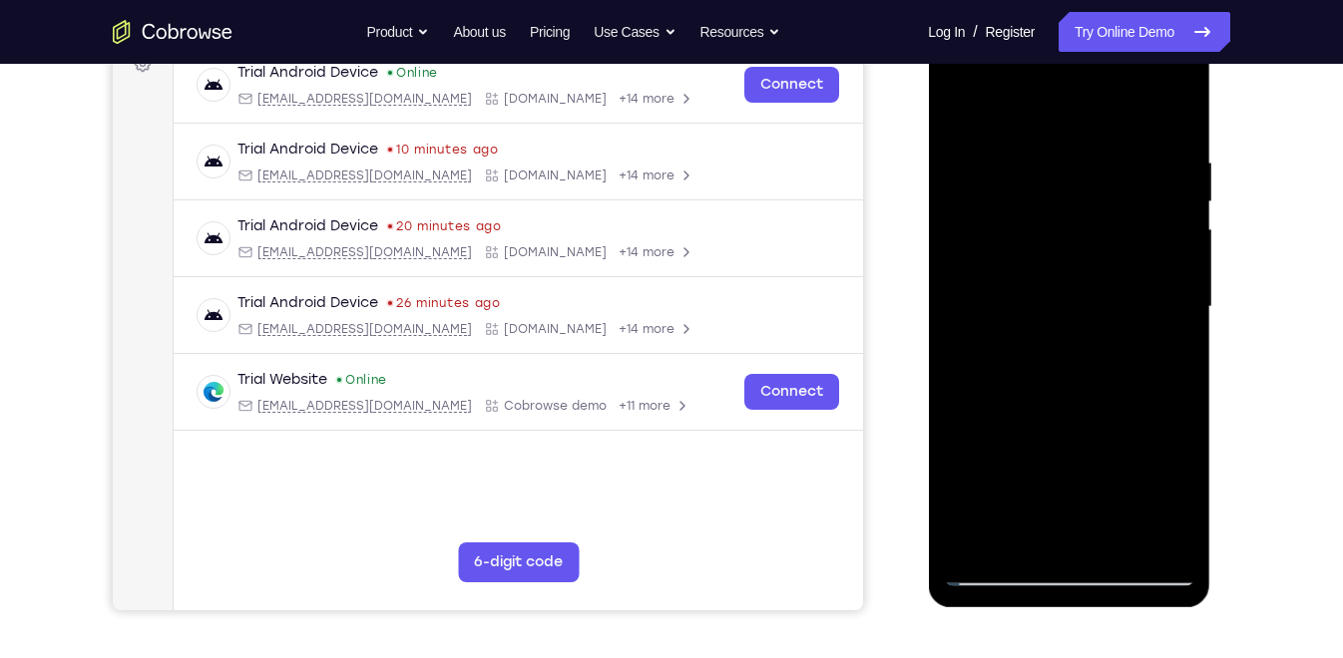
click at [1129, 491] on div at bounding box center [1068, 307] width 251 height 559
click at [1145, 71] on div at bounding box center [1068, 307] width 251 height 559
click at [989, 109] on div at bounding box center [1068, 307] width 251 height 559
click at [1076, 393] on div at bounding box center [1068, 307] width 251 height 559
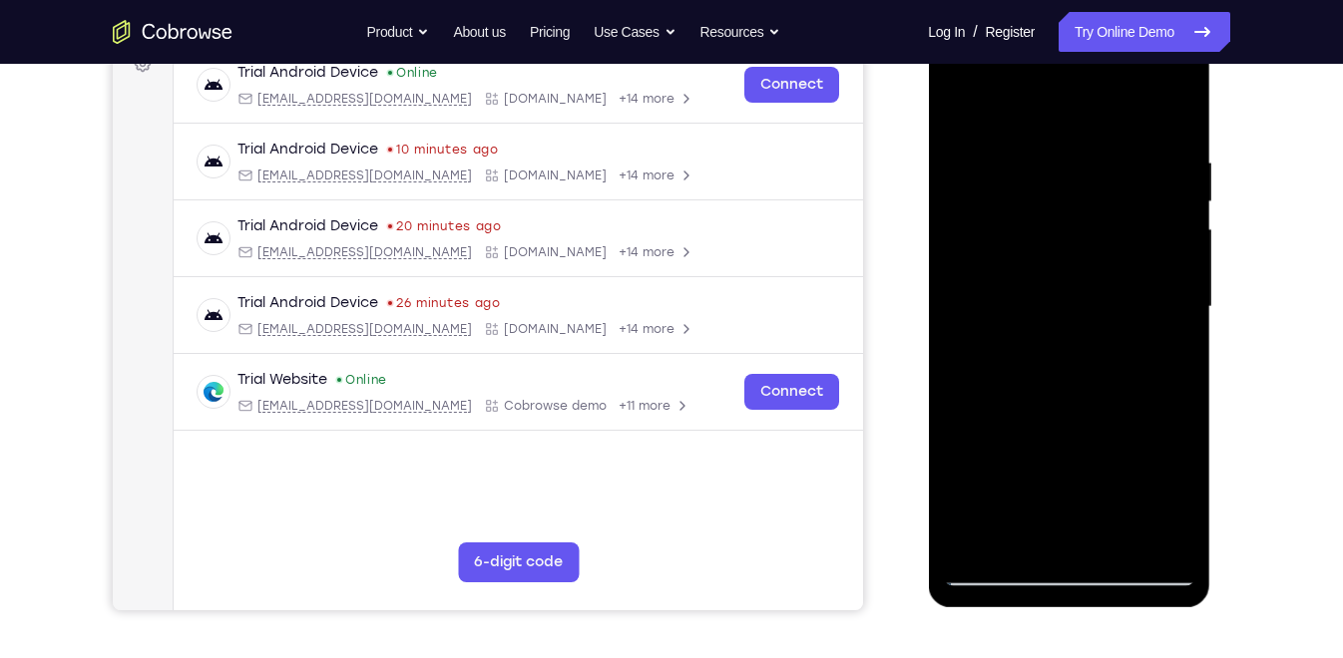
click at [1046, 261] on div at bounding box center [1068, 307] width 251 height 559
click at [1088, 392] on div at bounding box center [1068, 307] width 251 height 559
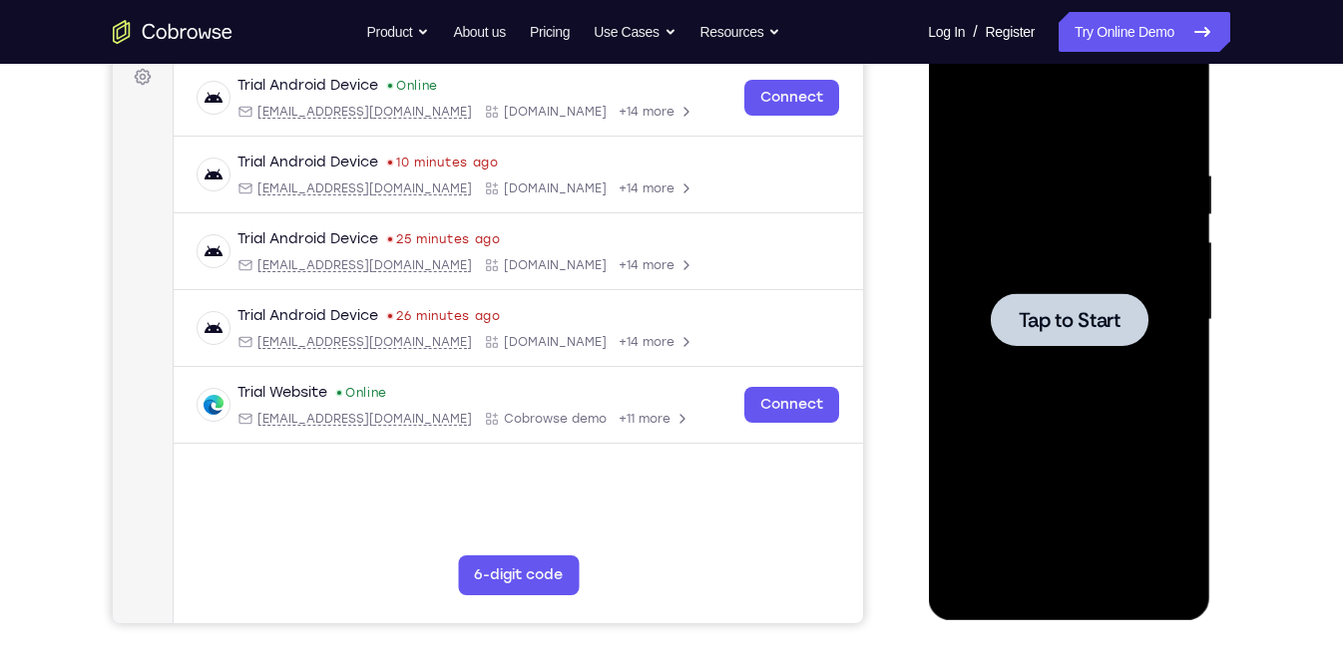
scroll to position [304, 0]
click at [1076, 310] on span "Tap to Start" at bounding box center [1068, 320] width 102 height 20
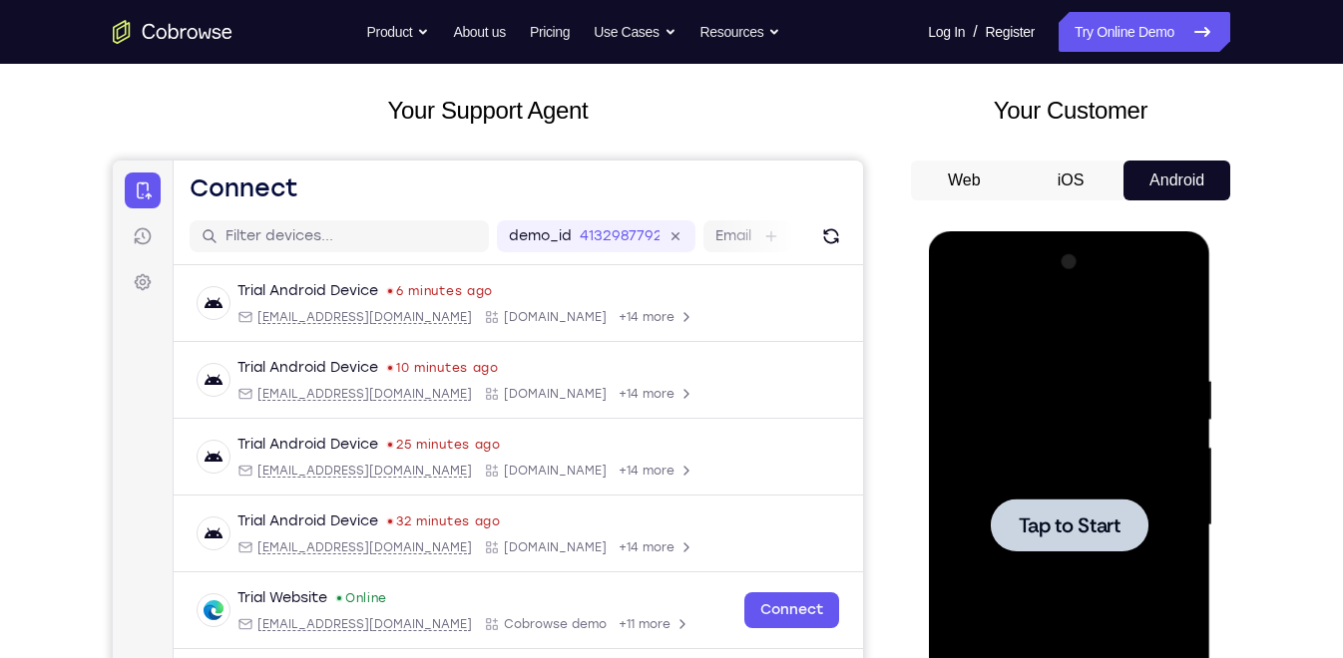
scroll to position [0, 0]
